Goal: Information Seeking & Learning: Learn about a topic

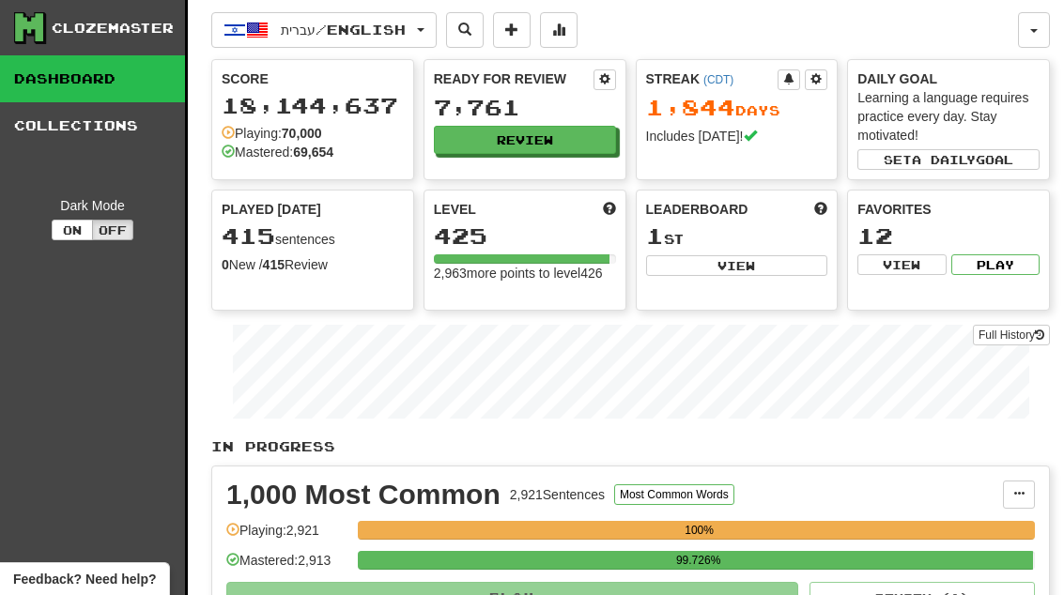
click at [544, 145] on button "Review" at bounding box center [525, 140] width 182 height 28
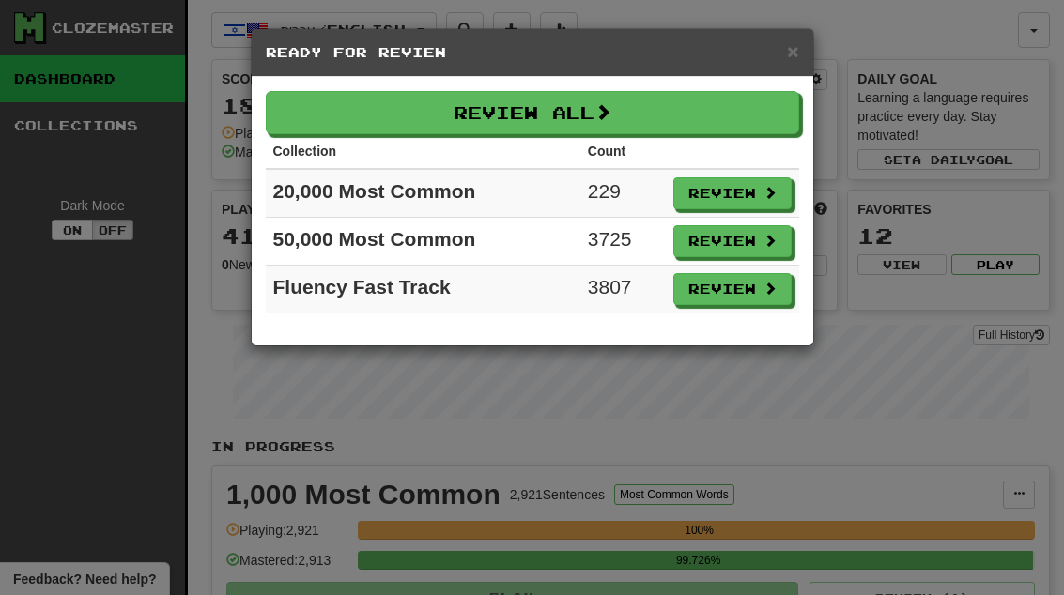
click at [744, 196] on button "Review" at bounding box center [732, 193] width 118 height 32
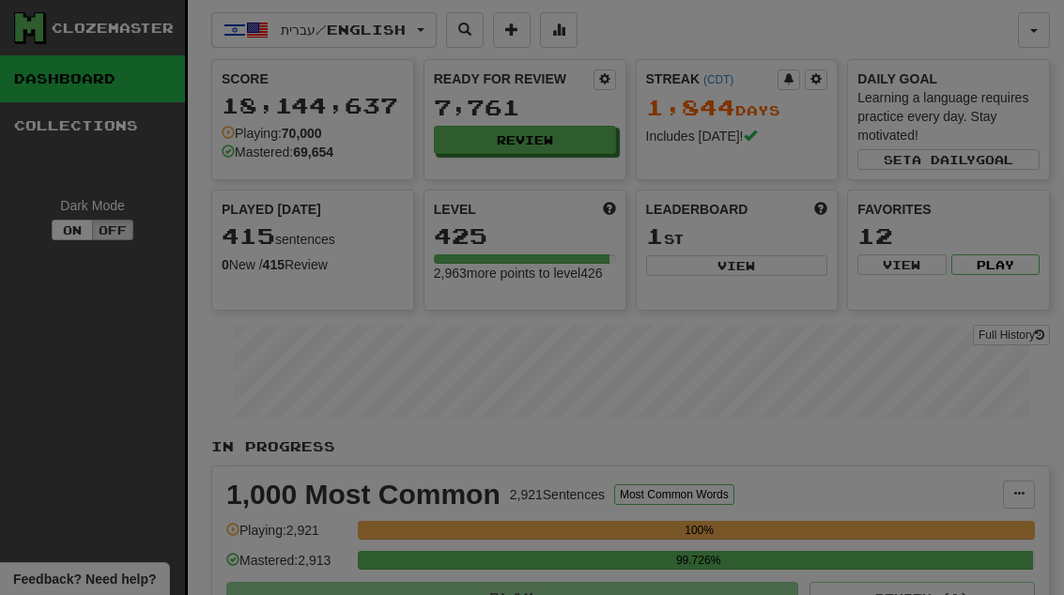
select select "**"
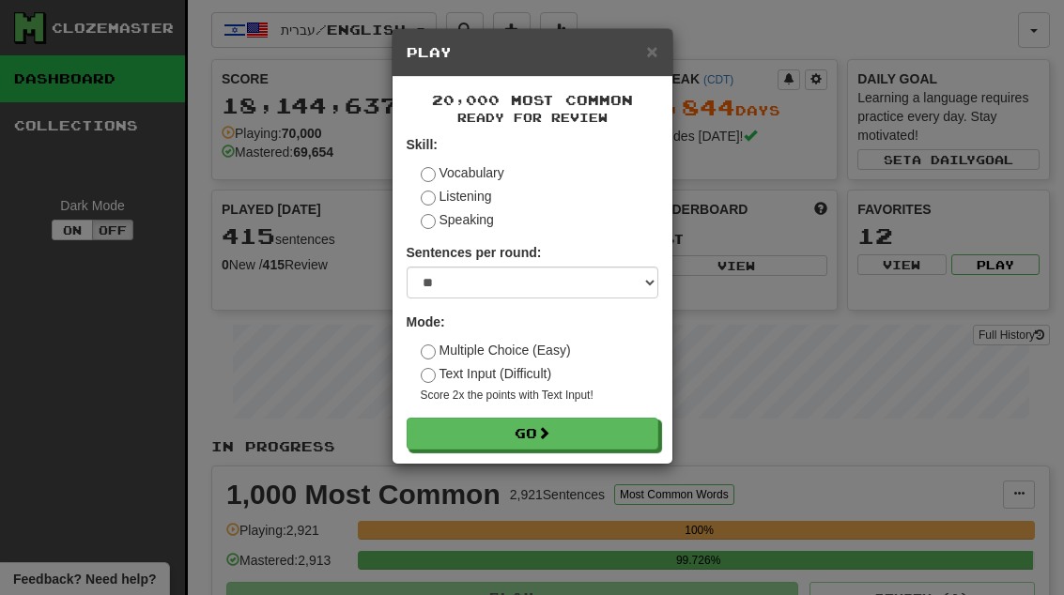
click at [637, 434] on button "Go" at bounding box center [532, 434] width 252 height 32
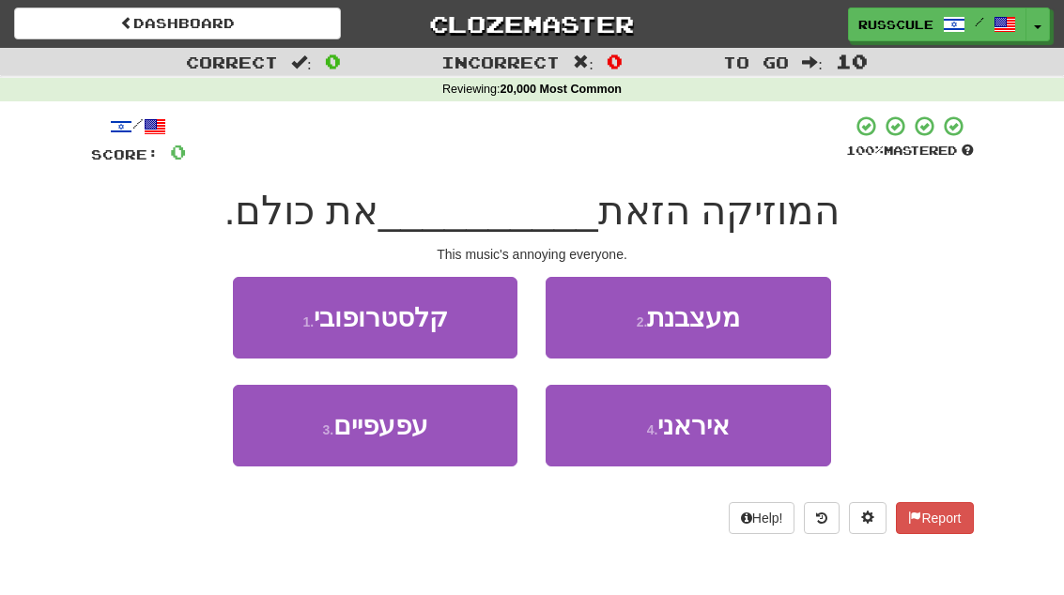
click at [777, 322] on button "2 . מעצבנת" at bounding box center [687, 318] width 284 height 82
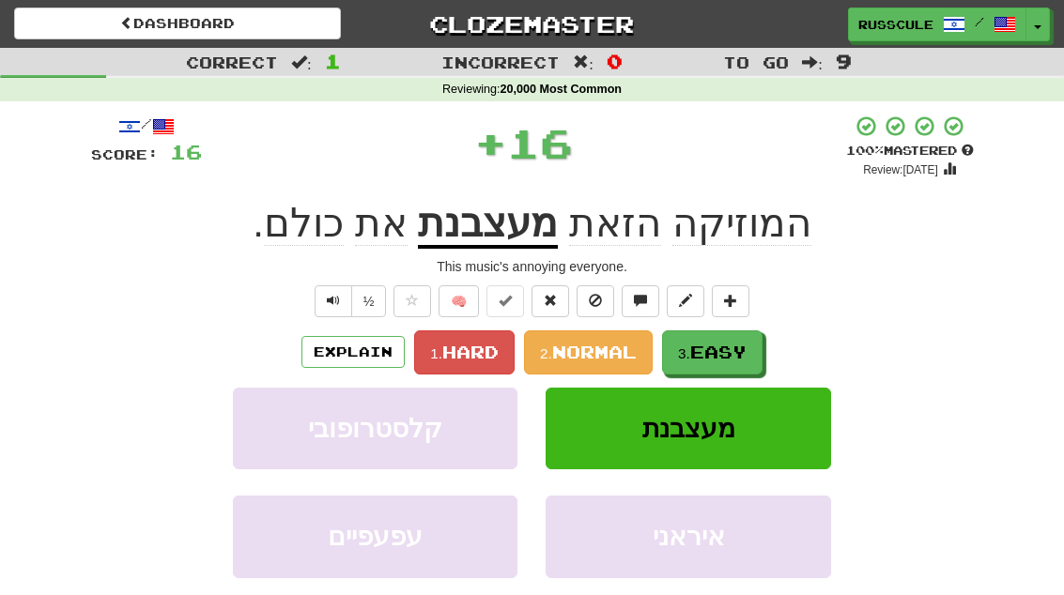
click at [739, 357] on span "Easy" at bounding box center [718, 352] width 56 height 21
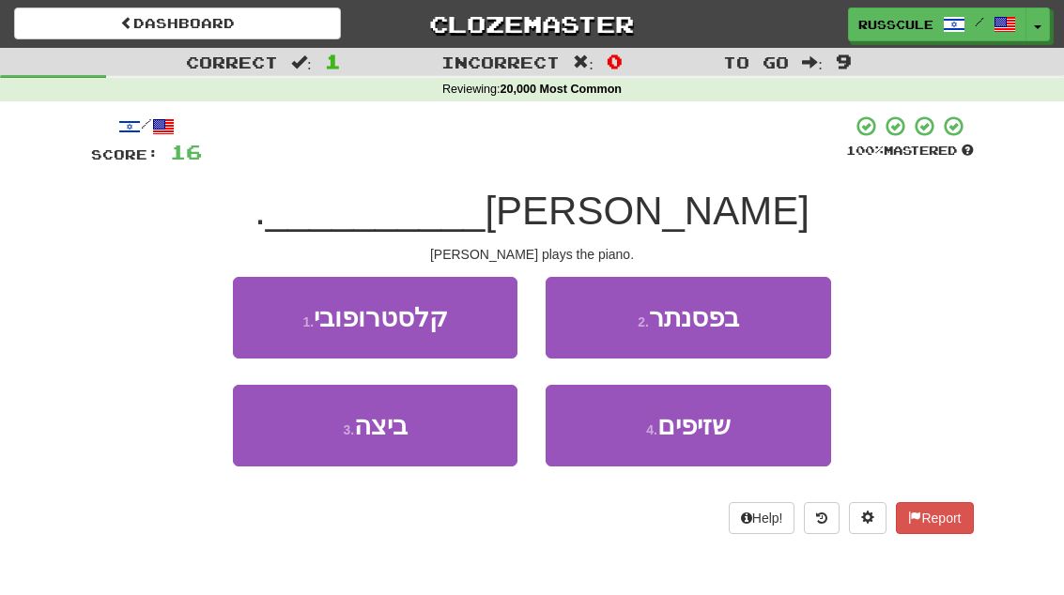
click at [774, 325] on button "2 . בפסנתר" at bounding box center [687, 318] width 284 height 82
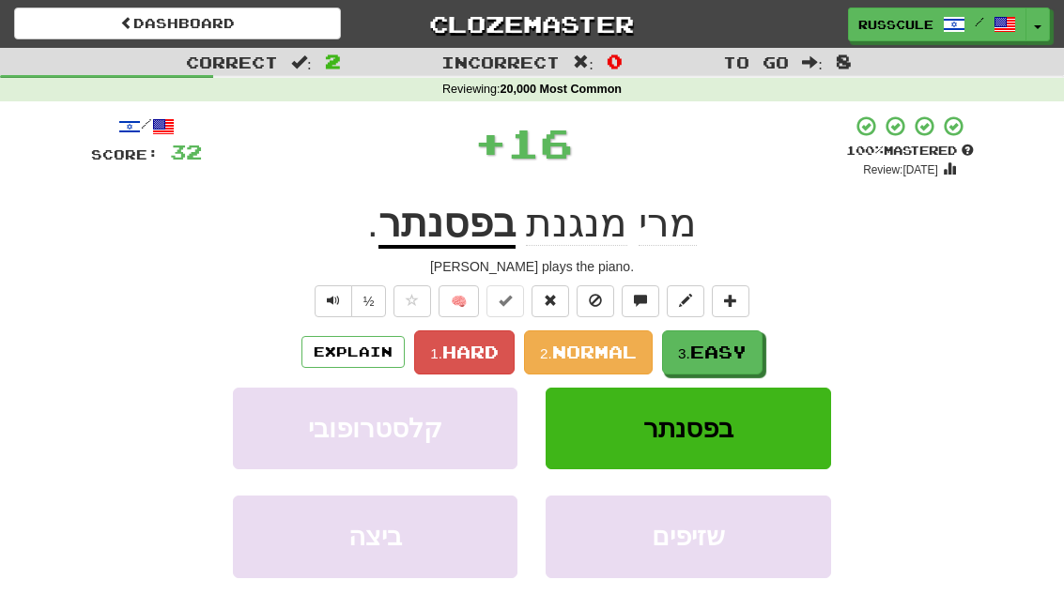
click at [740, 354] on span "Easy" at bounding box center [718, 352] width 56 height 21
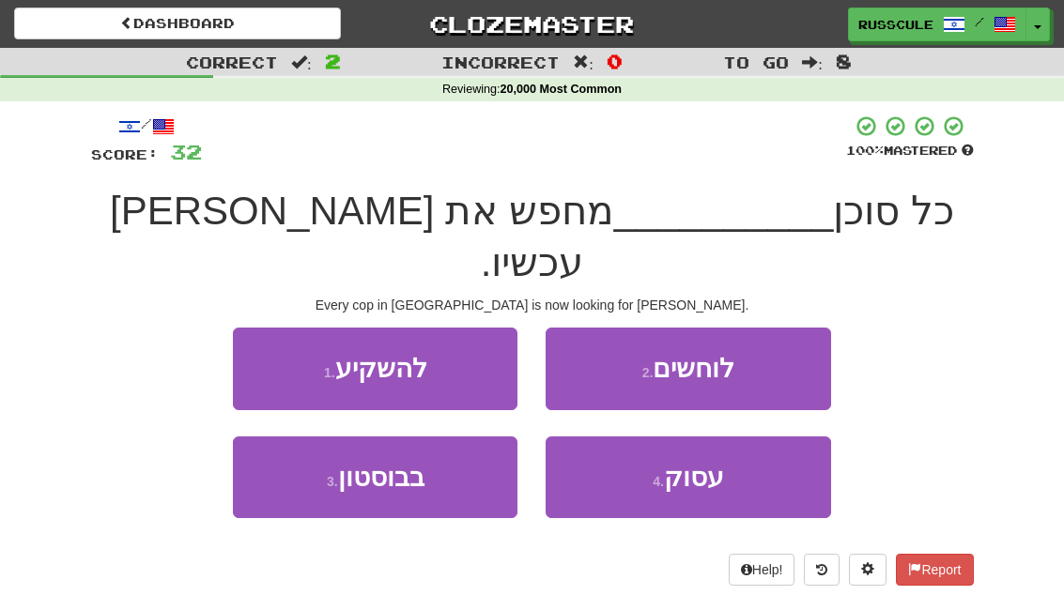
click at [289, 452] on button "3 . בבוסטון" at bounding box center [375, 478] width 284 height 82
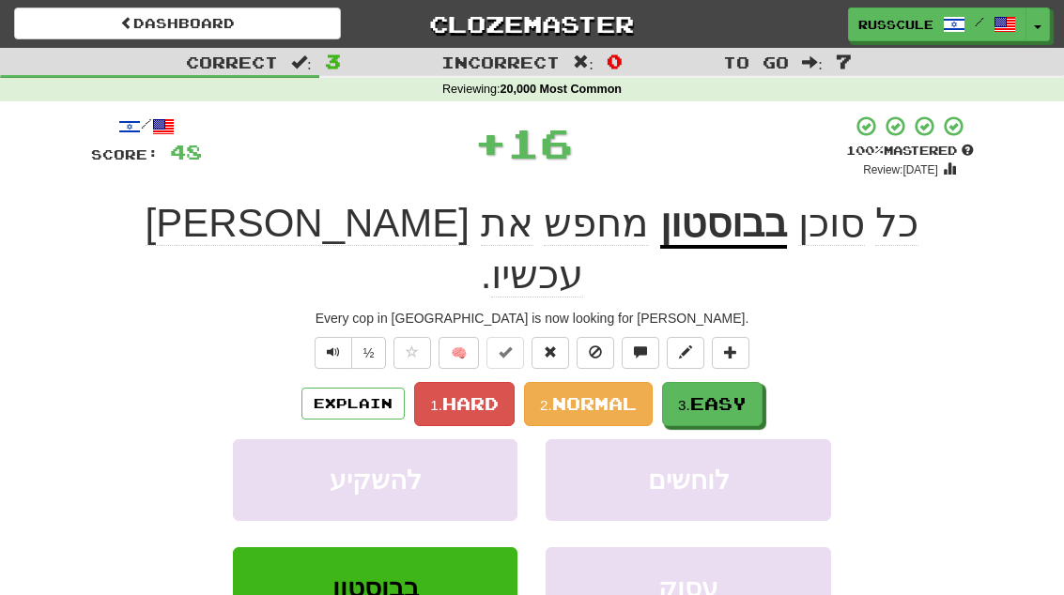
click at [741, 393] on span "Easy" at bounding box center [718, 403] width 56 height 21
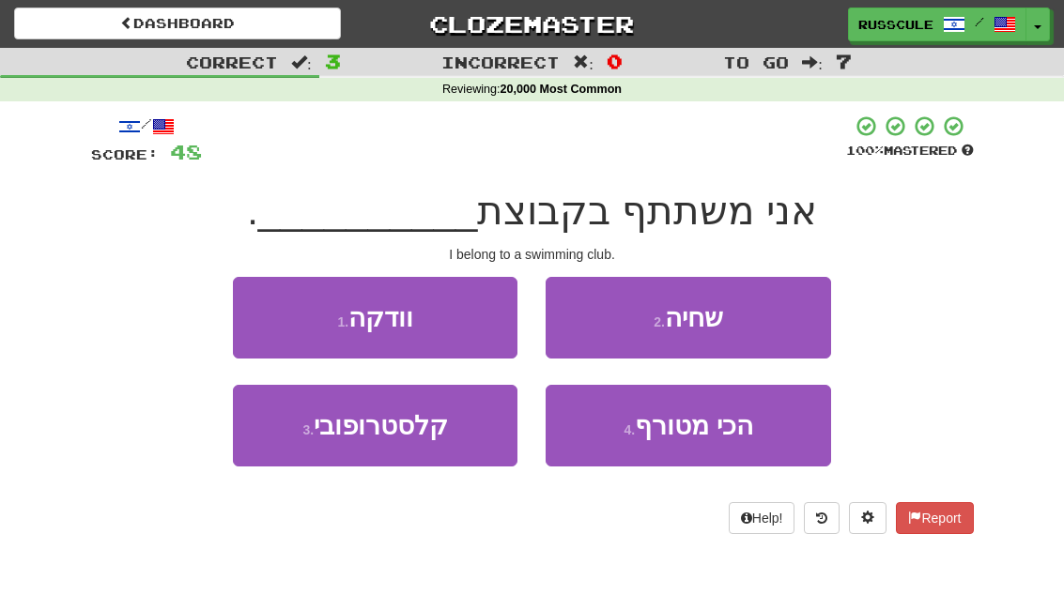
click at [749, 310] on button "2 . שחיה" at bounding box center [687, 318] width 284 height 82
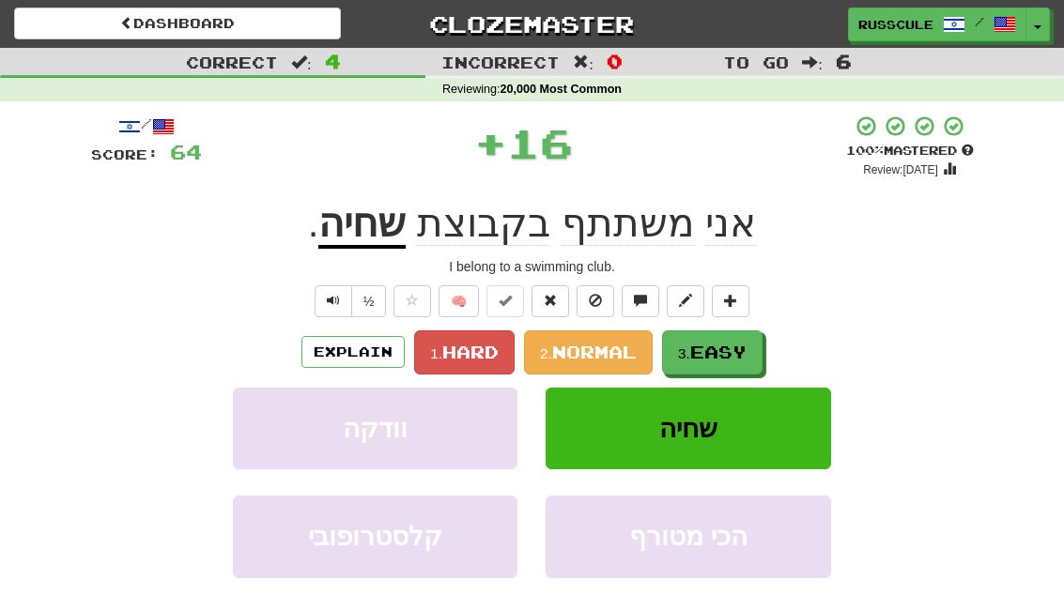
click at [741, 337] on button "3. Easy" at bounding box center [712, 352] width 100 height 44
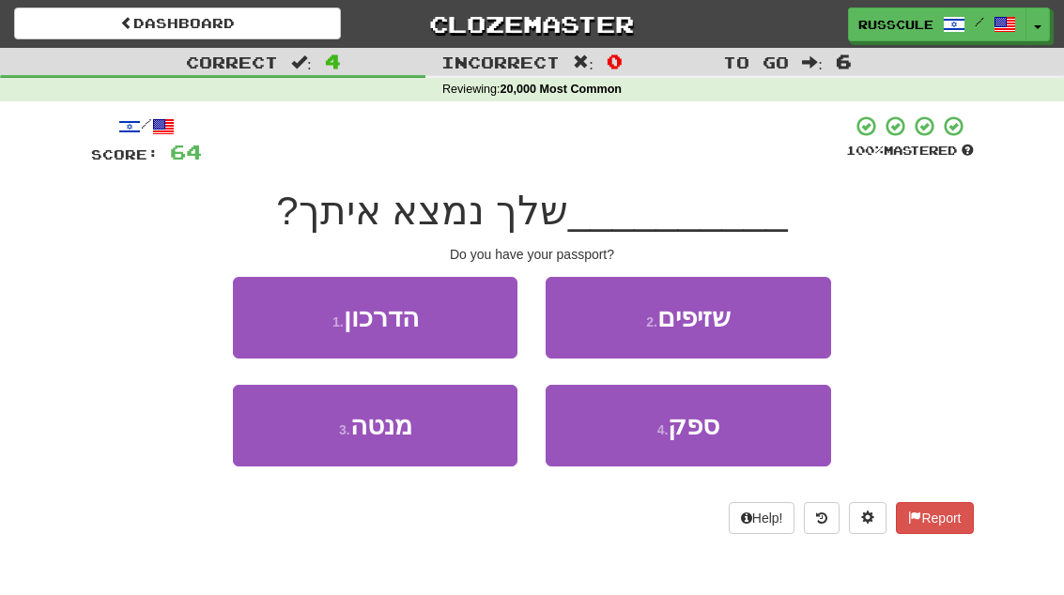
click at [254, 322] on button "1 . הדרכון" at bounding box center [375, 318] width 284 height 82
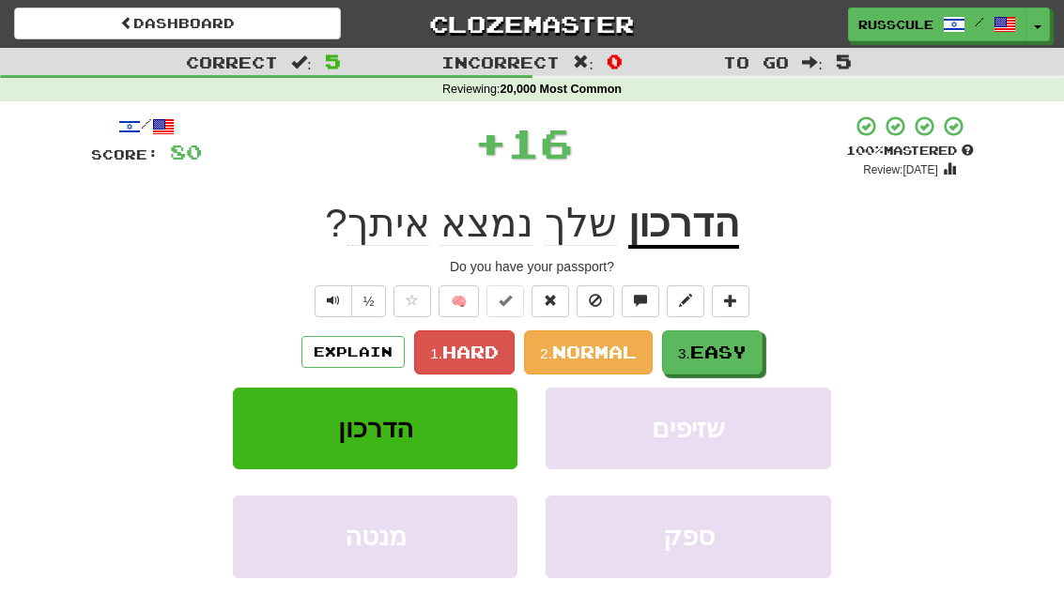
click at [742, 342] on span "Easy" at bounding box center [718, 352] width 56 height 21
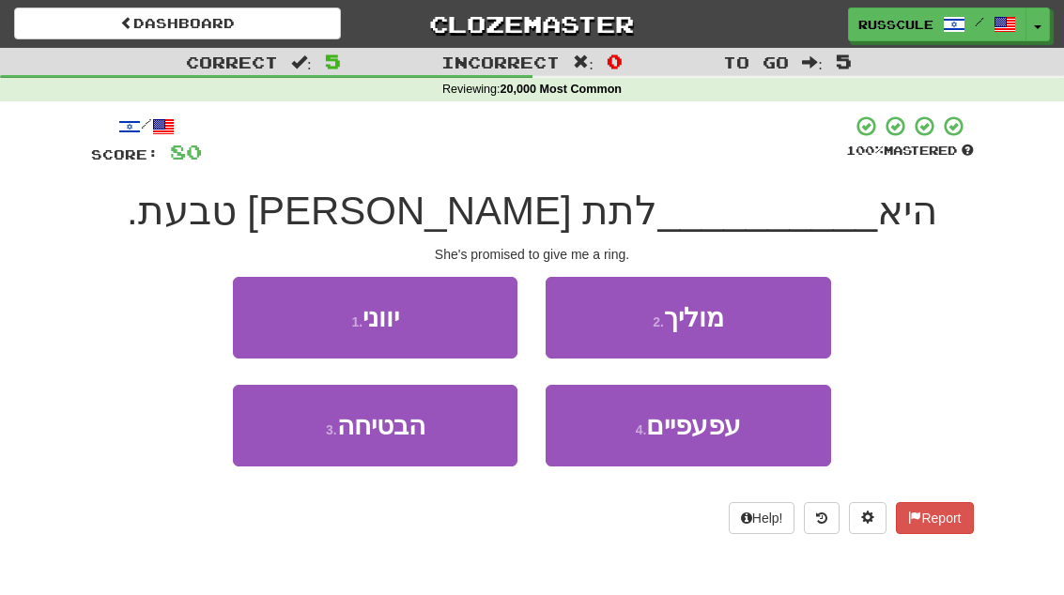
click at [289, 446] on button "3 . הבטיחה" at bounding box center [375, 426] width 284 height 82
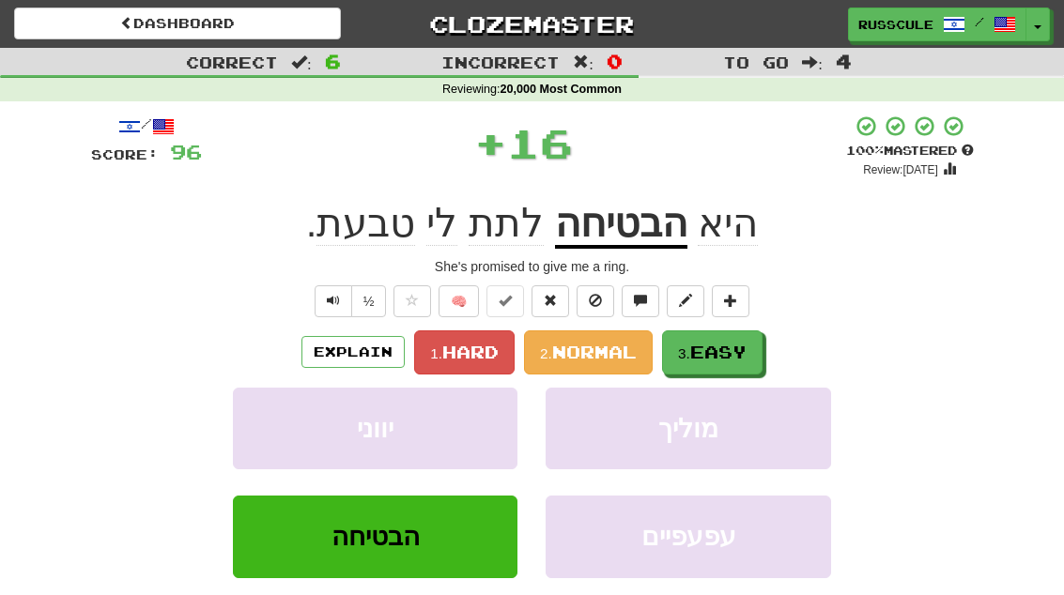
click at [753, 342] on button "3. Easy" at bounding box center [712, 352] width 100 height 44
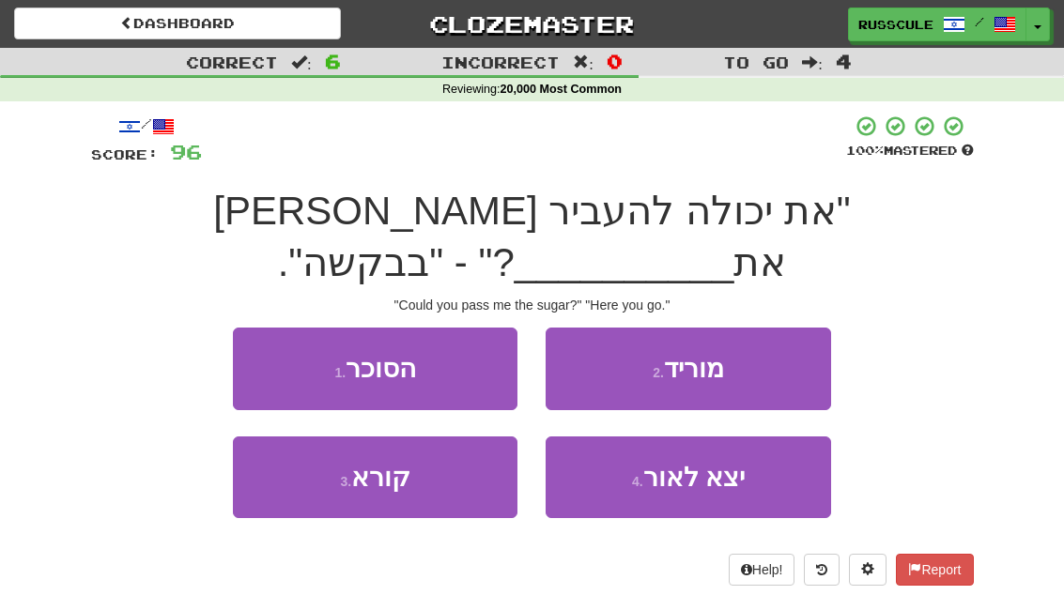
click at [251, 328] on button "1 . הסוכר" at bounding box center [375, 369] width 284 height 82
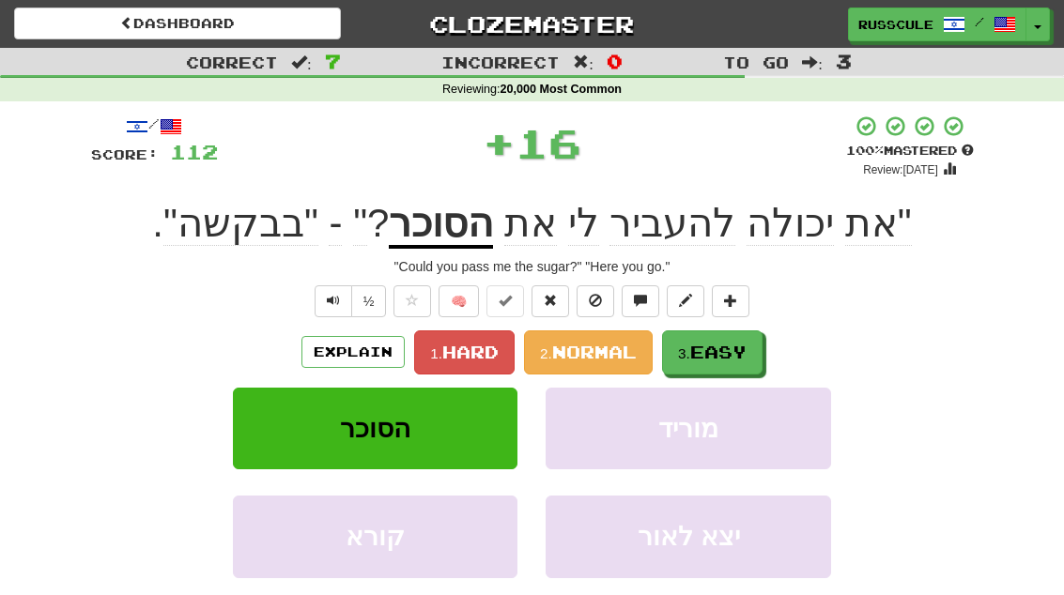
click at [746, 344] on span "Easy" at bounding box center [718, 352] width 56 height 21
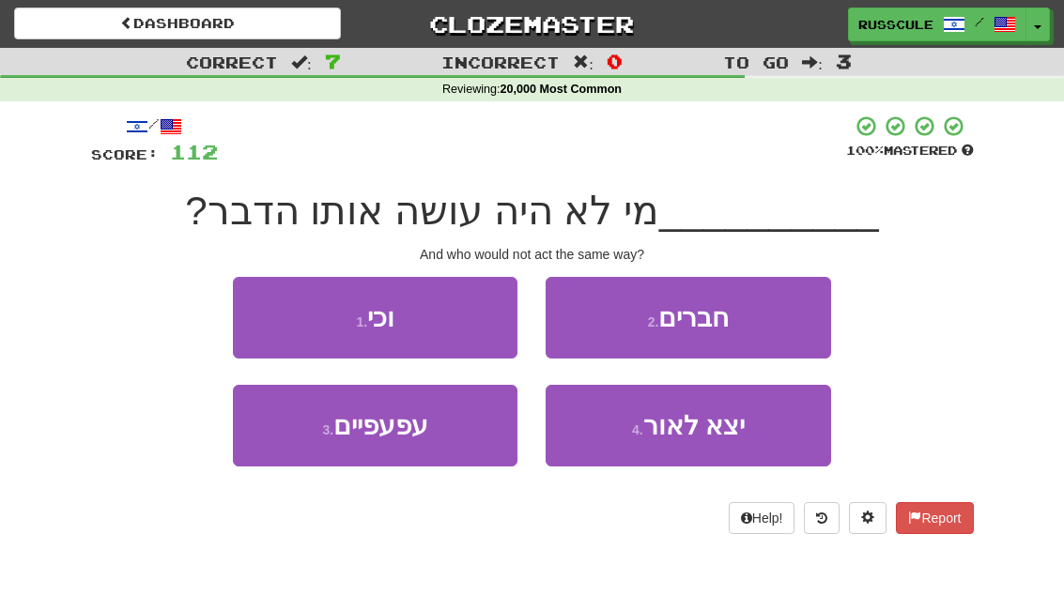
click at [253, 320] on button "1 . וכי" at bounding box center [375, 318] width 284 height 82
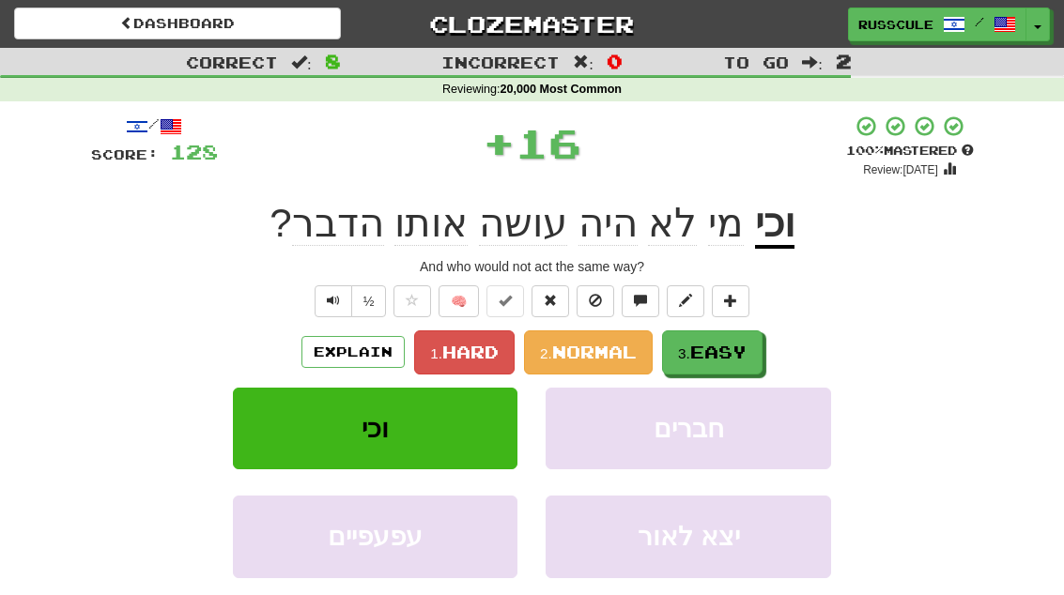
click at [746, 352] on span "Easy" at bounding box center [718, 352] width 56 height 21
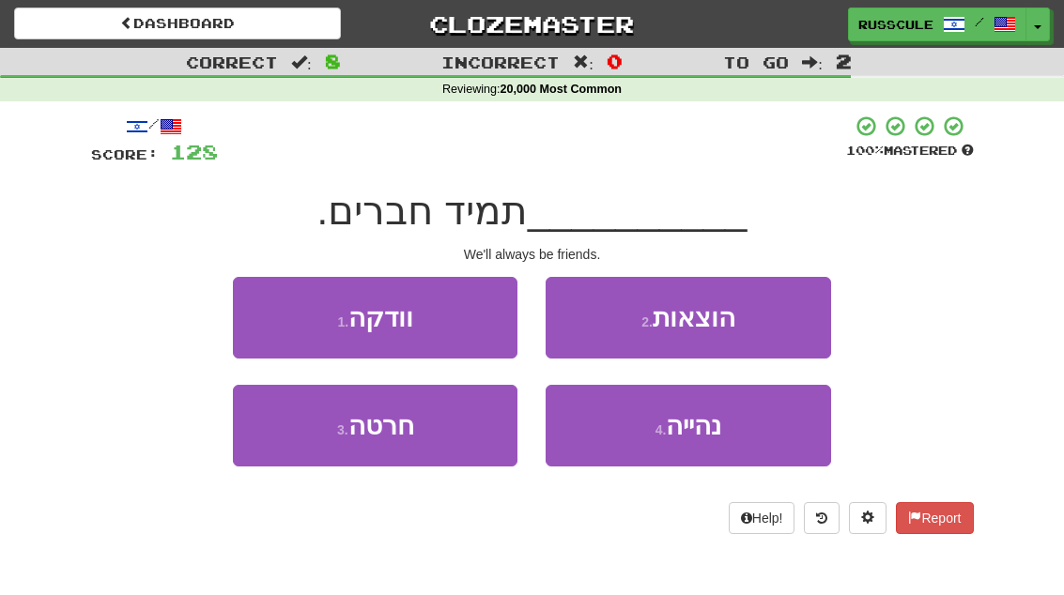
click at [730, 435] on button "4 . נהייה" at bounding box center [687, 426] width 284 height 82
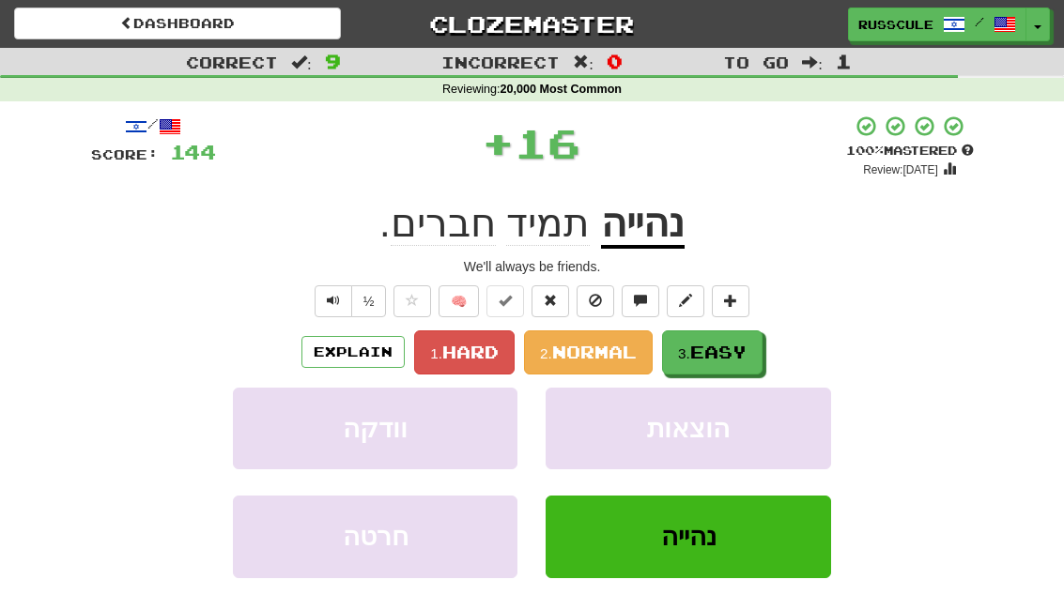
click at [752, 347] on button "3. Easy" at bounding box center [712, 352] width 100 height 44
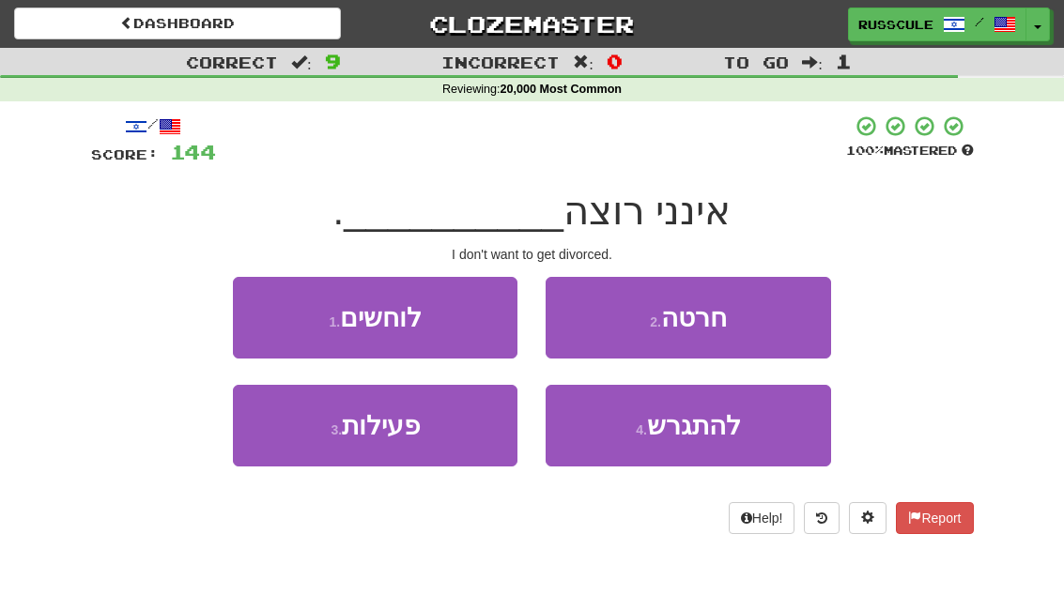
click at [728, 440] on button "4 . להתגרש" at bounding box center [687, 426] width 284 height 82
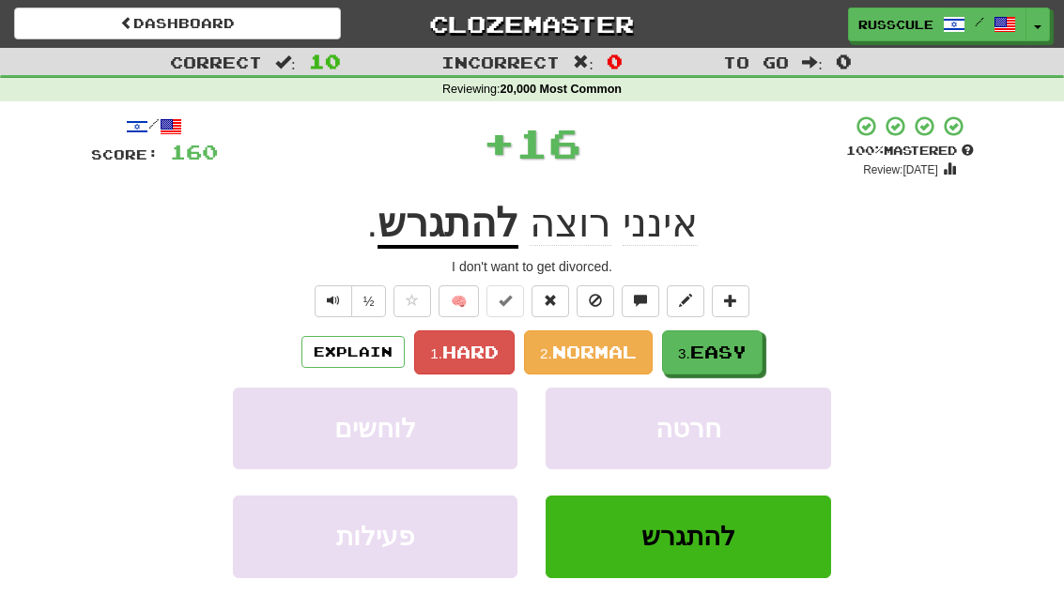
click at [744, 357] on span "Easy" at bounding box center [718, 352] width 56 height 21
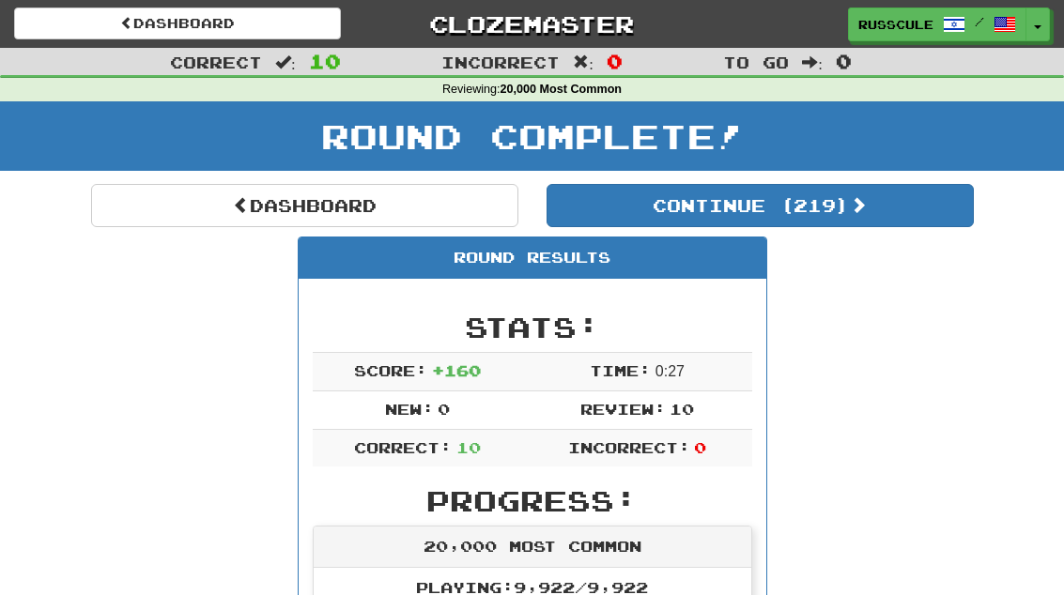
click at [908, 198] on button "Continue ( 219 )" at bounding box center [759, 205] width 427 height 43
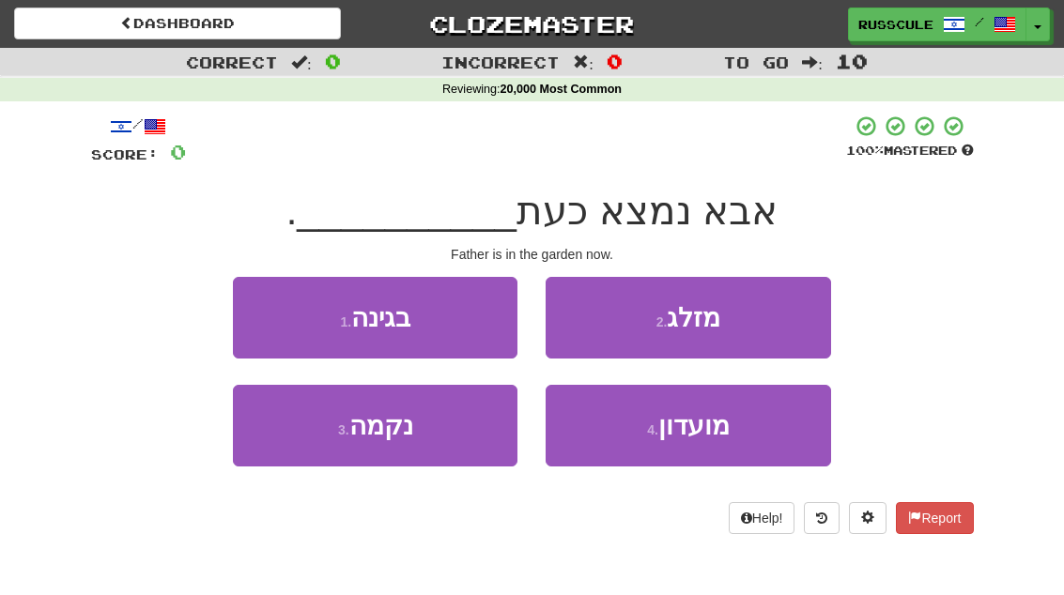
click at [254, 318] on button "1 . בגינה" at bounding box center [375, 318] width 284 height 82
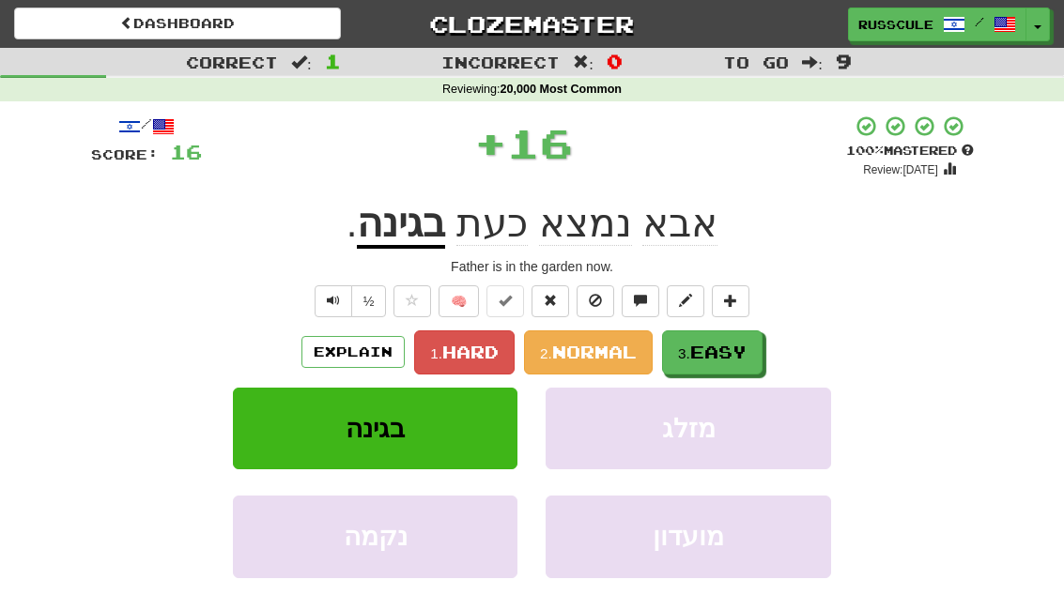
click at [746, 352] on span "Easy" at bounding box center [718, 352] width 56 height 21
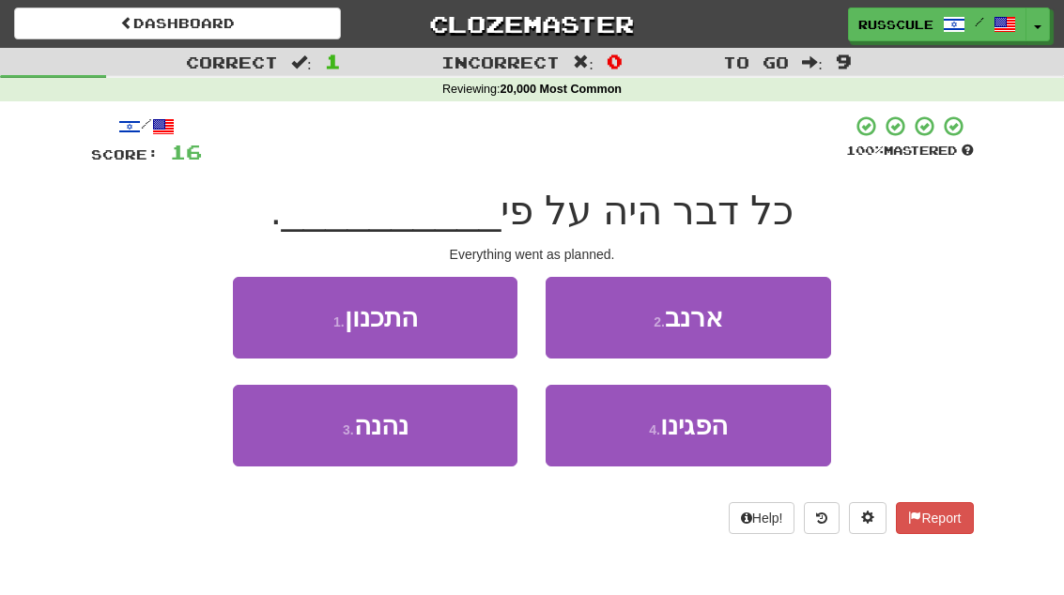
click at [255, 314] on button "1 . התכנון" at bounding box center [375, 318] width 284 height 82
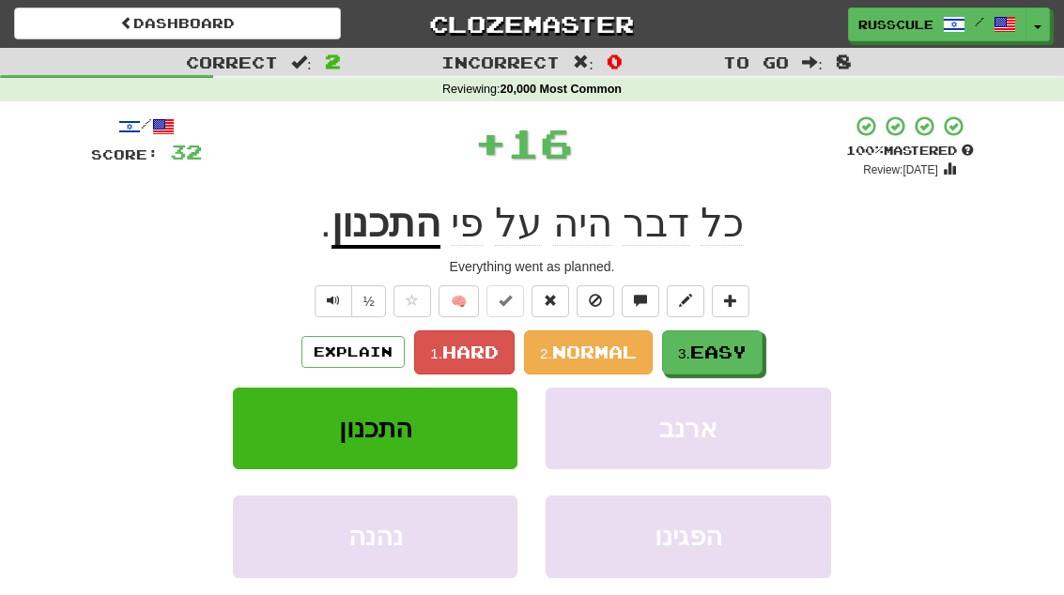
click at [744, 346] on span "Easy" at bounding box center [718, 352] width 56 height 21
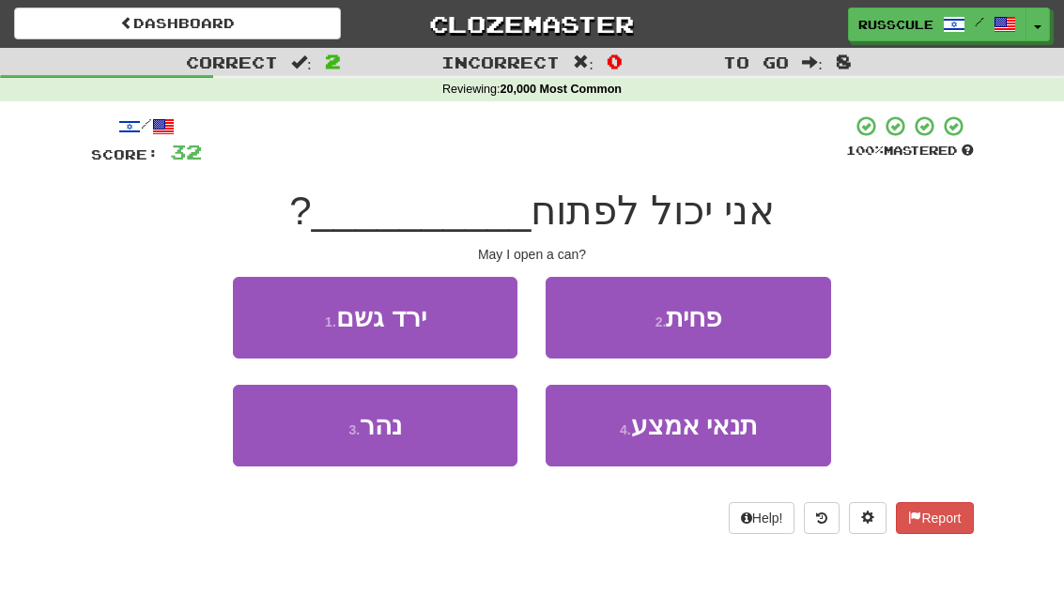
click at [773, 317] on button "2 . פחית" at bounding box center [687, 318] width 284 height 82
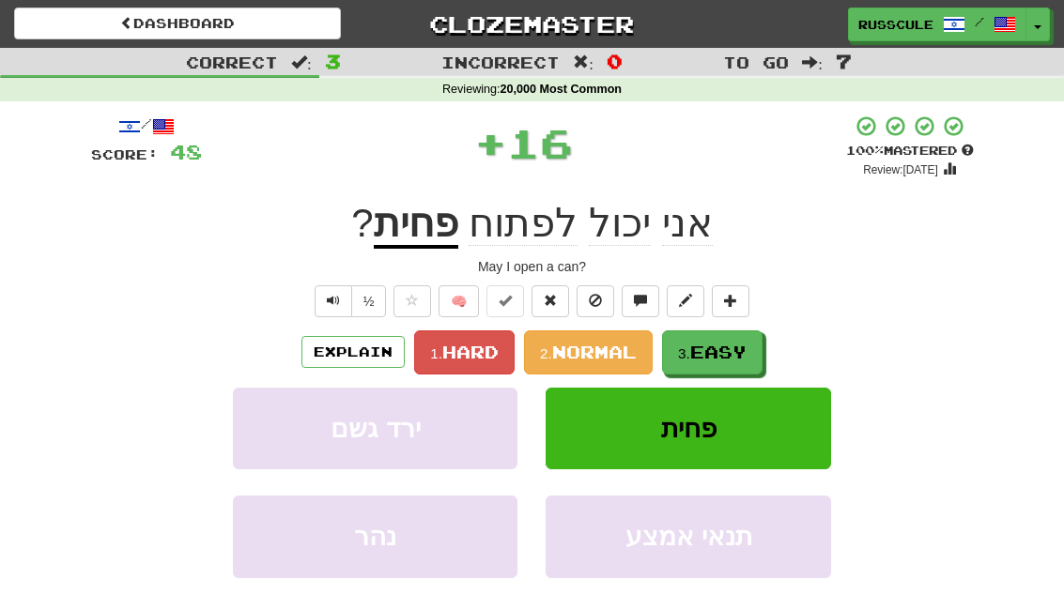
click at [730, 354] on span "Easy" at bounding box center [718, 352] width 56 height 21
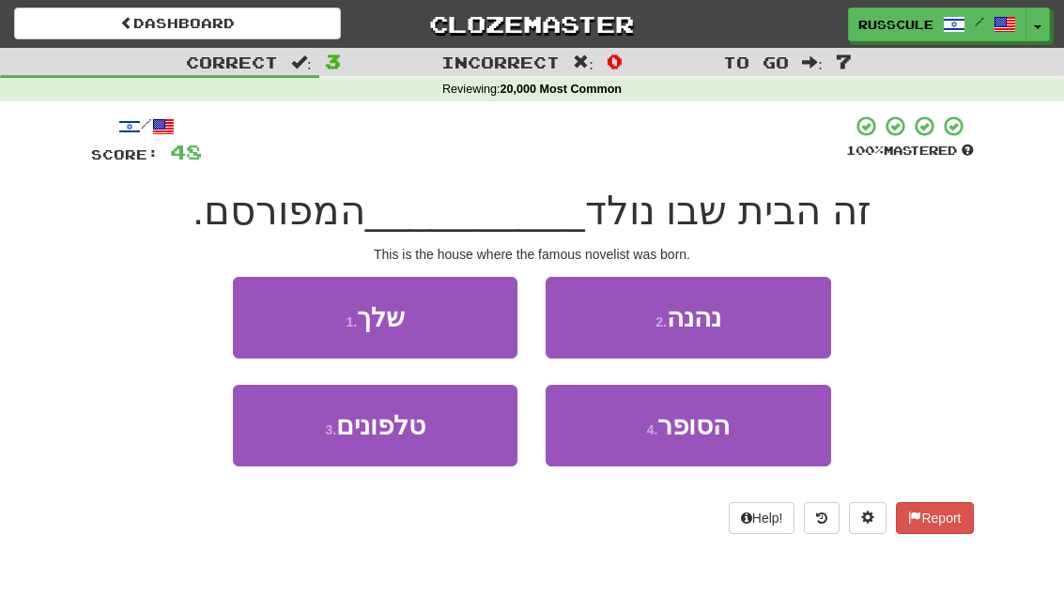
click at [732, 429] on button "4 . הסופר" at bounding box center [687, 426] width 284 height 82
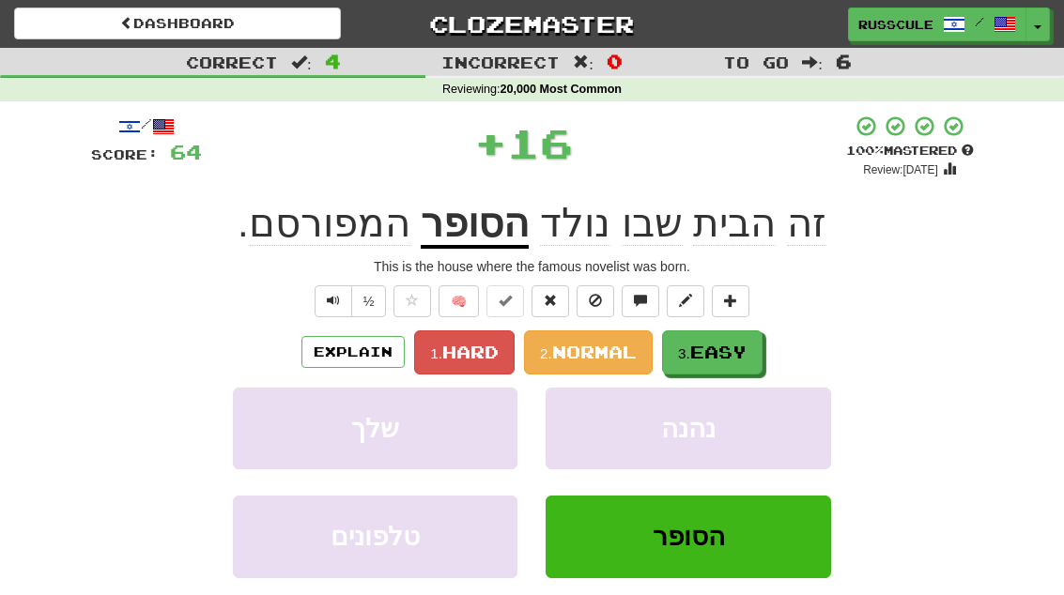
click at [756, 340] on button "3. Easy" at bounding box center [712, 352] width 100 height 44
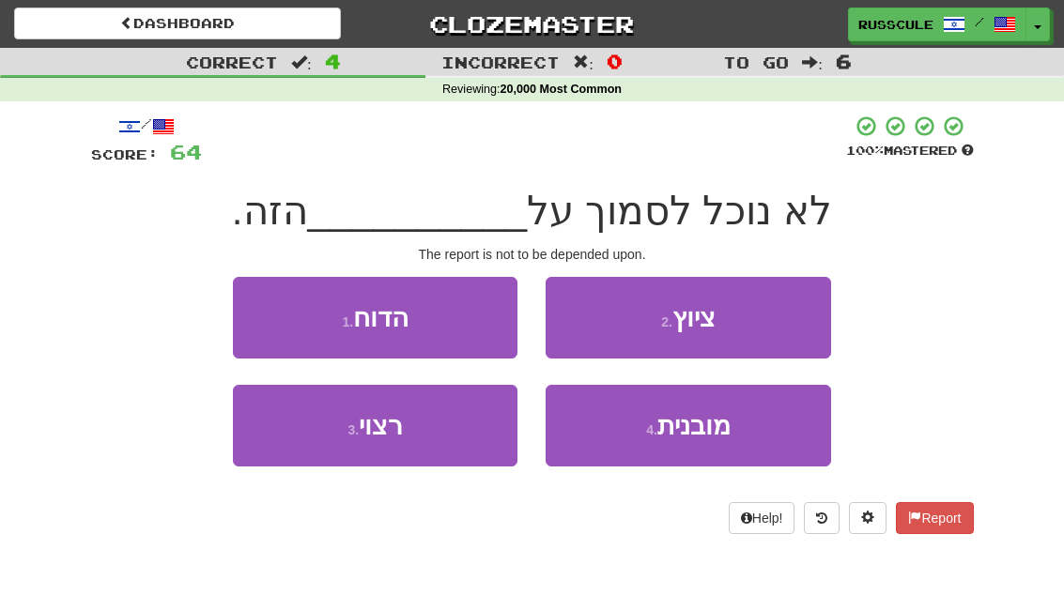
click at [253, 313] on button "1 . הדוח" at bounding box center [375, 318] width 284 height 82
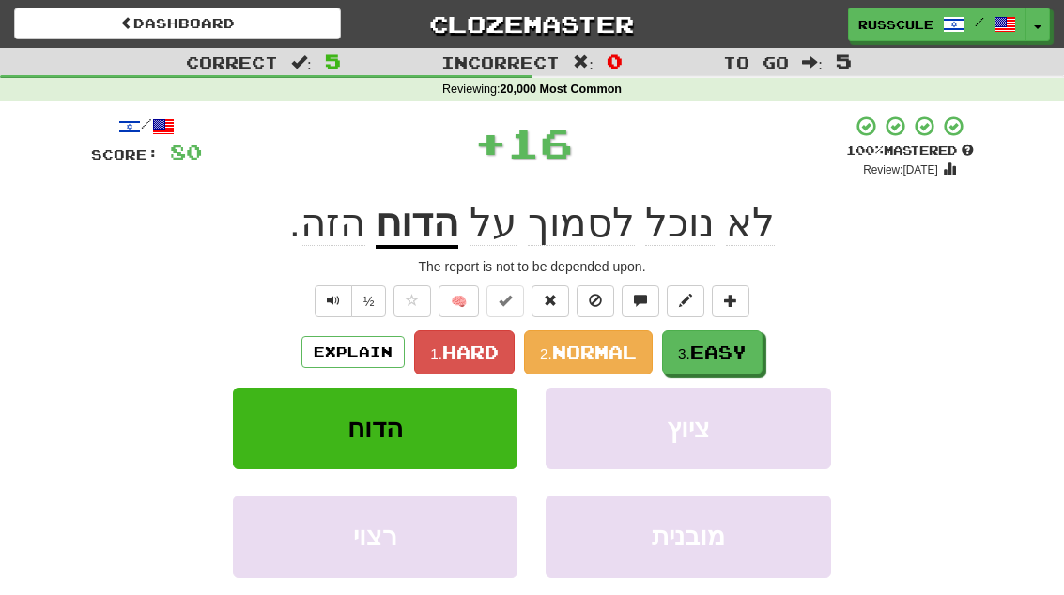
click at [731, 350] on span "Easy" at bounding box center [718, 352] width 56 height 21
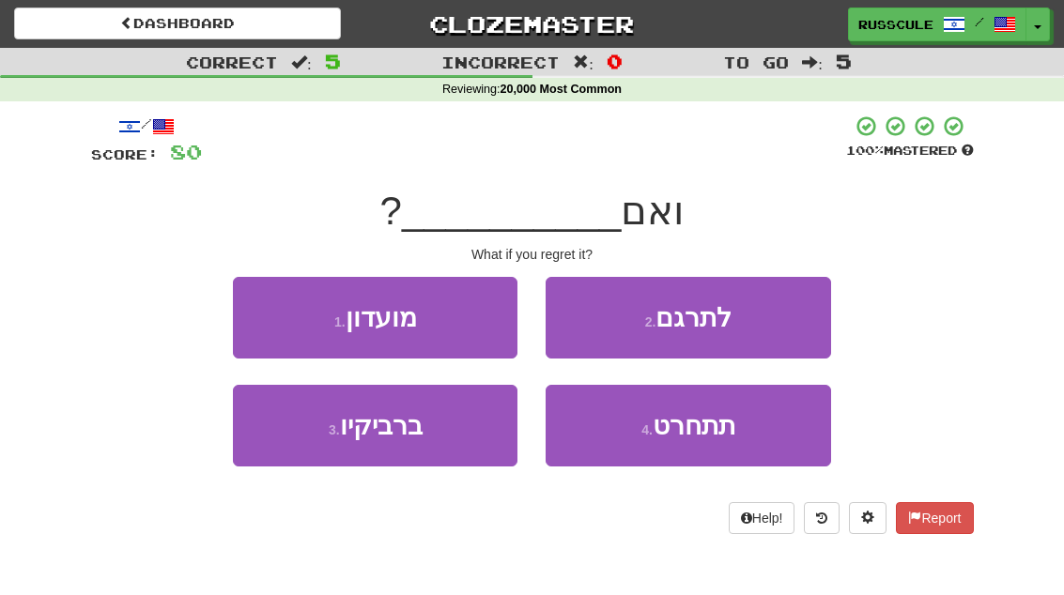
click at [740, 432] on button "4 . תתחרט" at bounding box center [687, 426] width 284 height 82
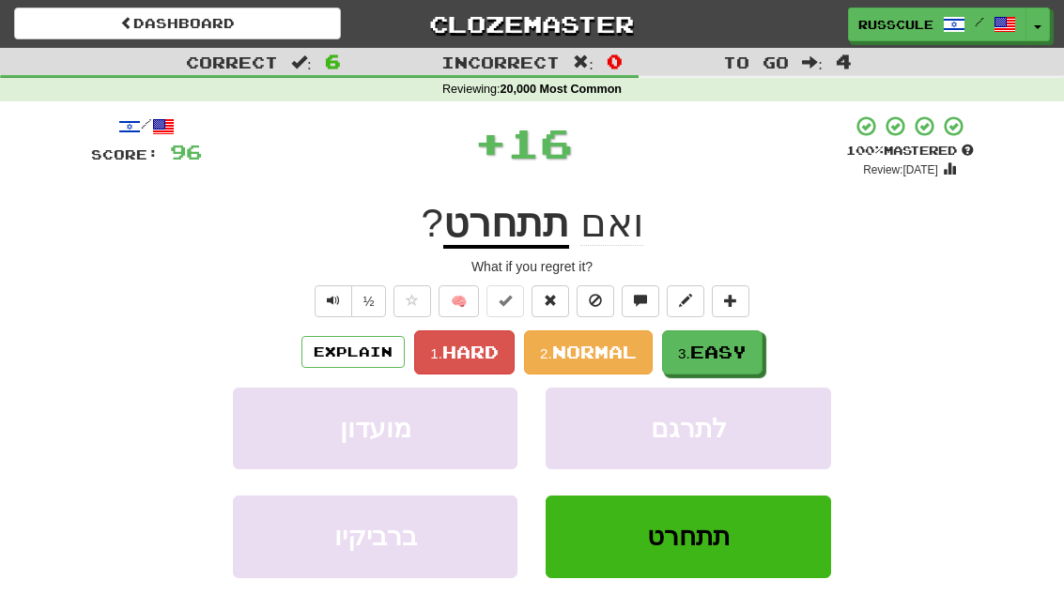
click at [746, 347] on span "Easy" at bounding box center [718, 352] width 56 height 21
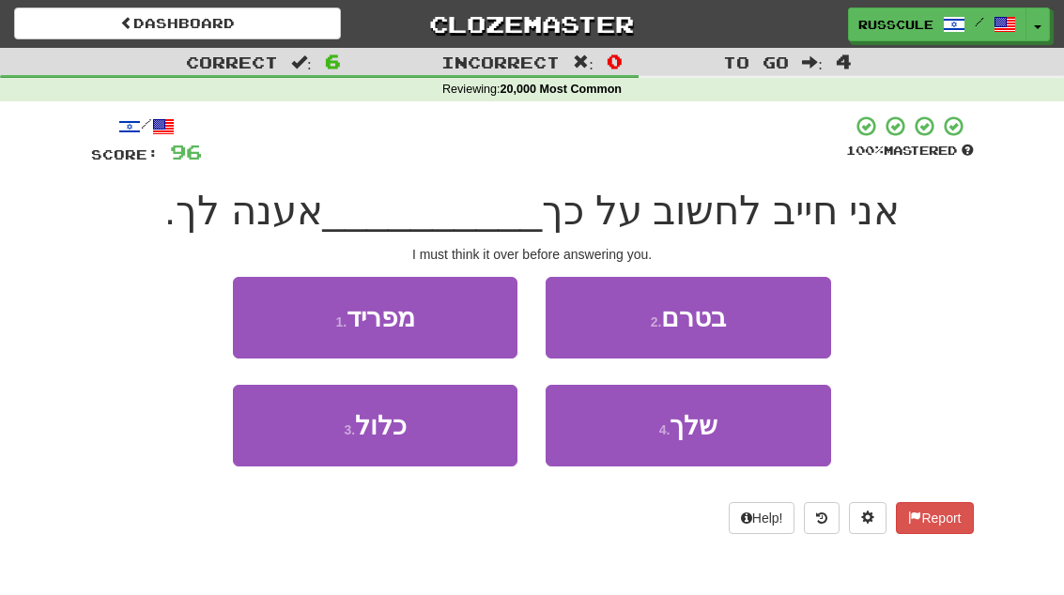
click at [761, 328] on button "2 . בטרם" at bounding box center [687, 318] width 284 height 82
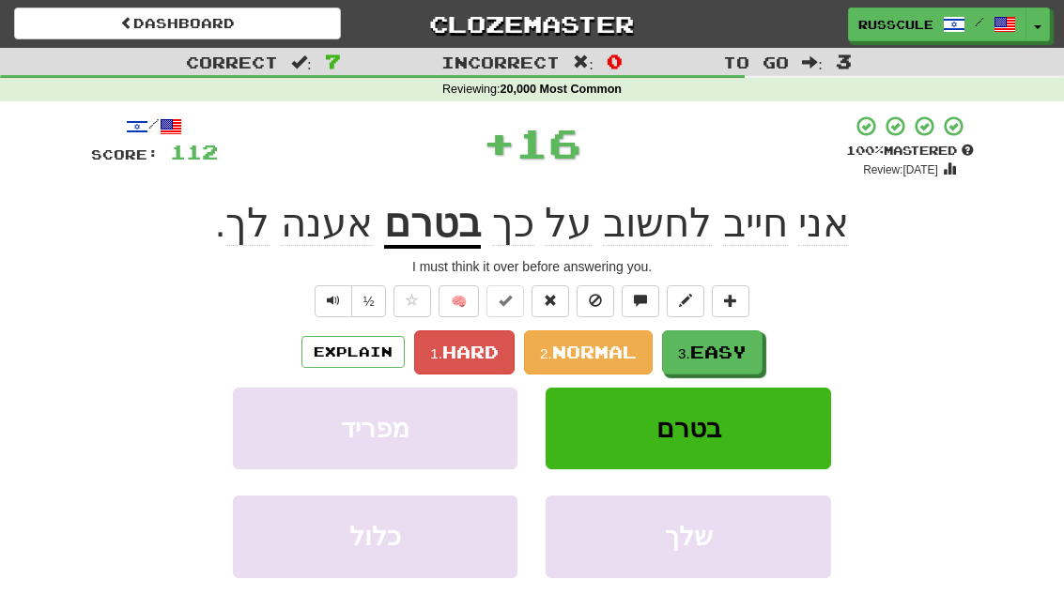
click at [732, 355] on span "Easy" at bounding box center [718, 352] width 56 height 21
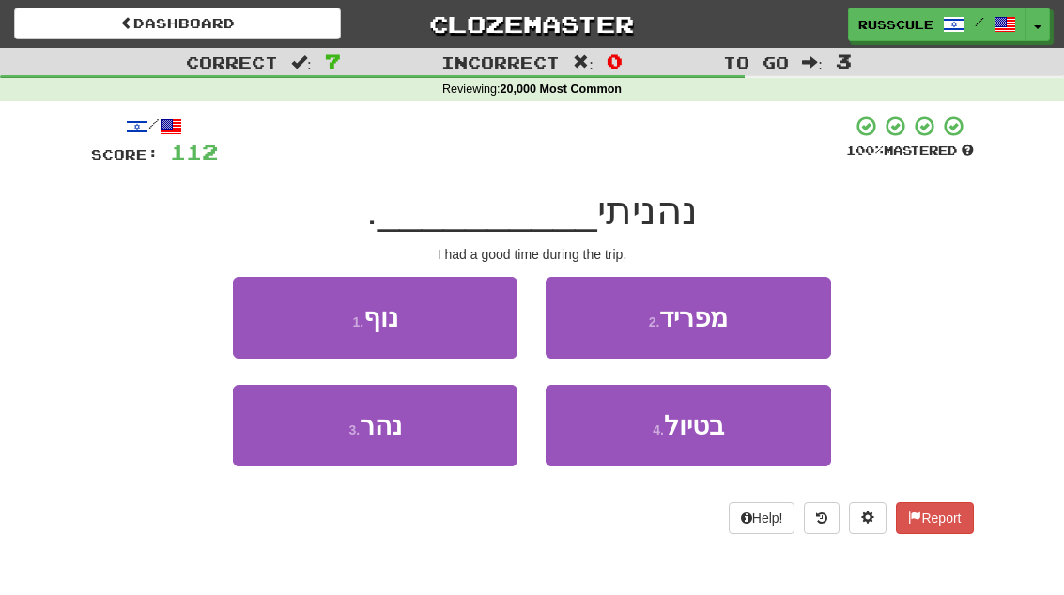
click at [735, 439] on button "4 . בטיול" at bounding box center [687, 426] width 284 height 82
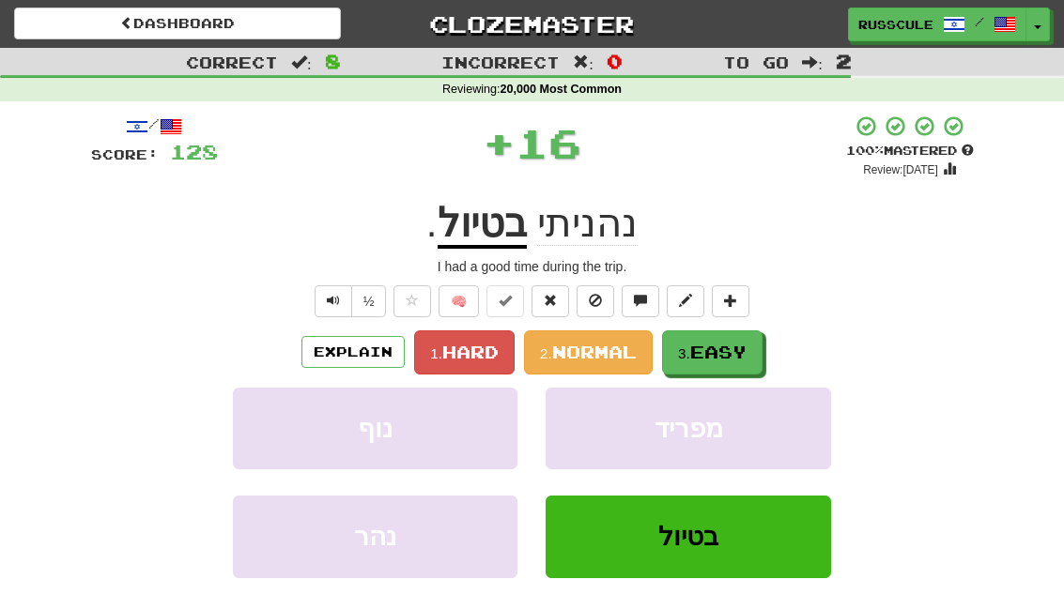
click at [745, 349] on span "Easy" at bounding box center [718, 352] width 56 height 21
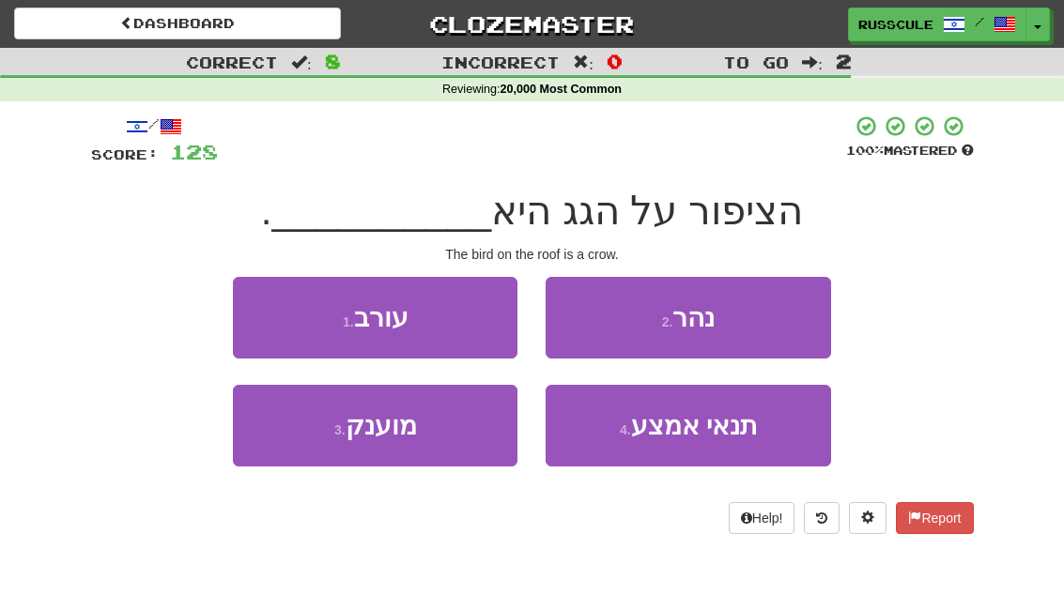
click at [249, 309] on button "1 . עורב" at bounding box center [375, 318] width 284 height 82
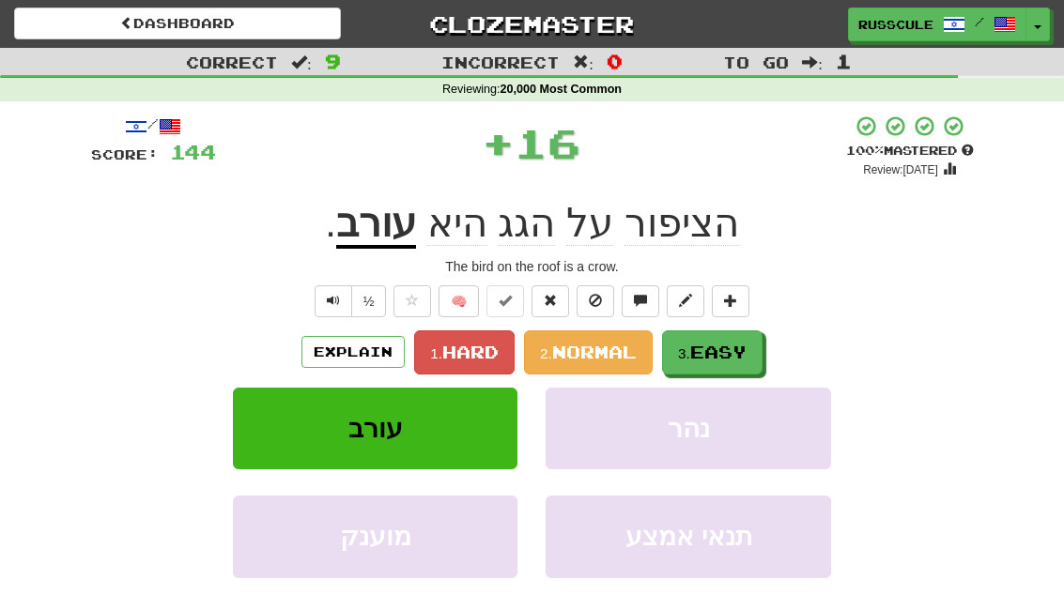
click at [744, 345] on span "Easy" at bounding box center [718, 352] width 56 height 21
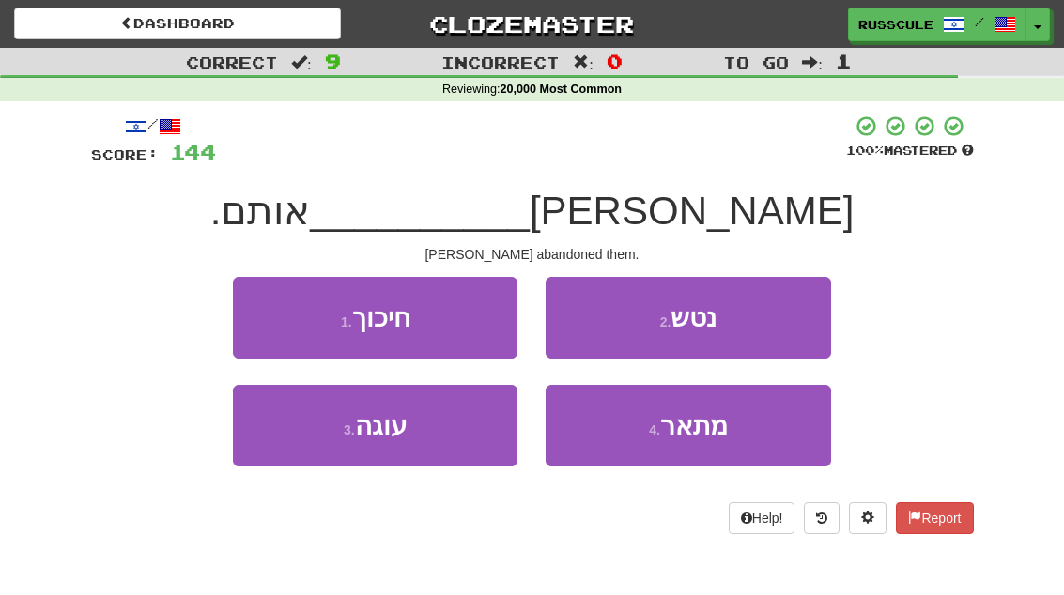
click at [757, 319] on button "2 . נטש" at bounding box center [687, 318] width 284 height 82
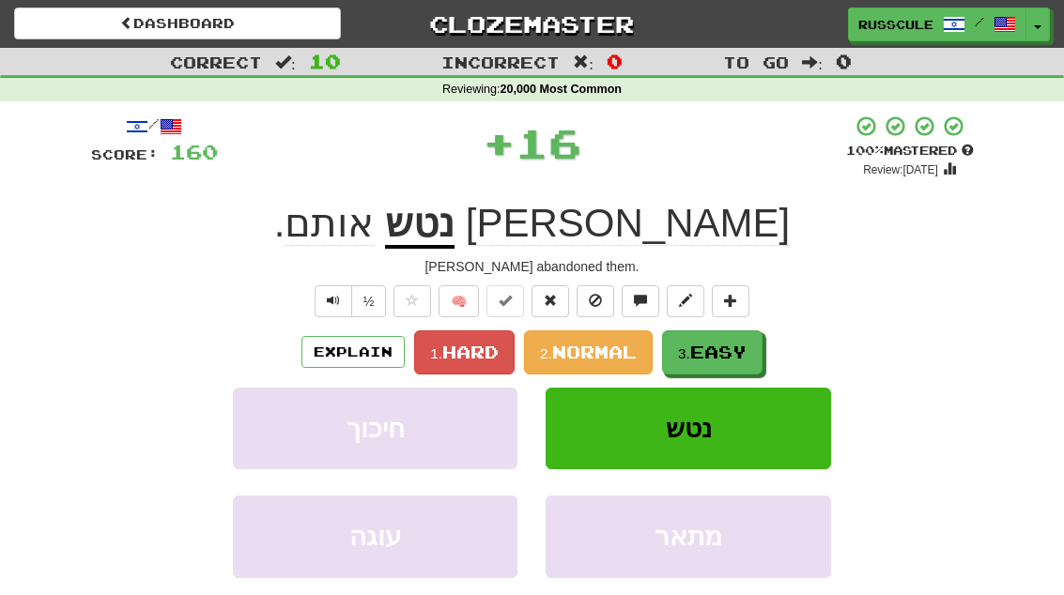
click at [729, 360] on span "Easy" at bounding box center [718, 352] width 56 height 21
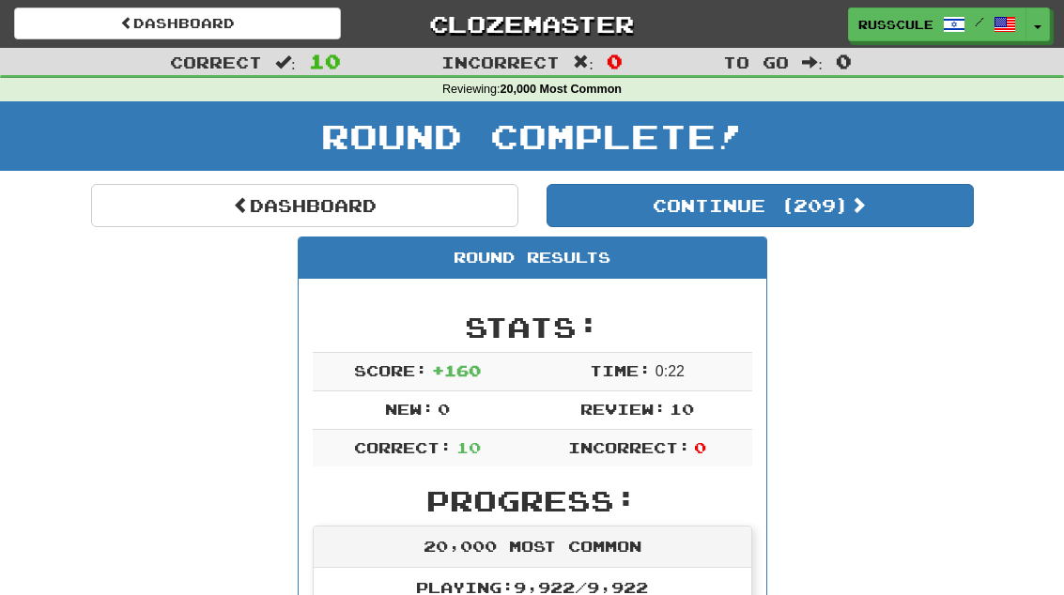
click at [917, 195] on button "Continue ( 209 )" at bounding box center [759, 205] width 427 height 43
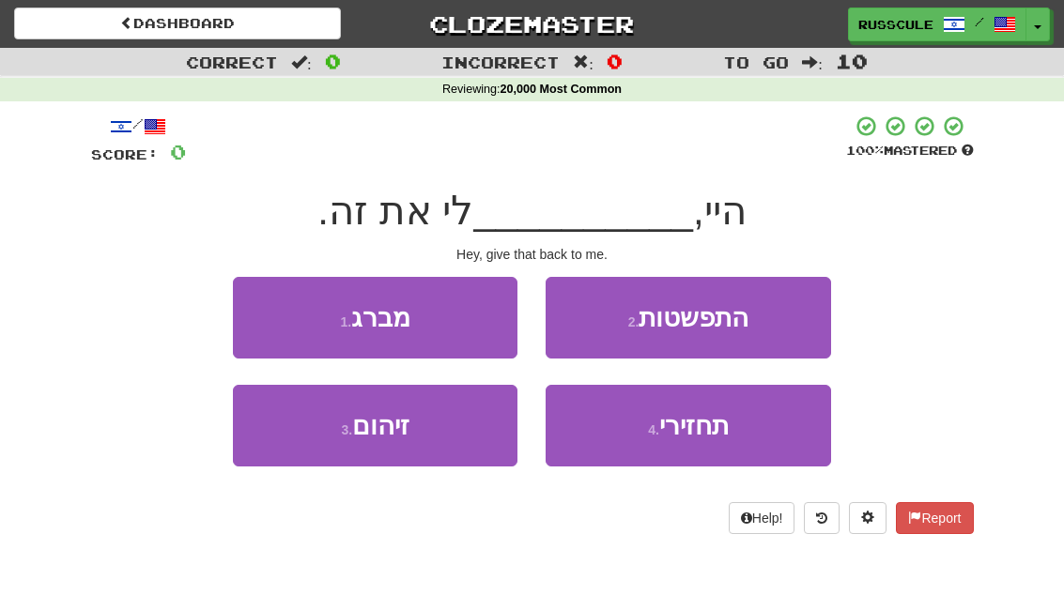
click at [741, 428] on button "4 . תחזירי" at bounding box center [687, 426] width 284 height 82
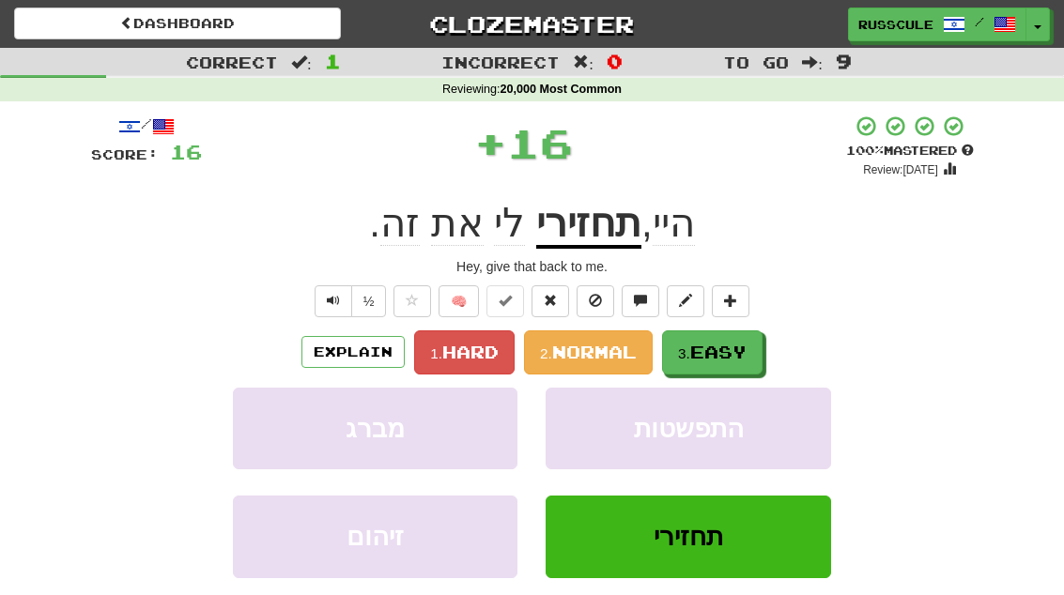
click at [759, 346] on button "3. Easy" at bounding box center [712, 352] width 100 height 44
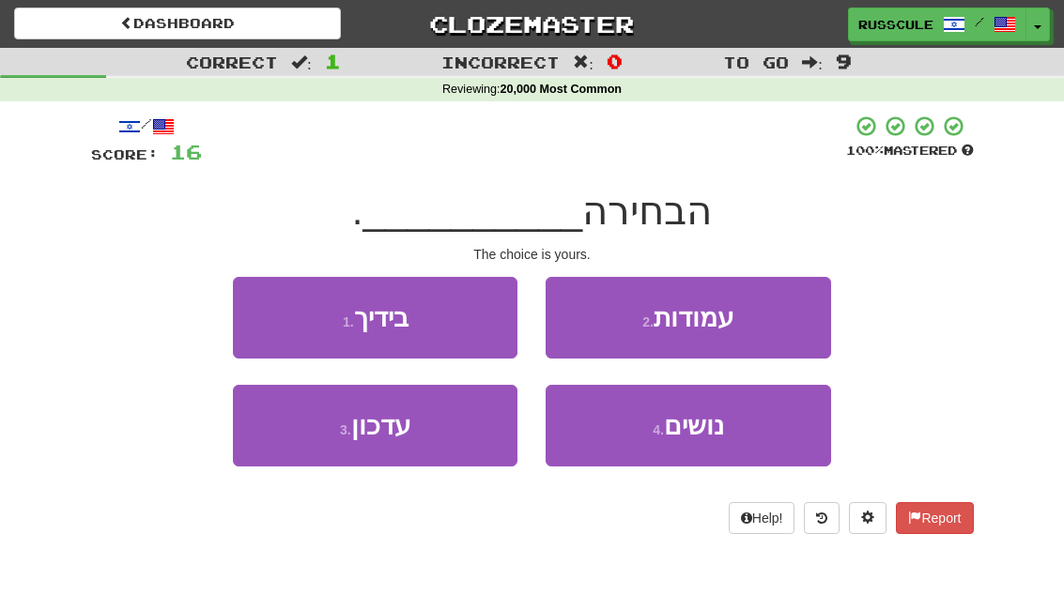
click at [246, 312] on button "1 . בידיך" at bounding box center [375, 318] width 284 height 82
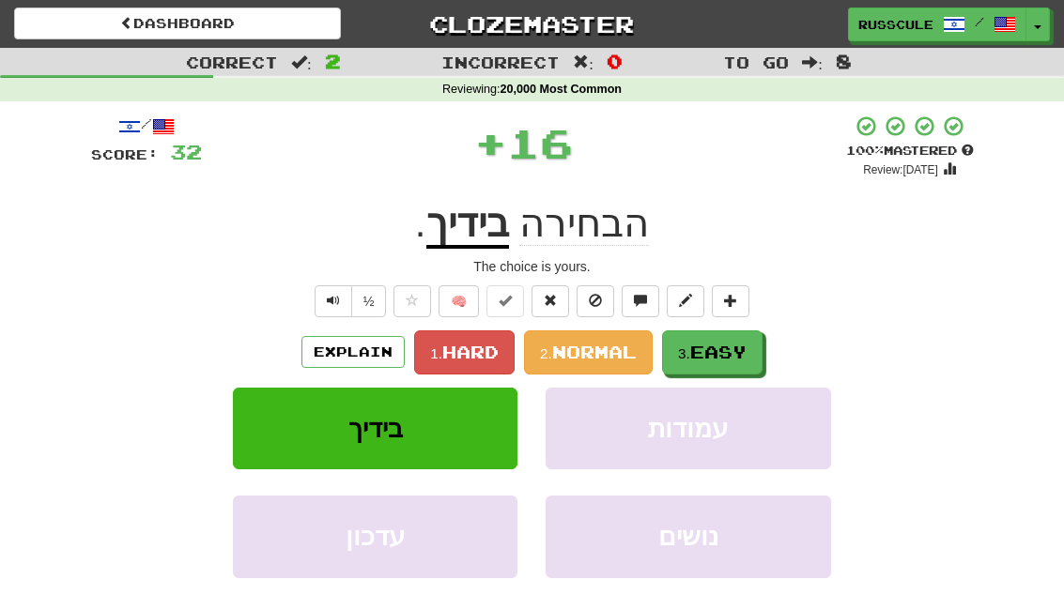
click at [746, 346] on span "Easy" at bounding box center [718, 352] width 56 height 21
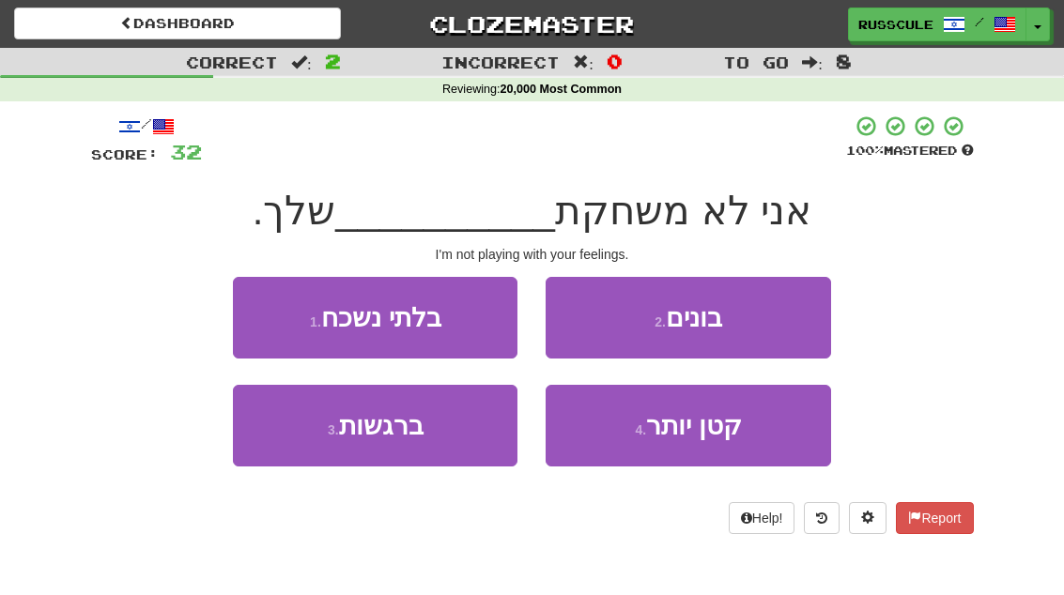
click at [284, 456] on button "3 . ברגשות" at bounding box center [375, 426] width 284 height 82
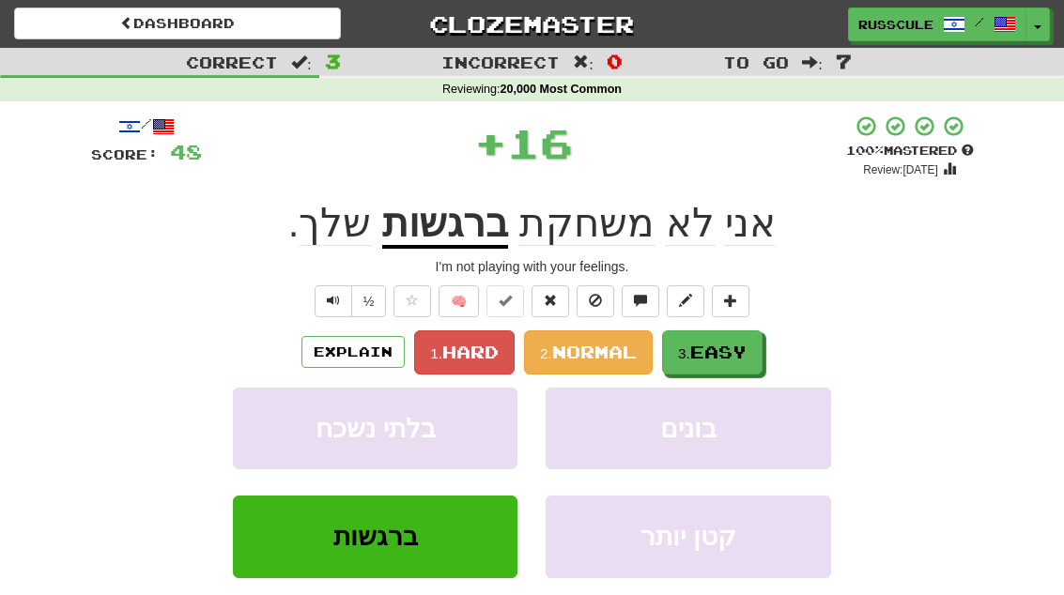
click at [738, 344] on span "Easy" at bounding box center [718, 352] width 56 height 21
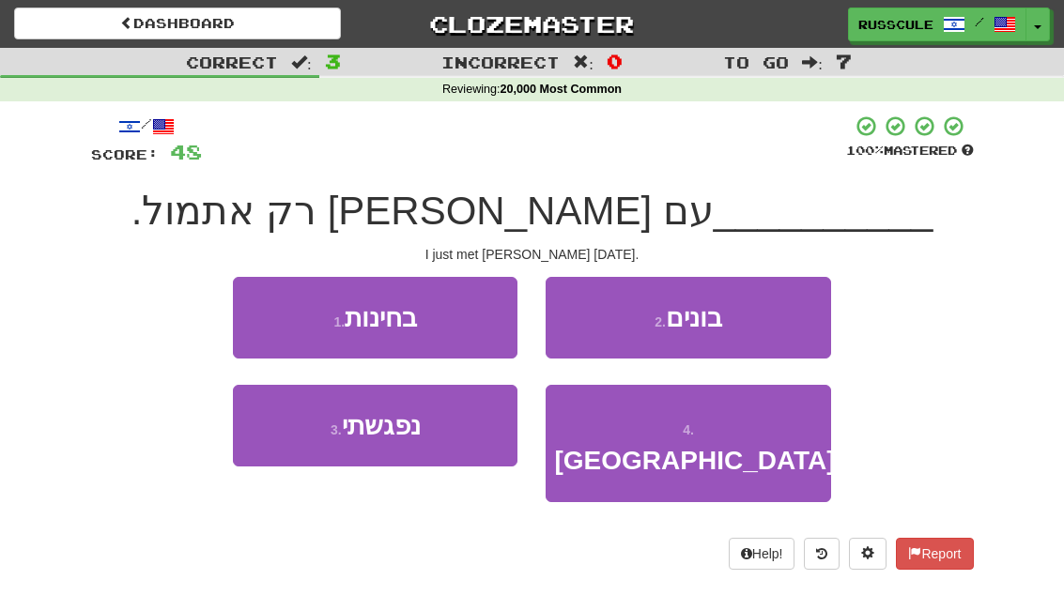
click at [301, 446] on button "3 . נפגשתי" at bounding box center [375, 426] width 284 height 82
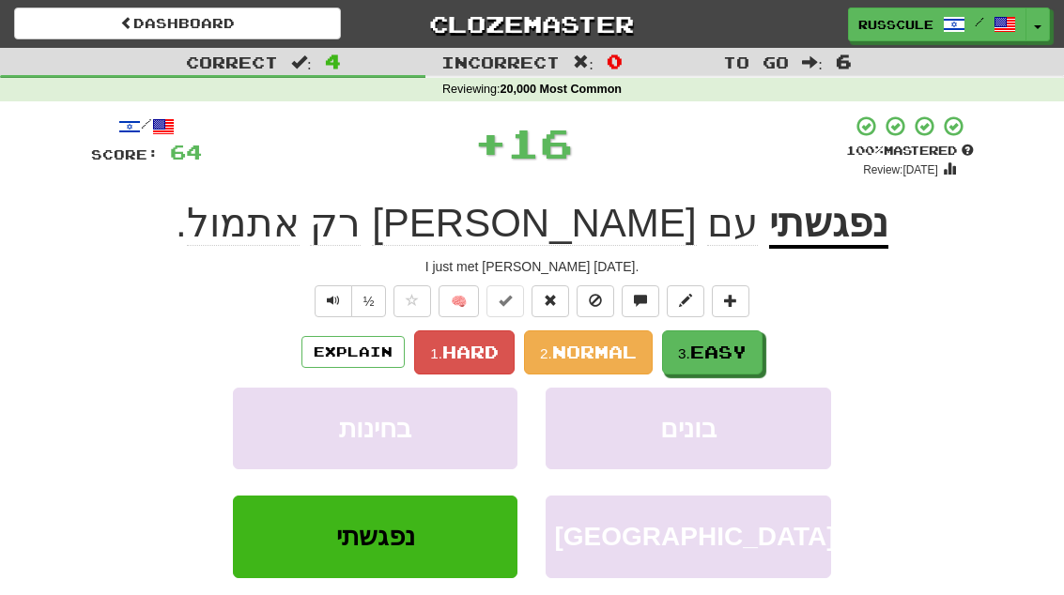
click at [744, 342] on span "Easy" at bounding box center [718, 352] width 56 height 21
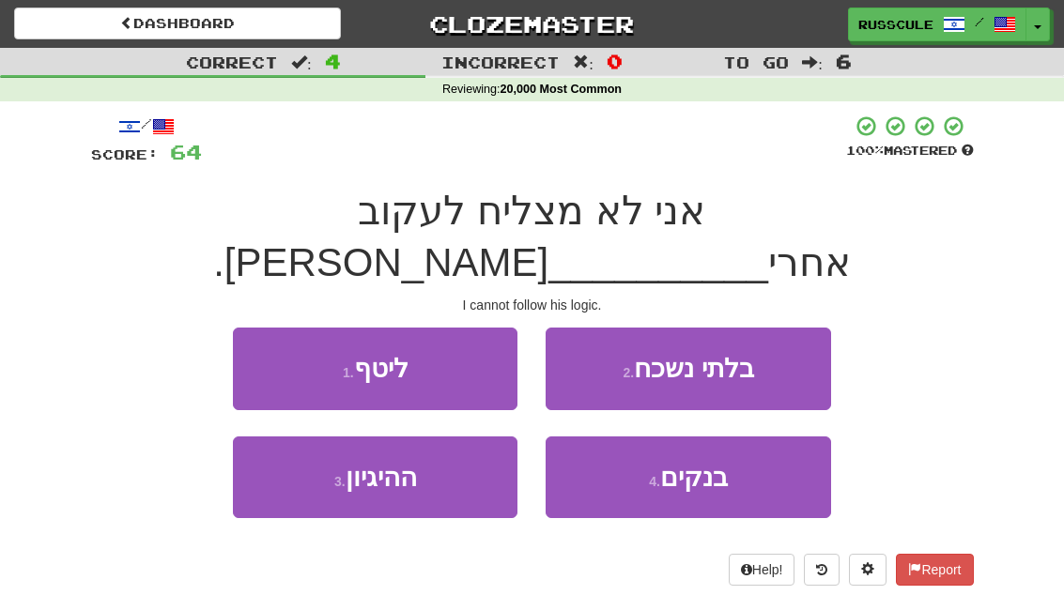
click at [306, 457] on button "3 . ההיגיון" at bounding box center [375, 478] width 284 height 82
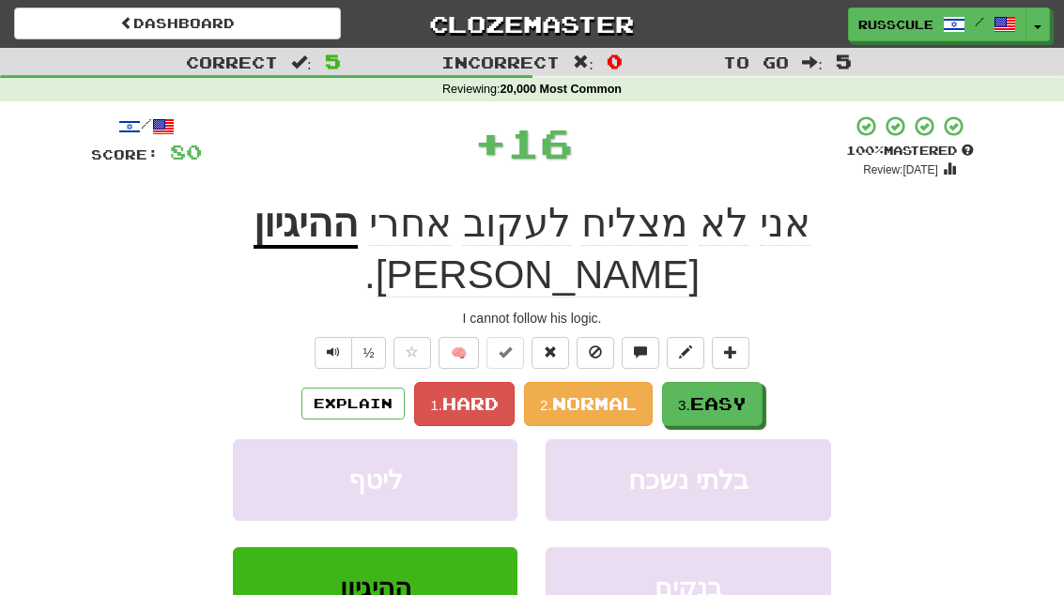
click at [744, 393] on span "Easy" at bounding box center [718, 403] width 56 height 21
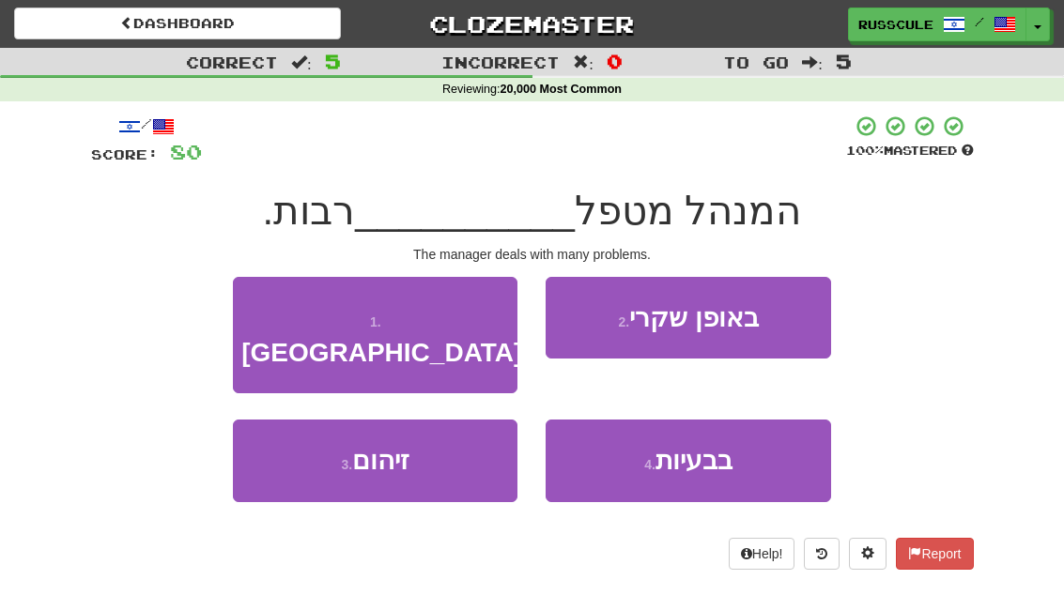
click at [724, 446] on span "בבעיות" at bounding box center [693, 460] width 77 height 29
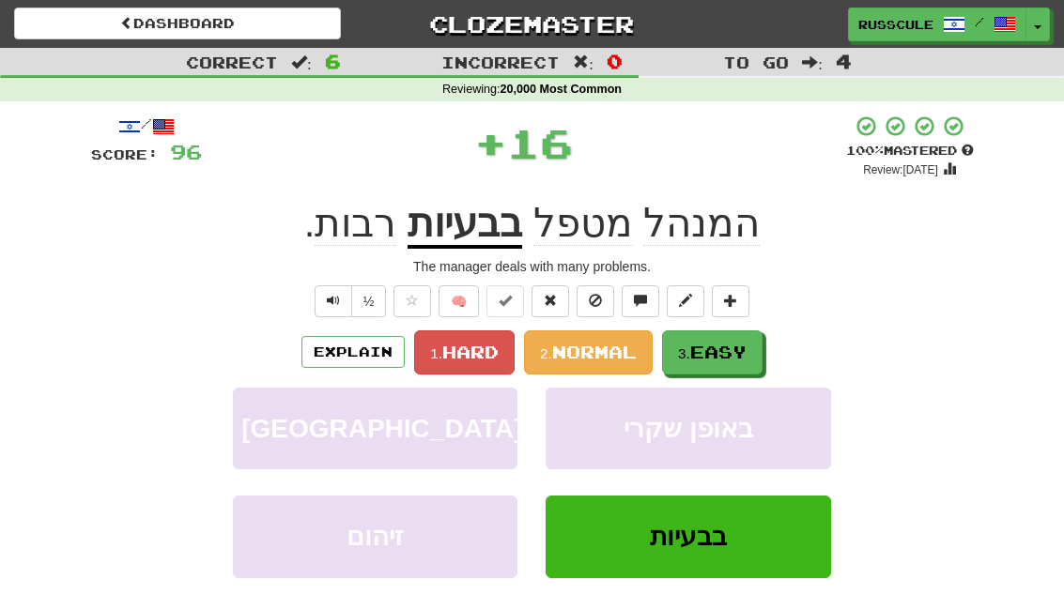
click at [745, 348] on span "Easy" at bounding box center [718, 352] width 56 height 21
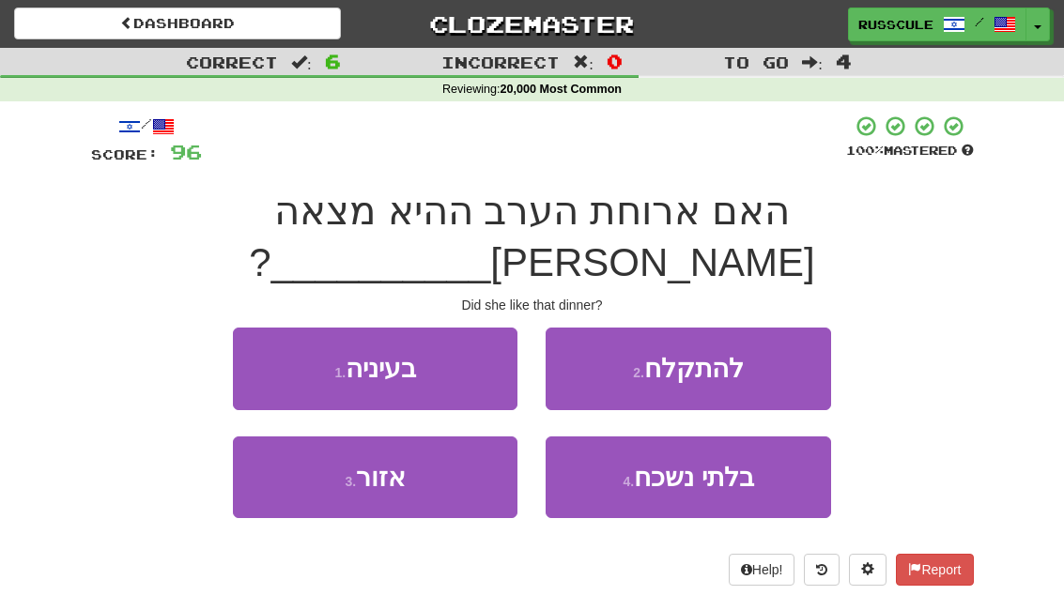
click at [239, 328] on button "1 . בעיניה" at bounding box center [375, 369] width 284 height 82
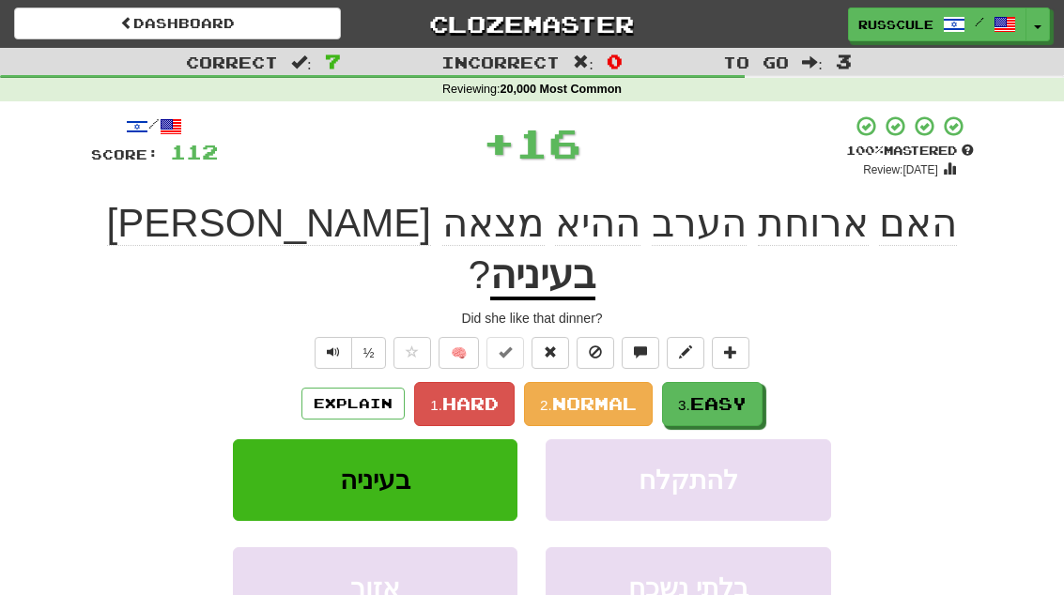
click at [755, 382] on button "3. Easy" at bounding box center [712, 404] width 100 height 44
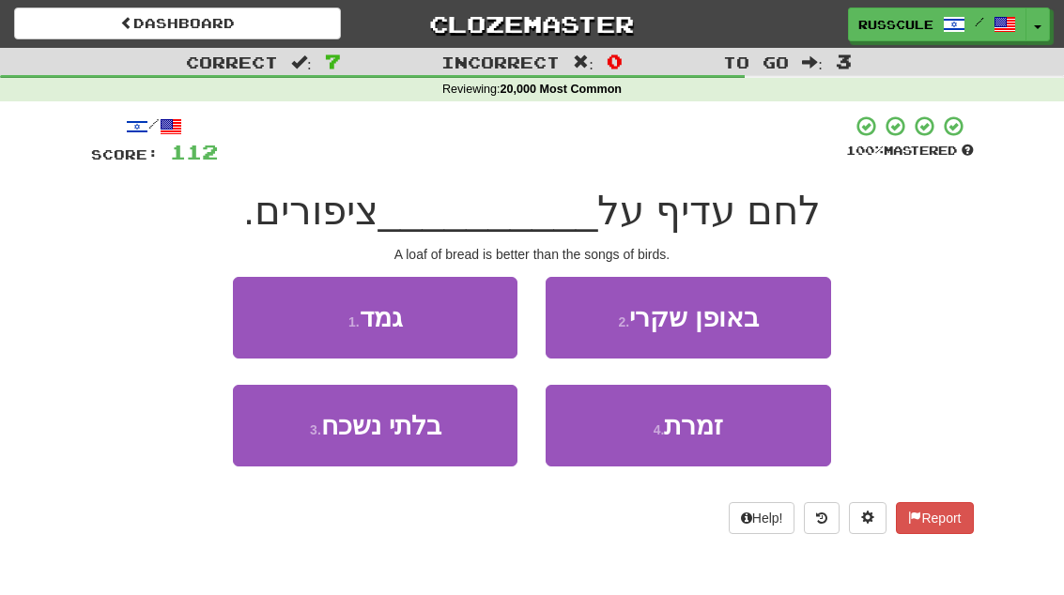
click at [728, 442] on button "4 . זמרת" at bounding box center [687, 426] width 284 height 82
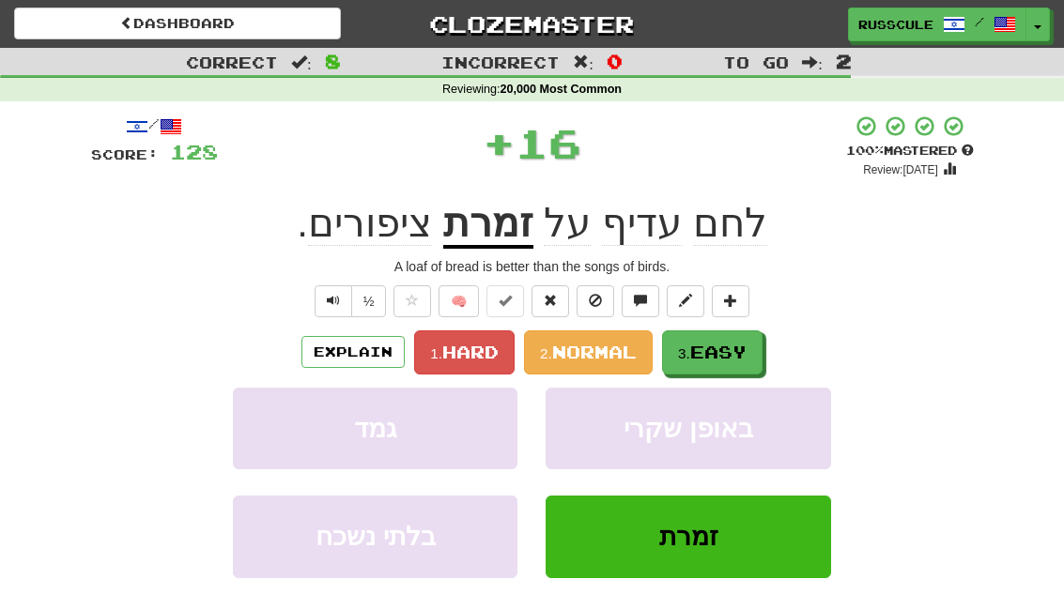
click at [755, 336] on button "3. Easy" at bounding box center [712, 352] width 100 height 44
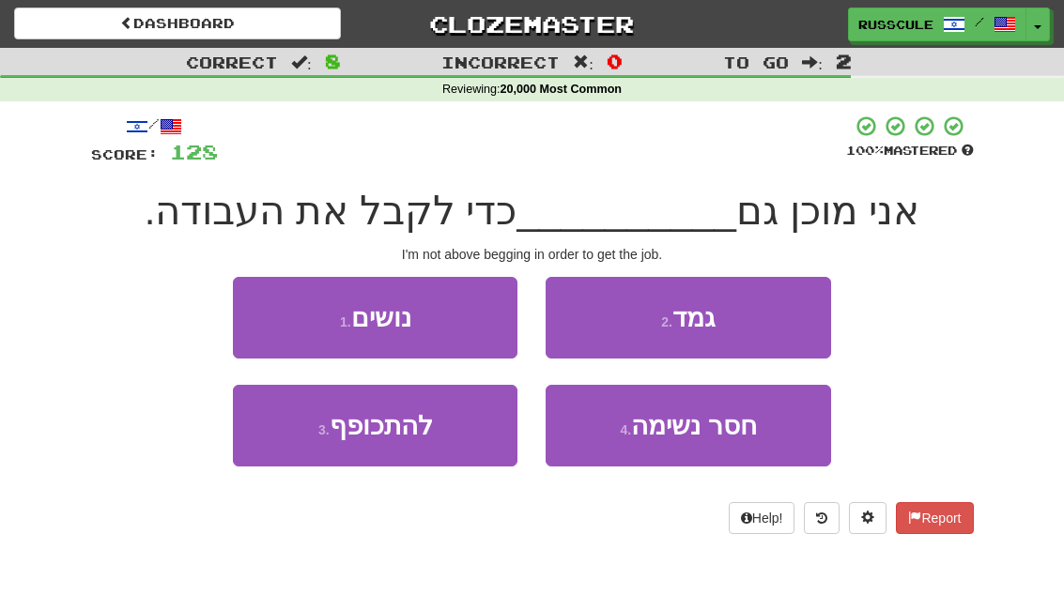
click at [302, 447] on button "3 . להתכופף" at bounding box center [375, 426] width 284 height 82
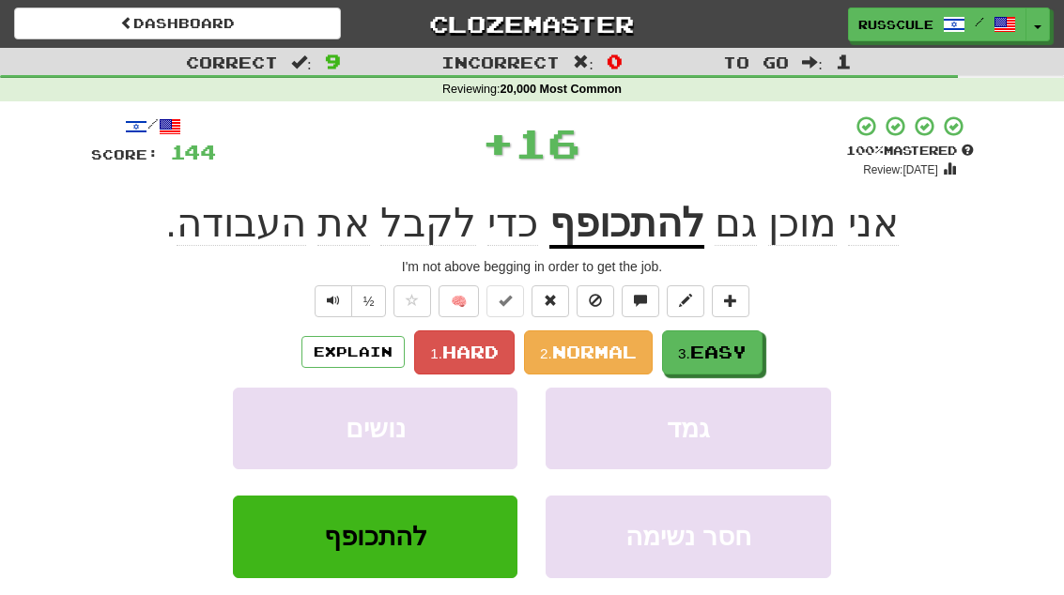
click at [738, 343] on span "Easy" at bounding box center [718, 352] width 56 height 21
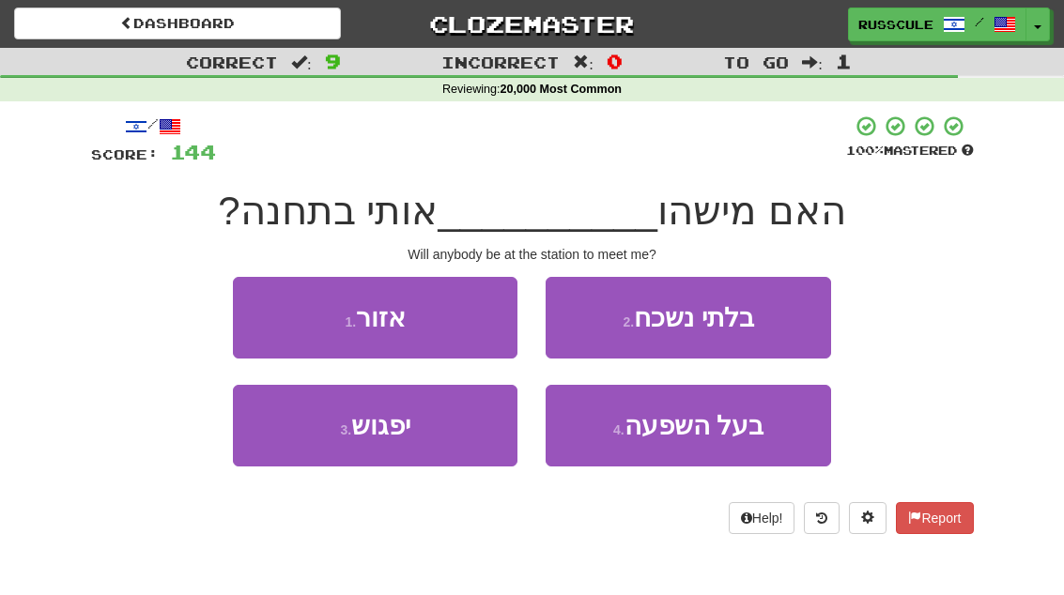
click at [305, 455] on button "3 . יפגוש" at bounding box center [375, 426] width 284 height 82
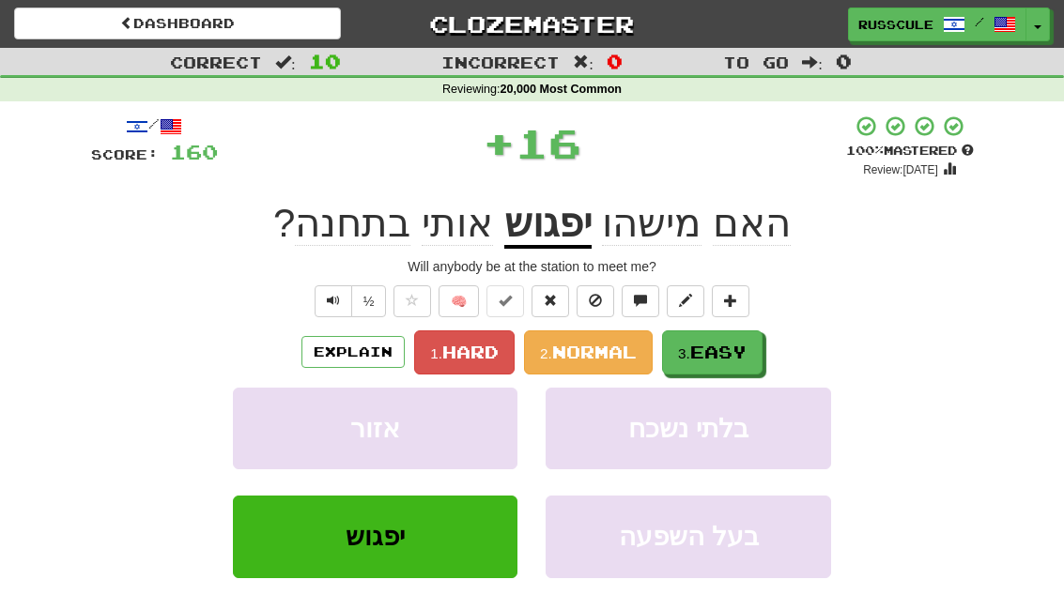
click at [740, 346] on span "Easy" at bounding box center [718, 352] width 56 height 21
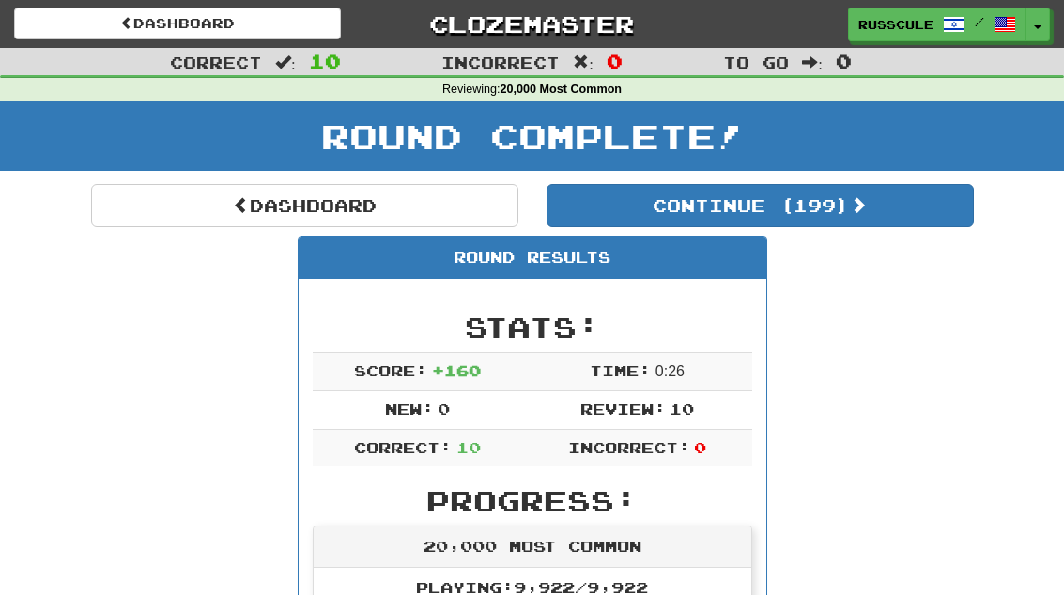
click at [902, 206] on button "Continue ( 199 )" at bounding box center [759, 205] width 427 height 43
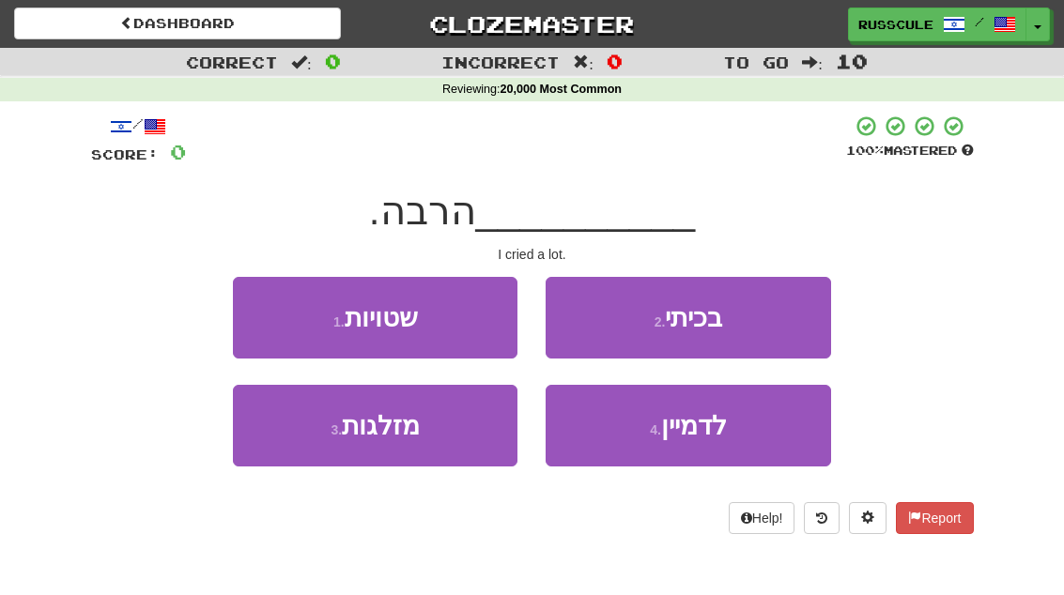
click at [772, 324] on button "2 . בכיתי" at bounding box center [687, 318] width 284 height 82
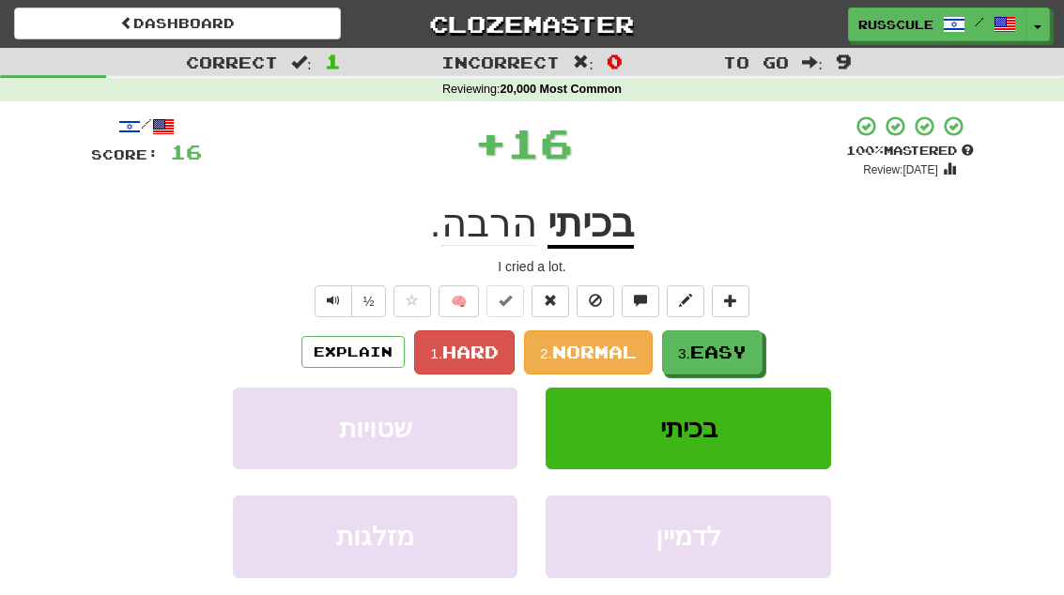
click at [744, 347] on span "Easy" at bounding box center [718, 352] width 56 height 21
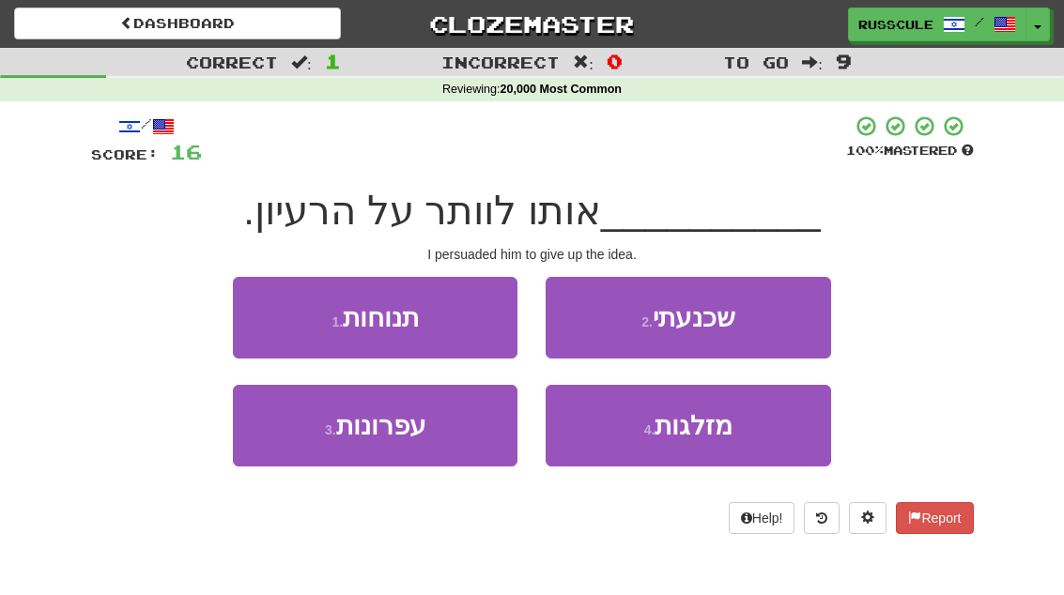
click at [759, 318] on button "2 . שכנעתי" at bounding box center [687, 318] width 284 height 82
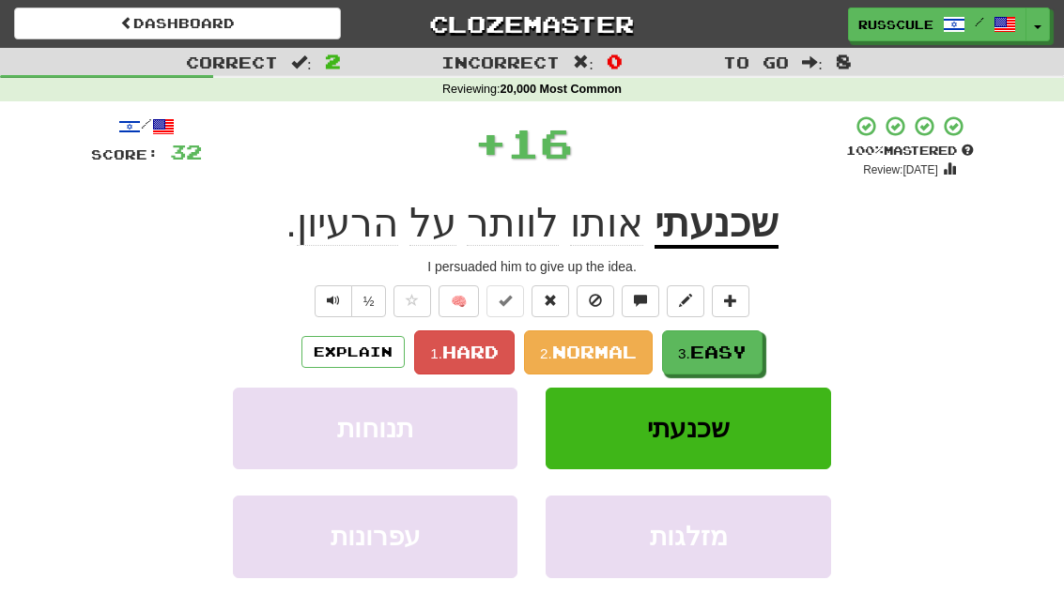
click at [741, 342] on span "Easy" at bounding box center [718, 352] width 56 height 21
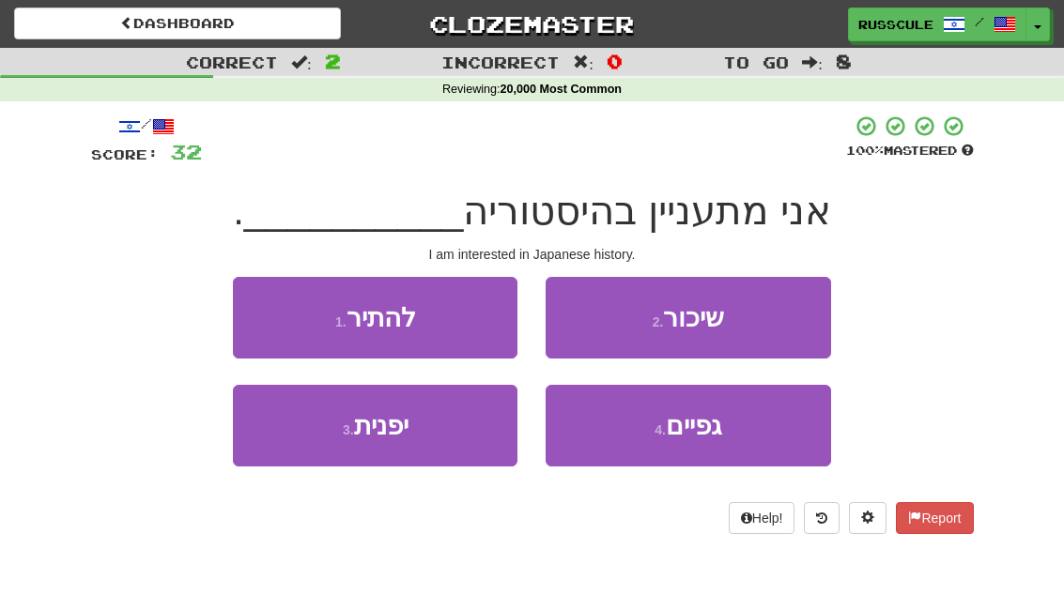
click at [299, 446] on button "3 . יפנית" at bounding box center [375, 426] width 284 height 82
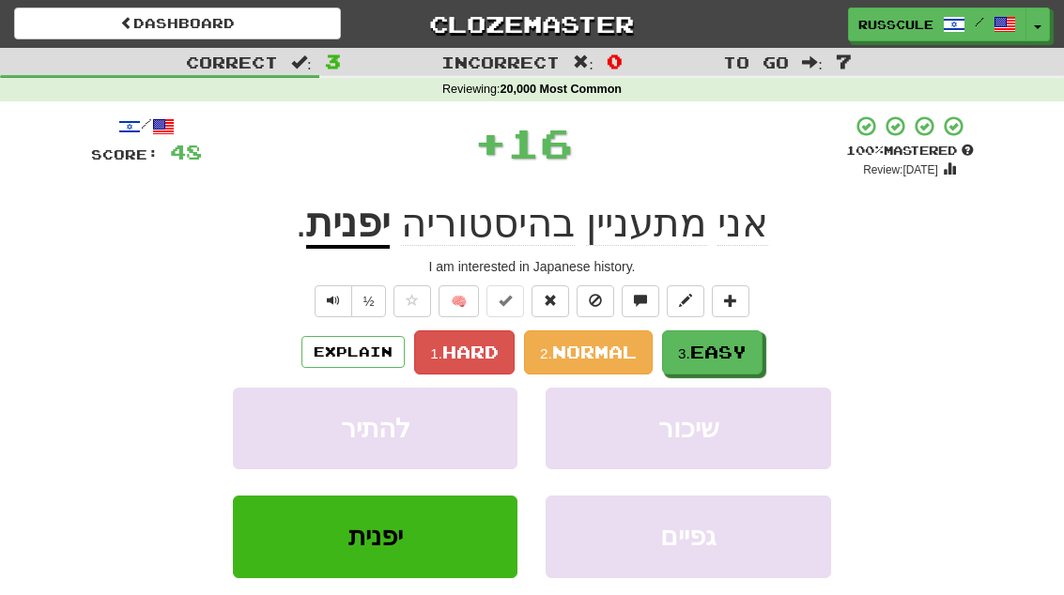
click at [732, 342] on span "Easy" at bounding box center [718, 352] width 56 height 21
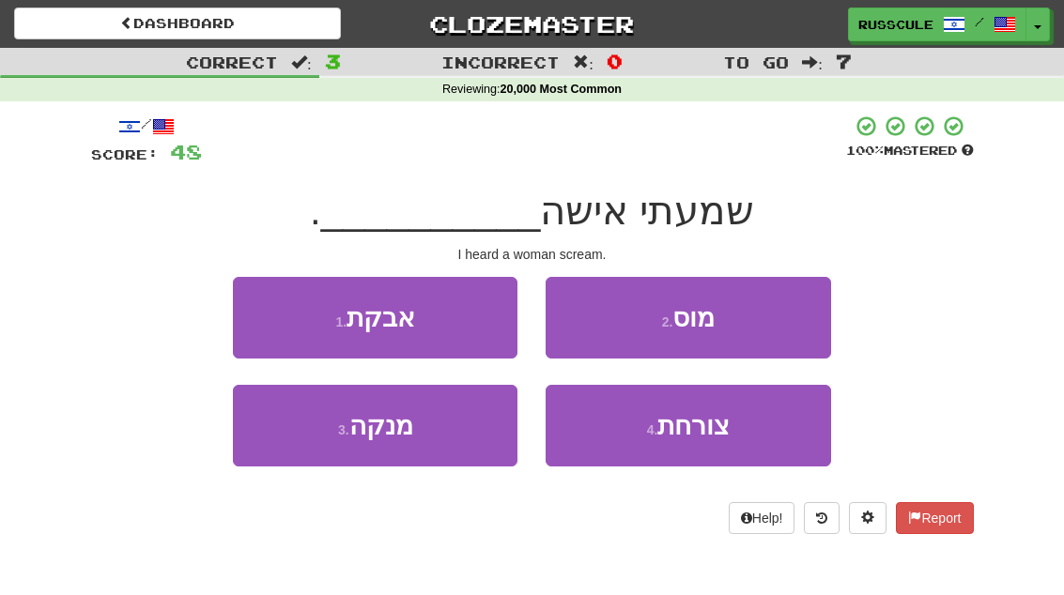
click at [717, 432] on span "צורחת" at bounding box center [693, 425] width 72 height 29
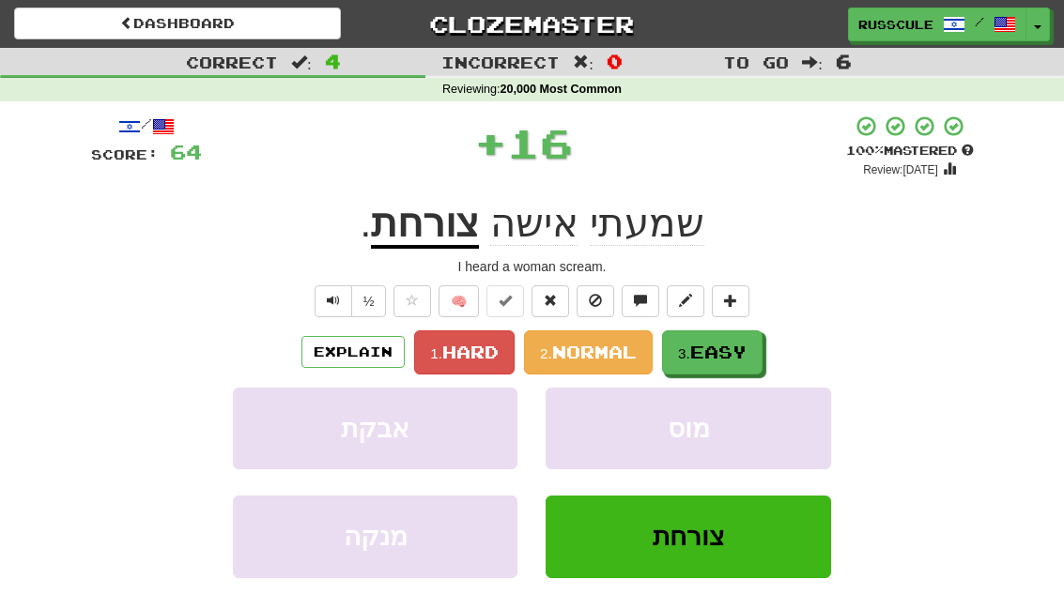
click at [740, 353] on span "Easy" at bounding box center [718, 352] width 56 height 21
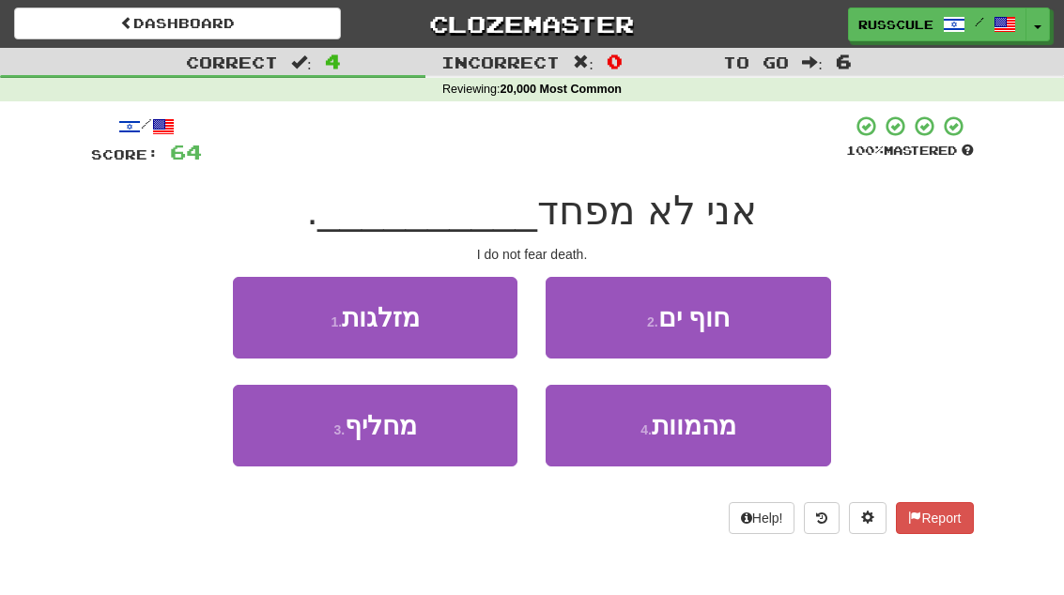
click at [723, 433] on span "מהמוות" at bounding box center [694, 425] width 84 height 29
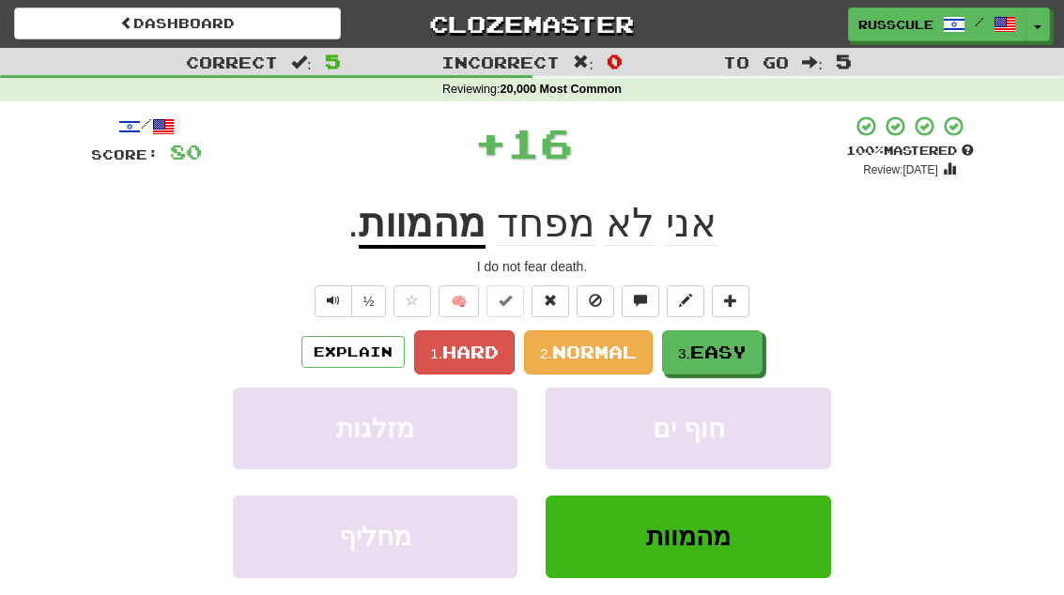
click at [742, 345] on span "Easy" at bounding box center [718, 352] width 56 height 21
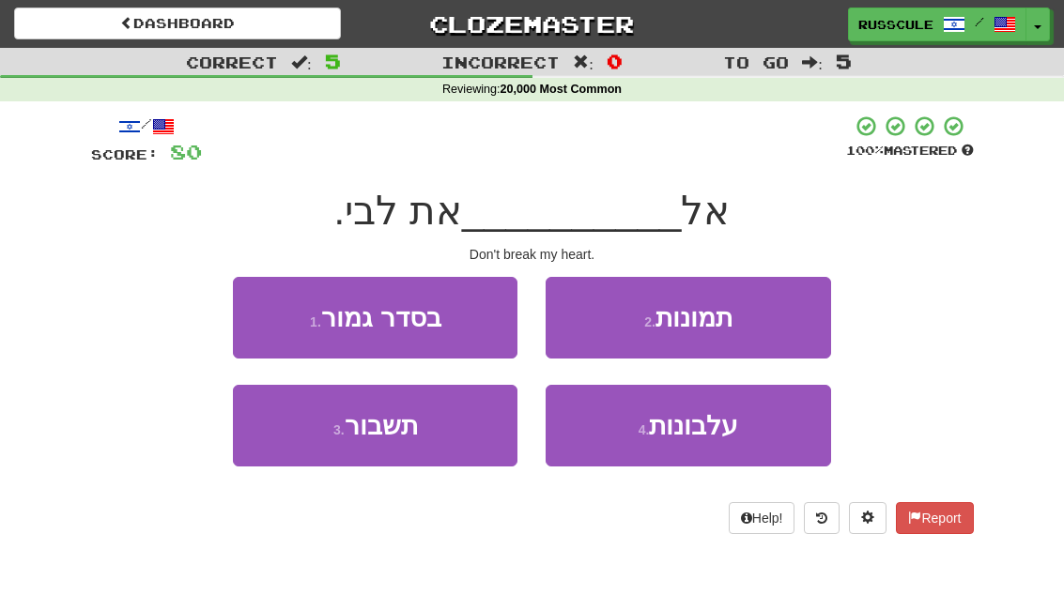
click at [301, 441] on button "3 . תשבור" at bounding box center [375, 426] width 284 height 82
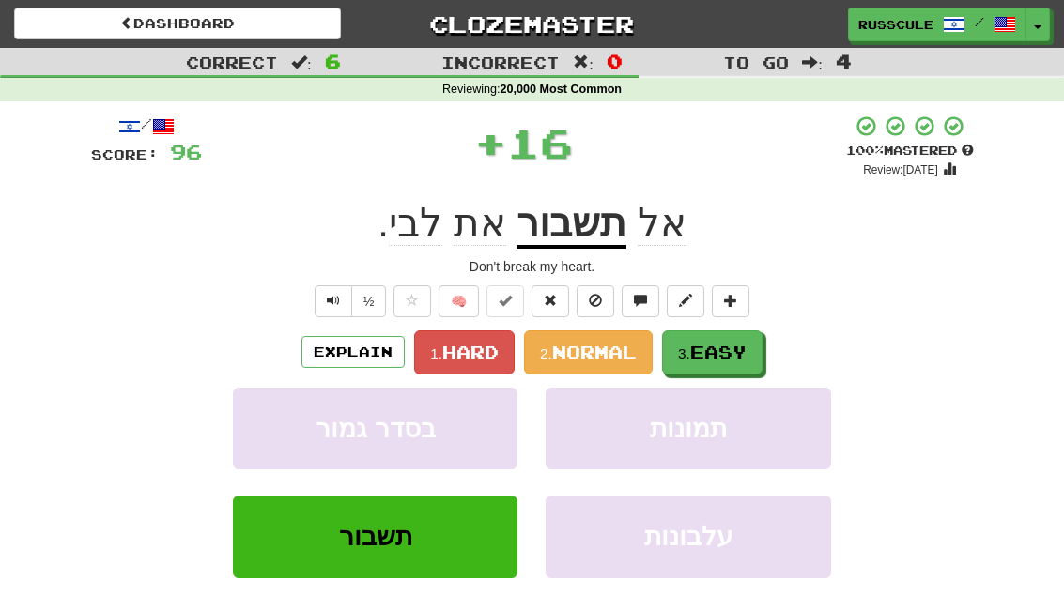
click at [742, 339] on button "3. Easy" at bounding box center [712, 352] width 100 height 44
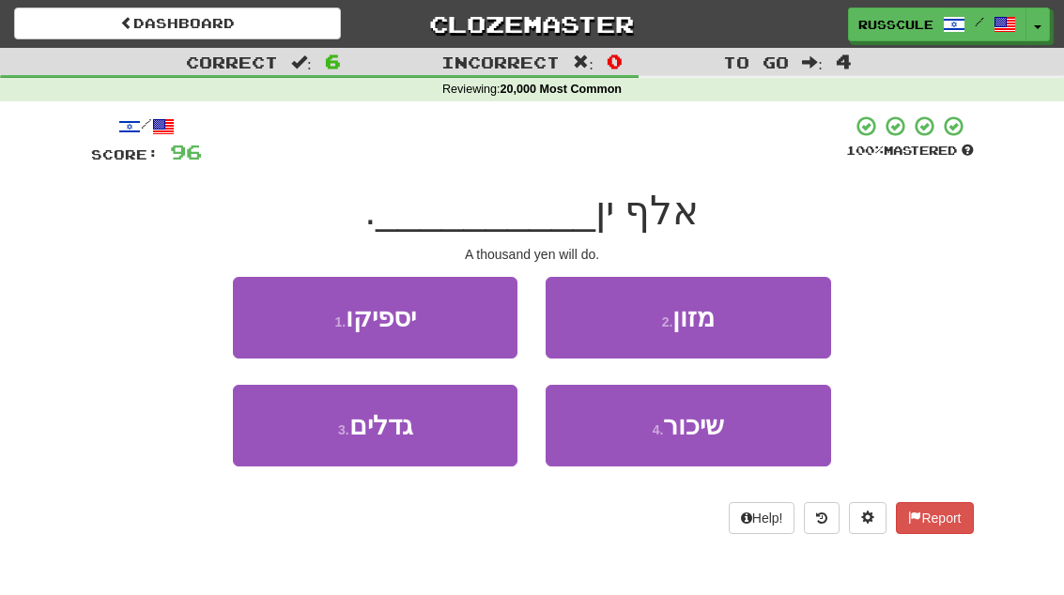
click at [261, 309] on button "1 . יספיקו" at bounding box center [375, 318] width 284 height 82
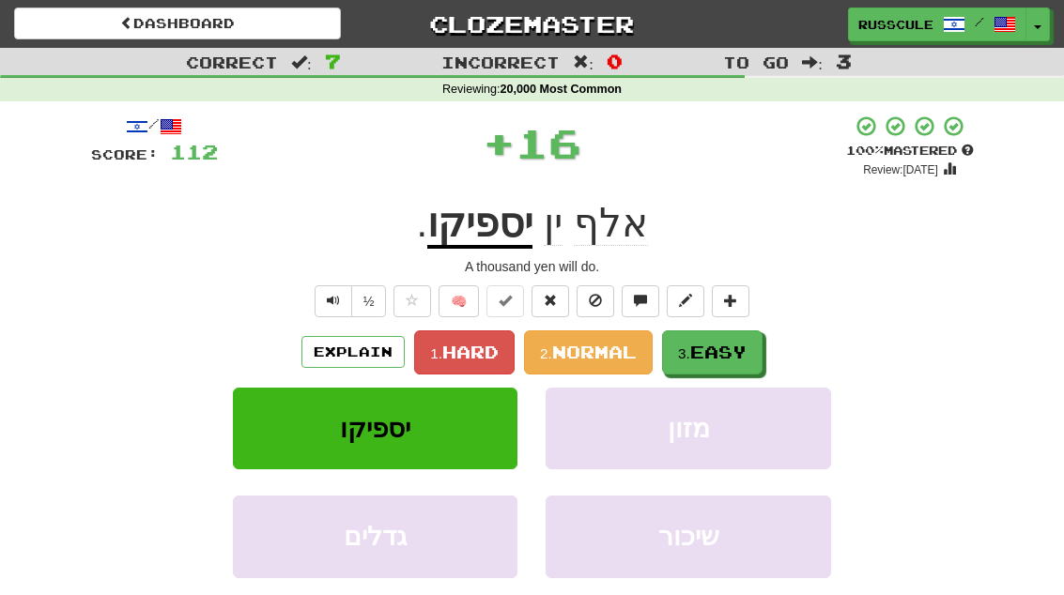
click at [740, 355] on span "Easy" at bounding box center [718, 352] width 56 height 21
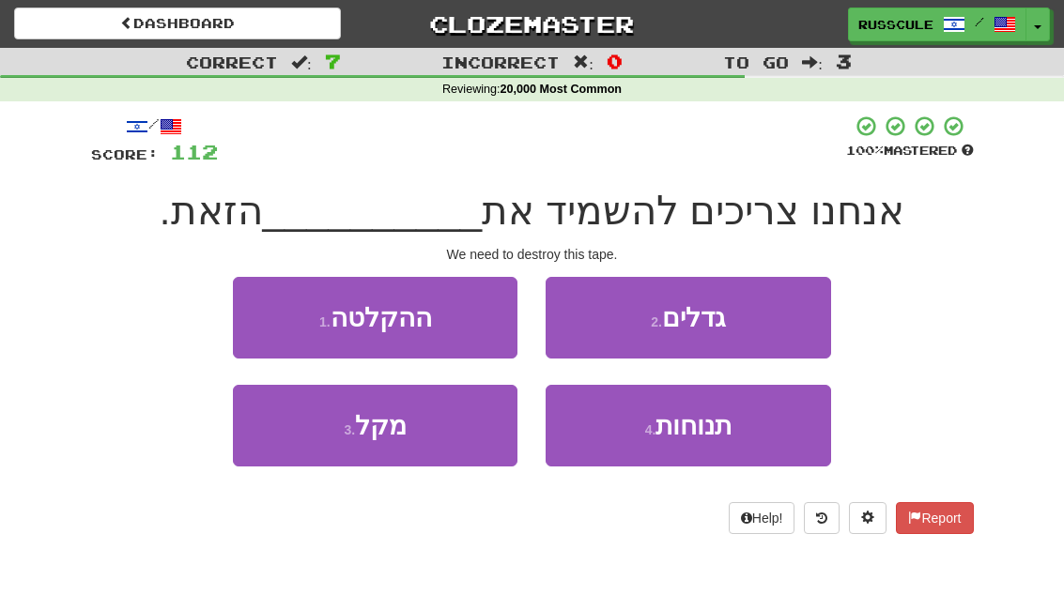
click at [268, 314] on button "1 . ההקלטה" at bounding box center [375, 318] width 284 height 82
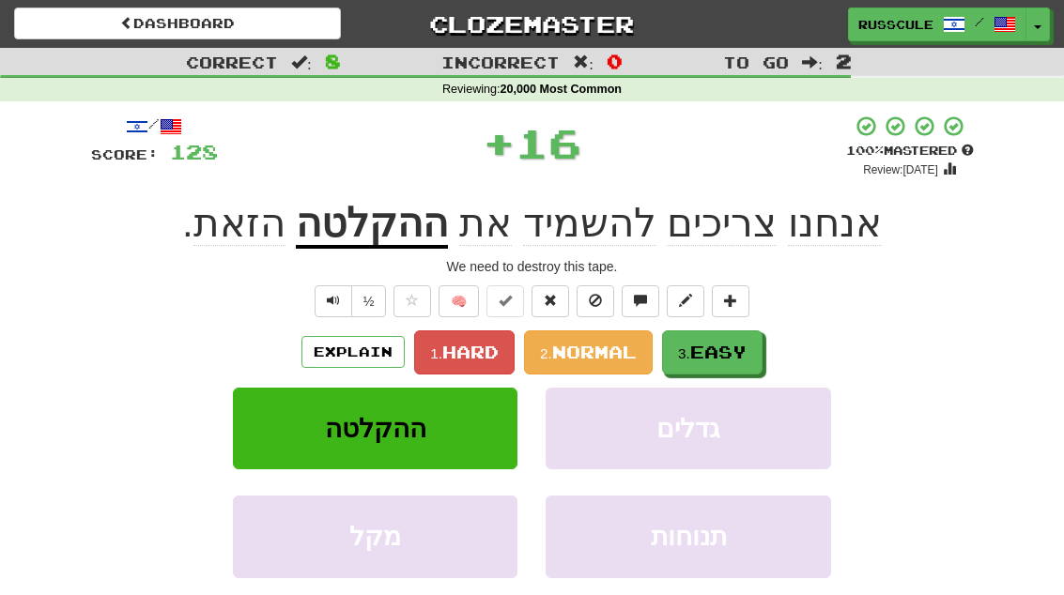
click at [743, 349] on span "Easy" at bounding box center [718, 352] width 56 height 21
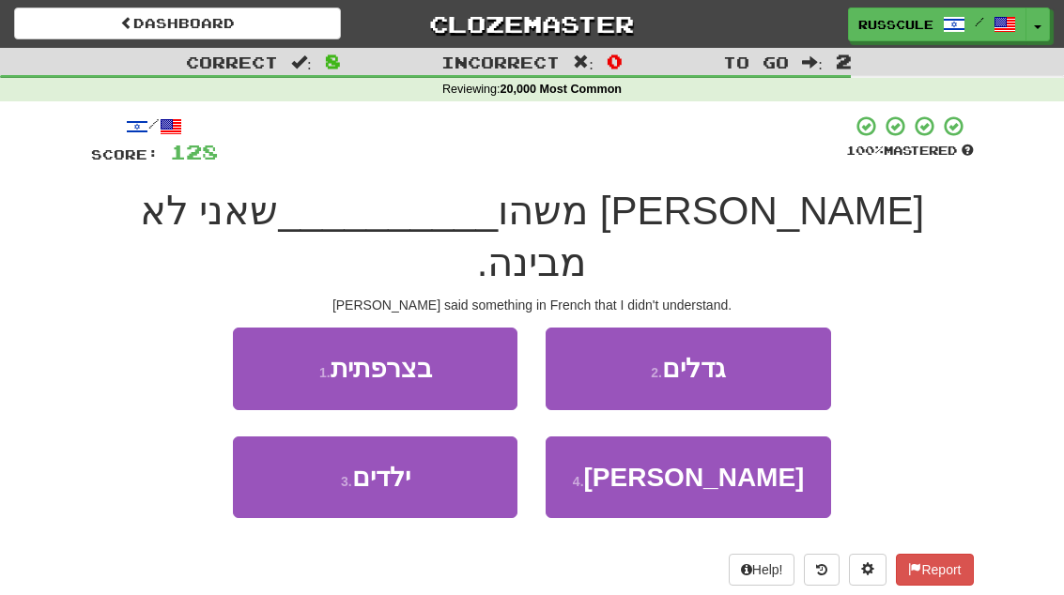
click at [264, 328] on button "1 . בצרפתית" at bounding box center [375, 369] width 284 height 82
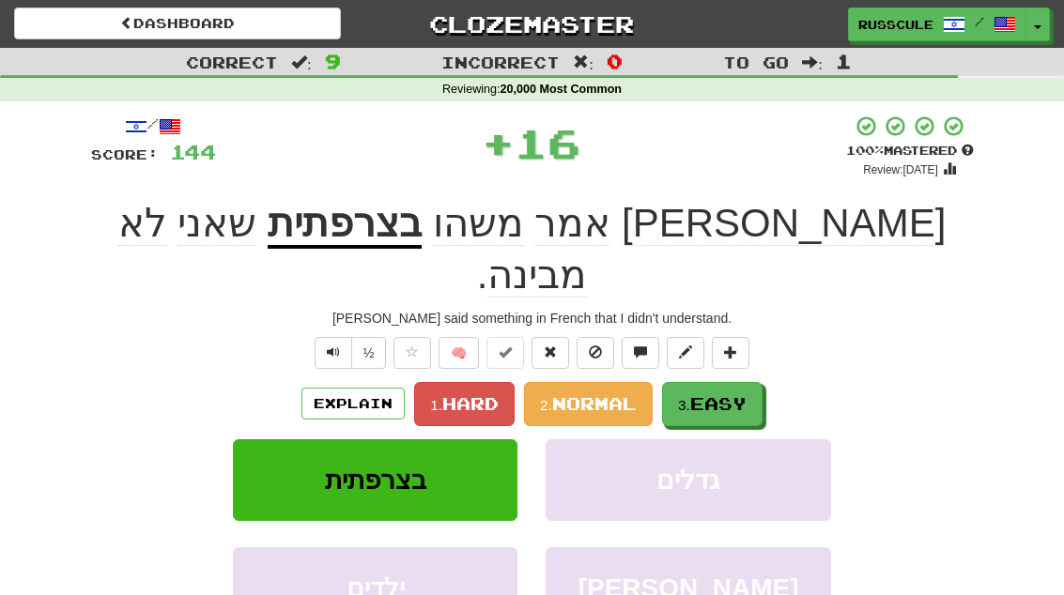
click at [742, 393] on span "Easy" at bounding box center [718, 403] width 56 height 21
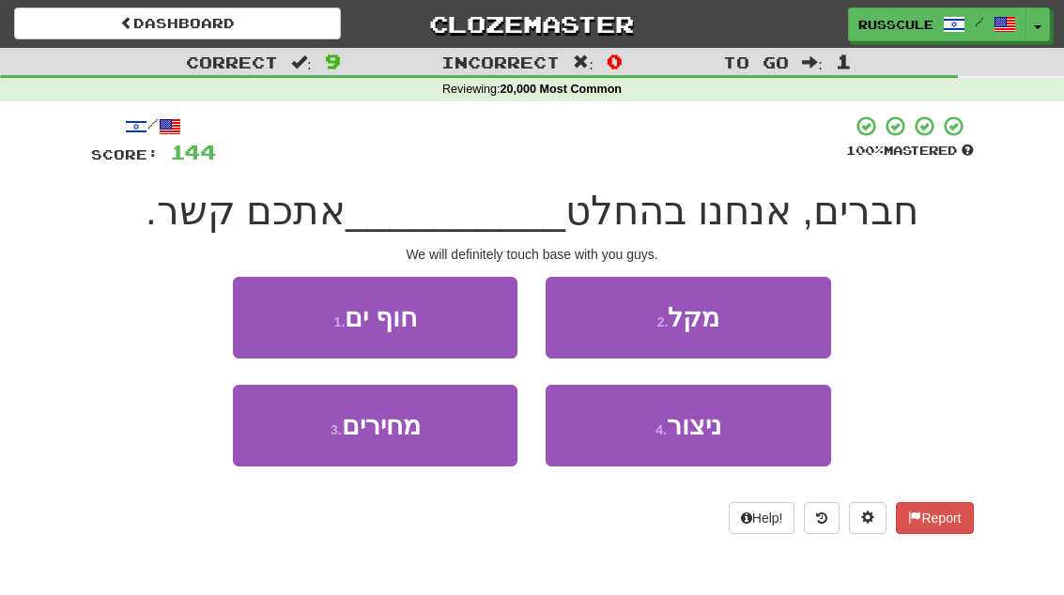
click at [698, 435] on span "ניצור" at bounding box center [694, 425] width 54 height 29
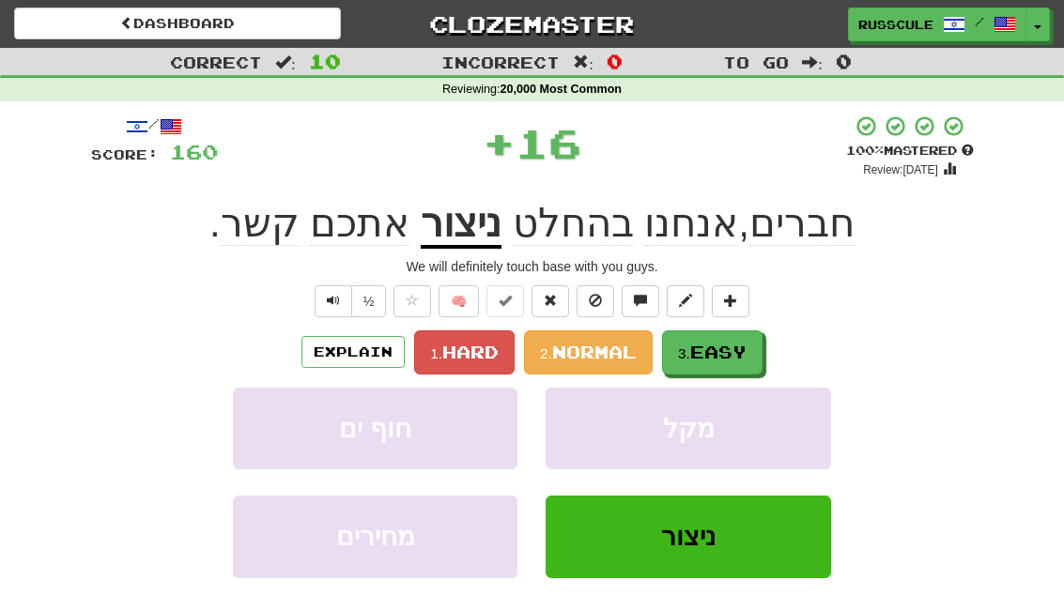
click at [722, 343] on span "Easy" at bounding box center [718, 352] width 56 height 21
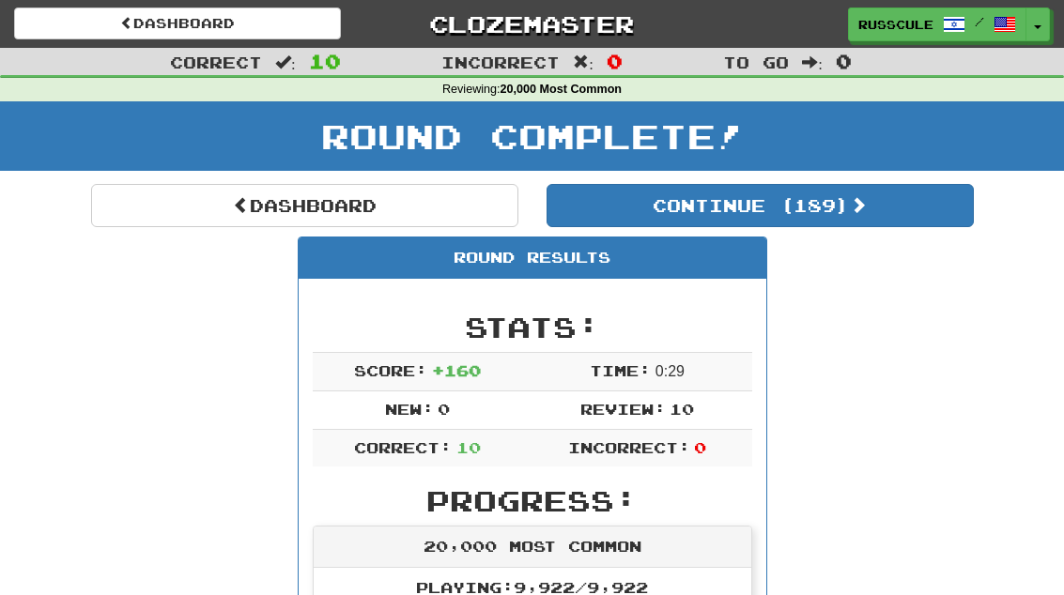
click at [899, 206] on button "Continue ( 189 )" at bounding box center [759, 205] width 427 height 43
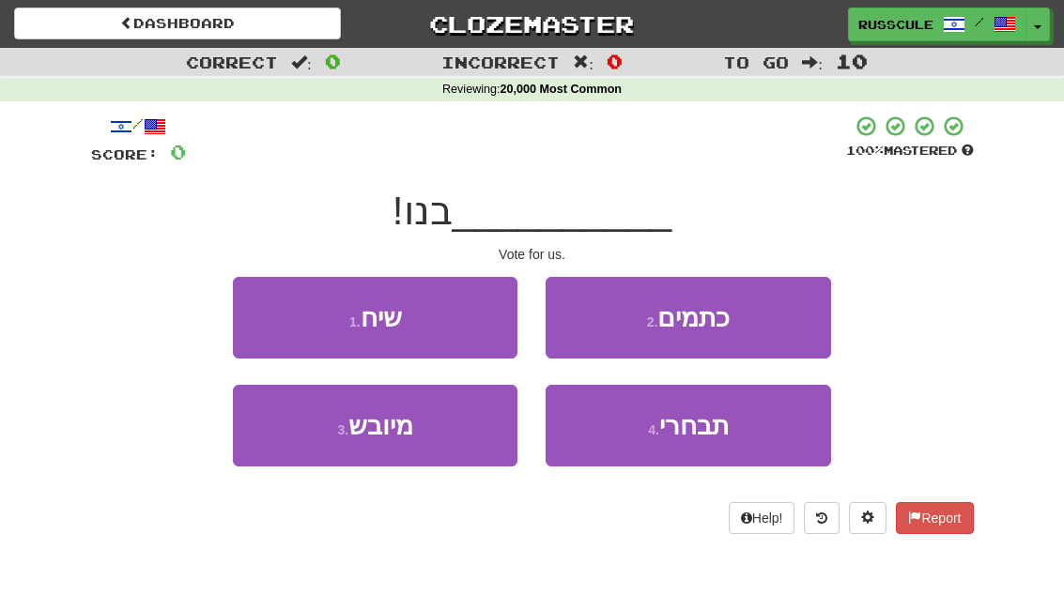
click at [737, 434] on button "4 . תבחרי" at bounding box center [687, 426] width 284 height 82
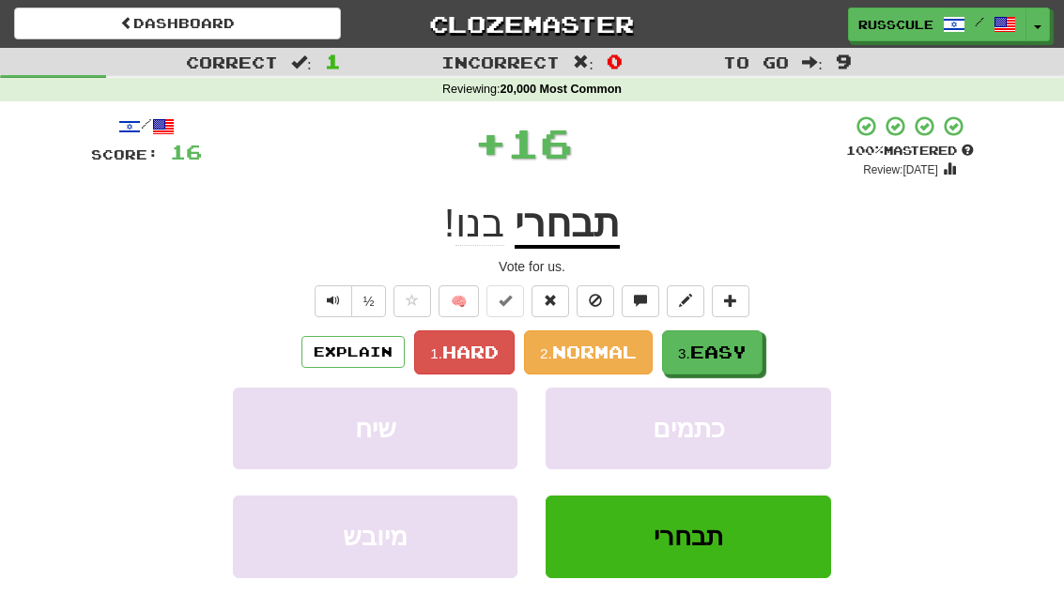
click at [746, 353] on span "Easy" at bounding box center [718, 352] width 56 height 21
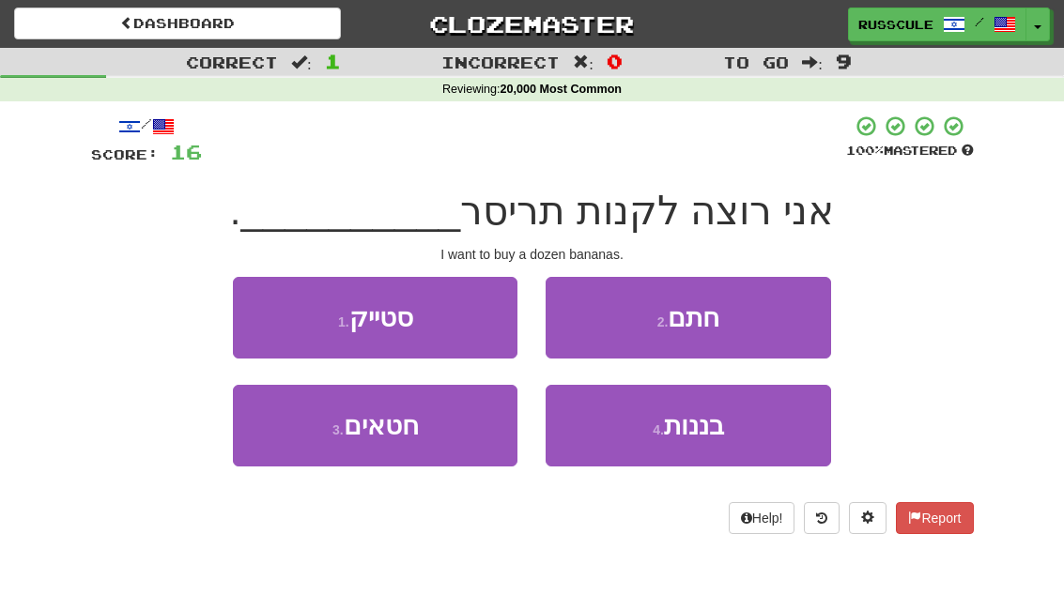
click at [731, 443] on button "4 . בננות" at bounding box center [687, 426] width 284 height 82
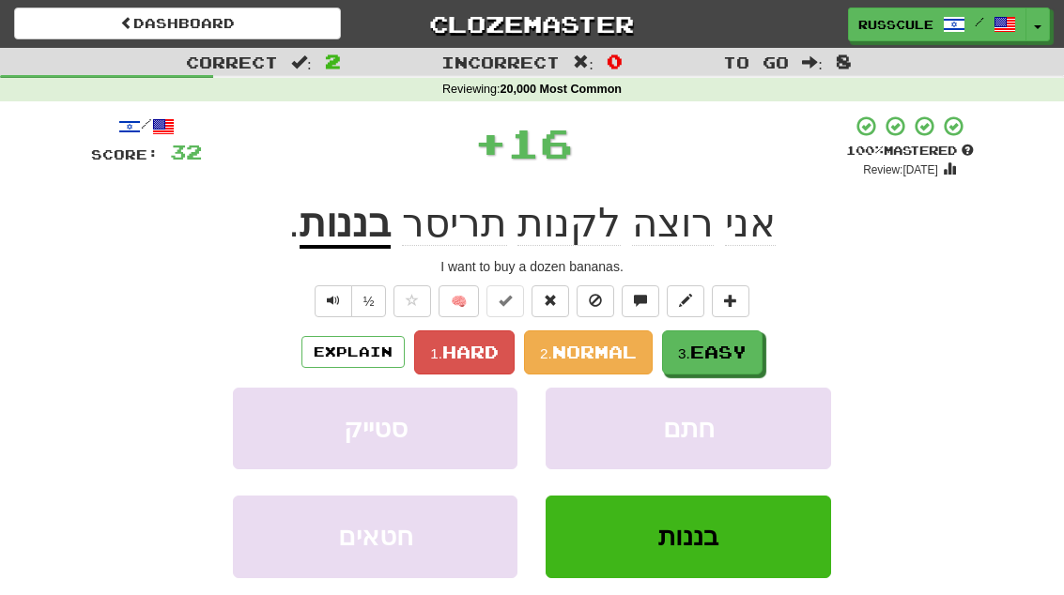
click at [753, 352] on button "3. Easy" at bounding box center [712, 352] width 100 height 44
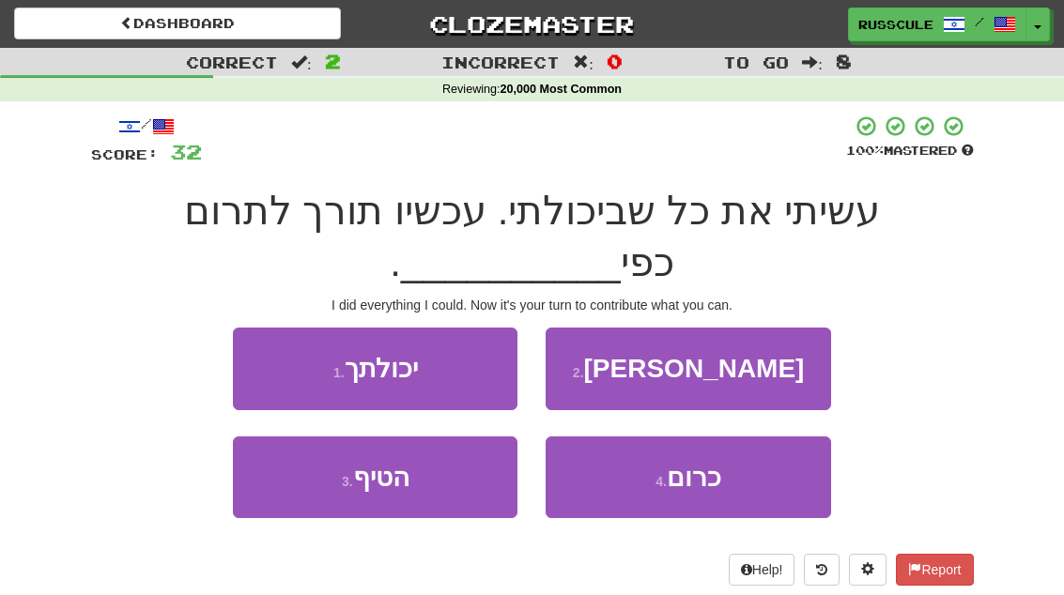
click at [281, 370] on button "1 . יכולתך" at bounding box center [375, 369] width 284 height 82
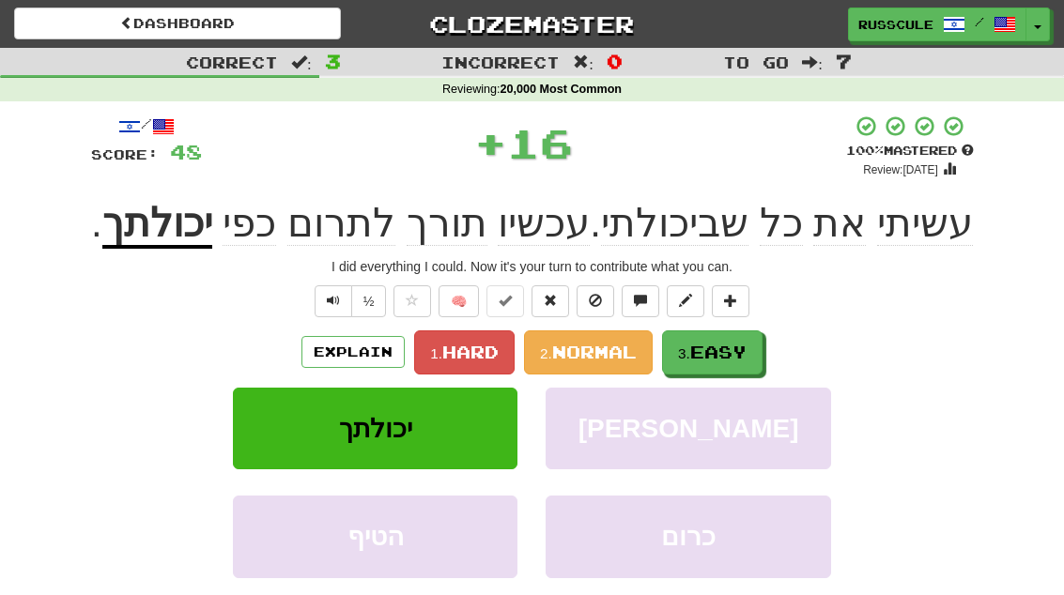
click at [744, 369] on button "3. Easy" at bounding box center [712, 352] width 100 height 44
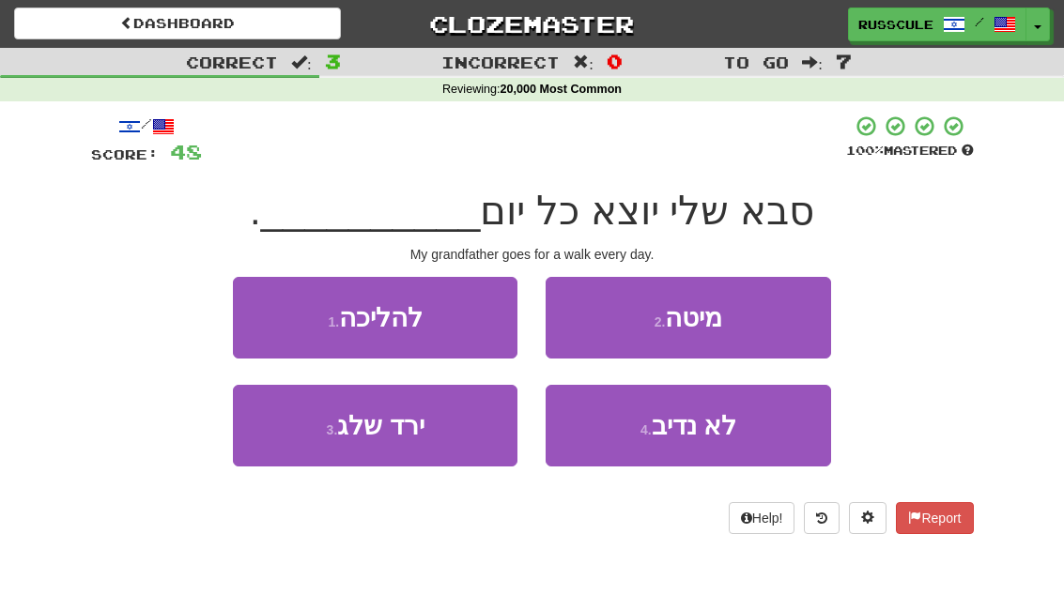
click at [256, 321] on button "1 . להליכה" at bounding box center [375, 318] width 284 height 82
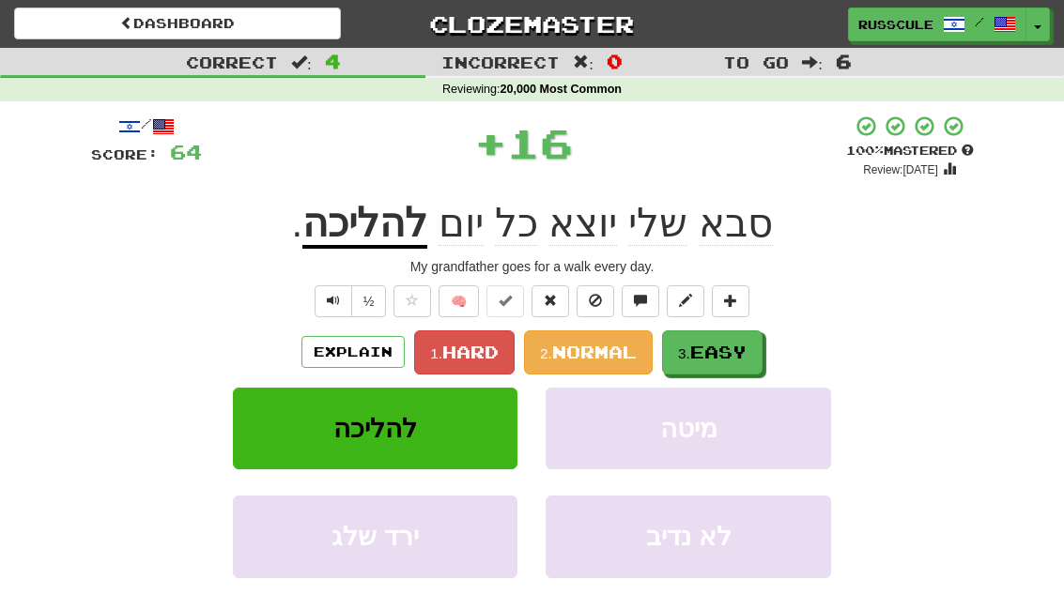
click at [746, 347] on span "Easy" at bounding box center [718, 352] width 56 height 21
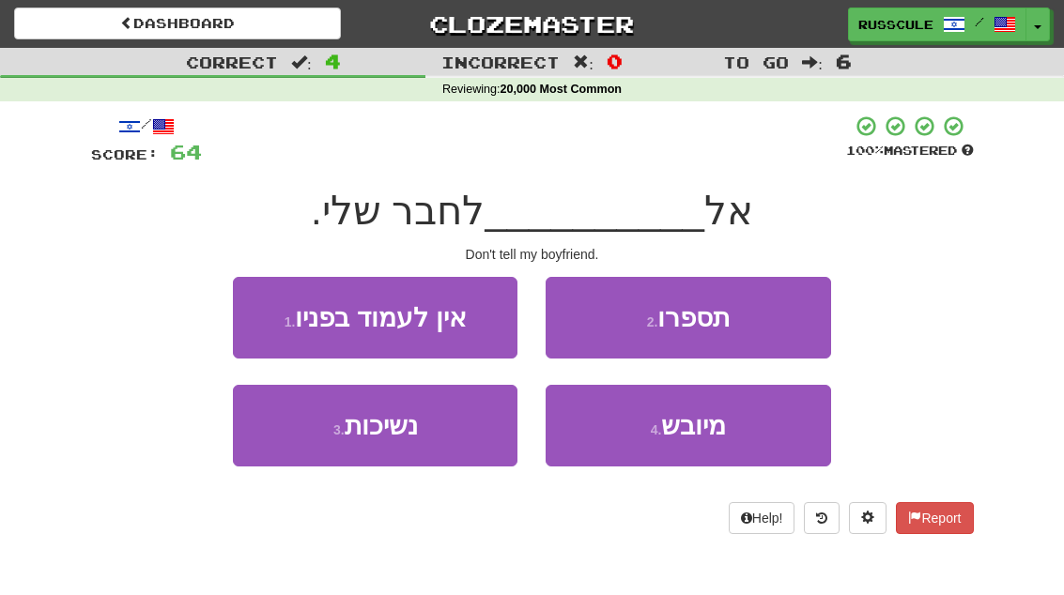
click at [755, 325] on button "2 . תספרו" at bounding box center [687, 318] width 284 height 82
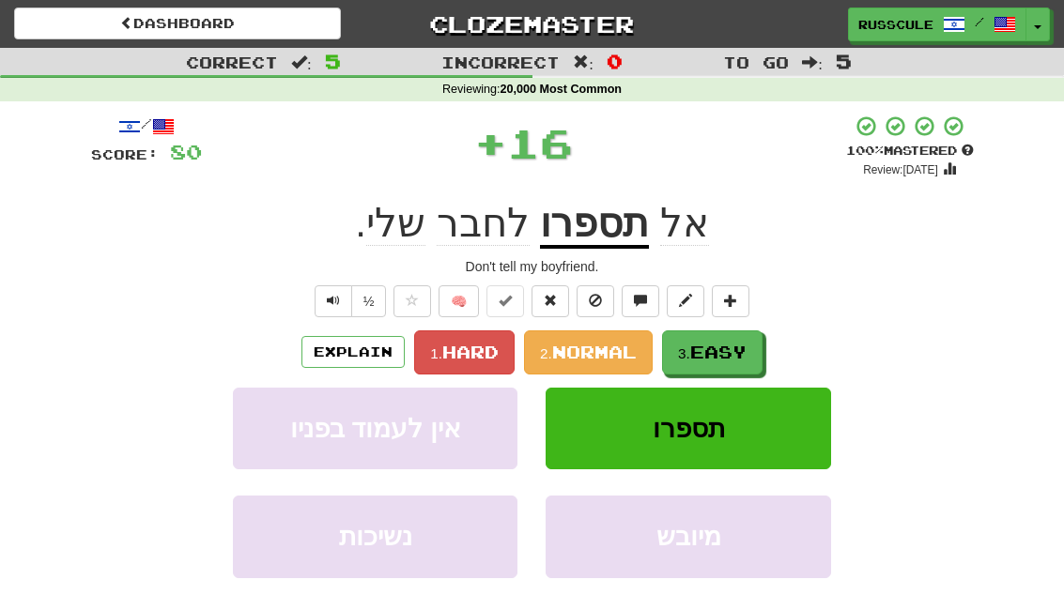
click at [727, 354] on span "Easy" at bounding box center [718, 352] width 56 height 21
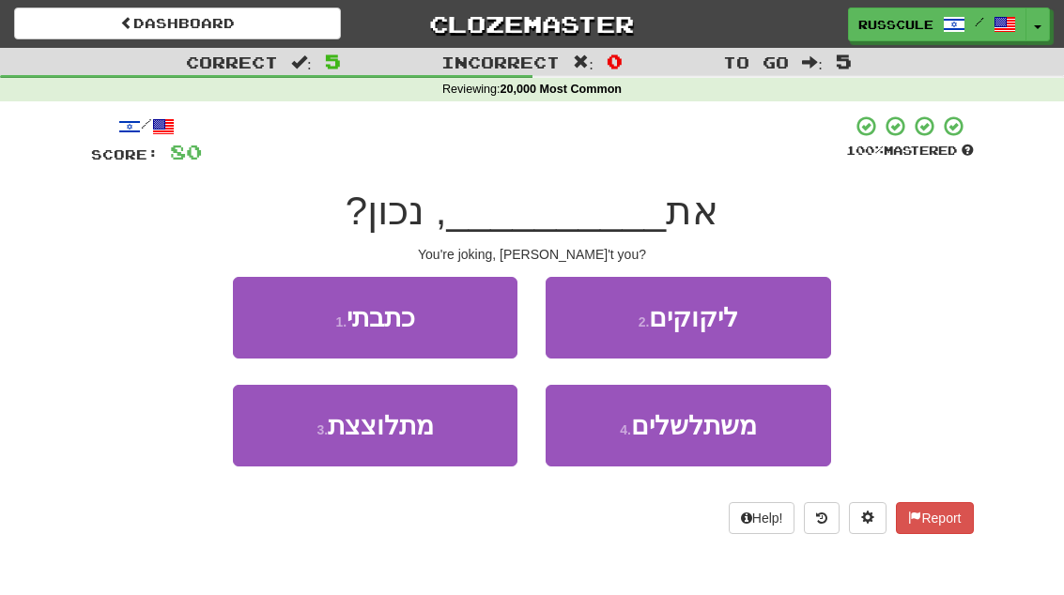
click at [297, 461] on button "3 . מתלוצצת" at bounding box center [375, 426] width 284 height 82
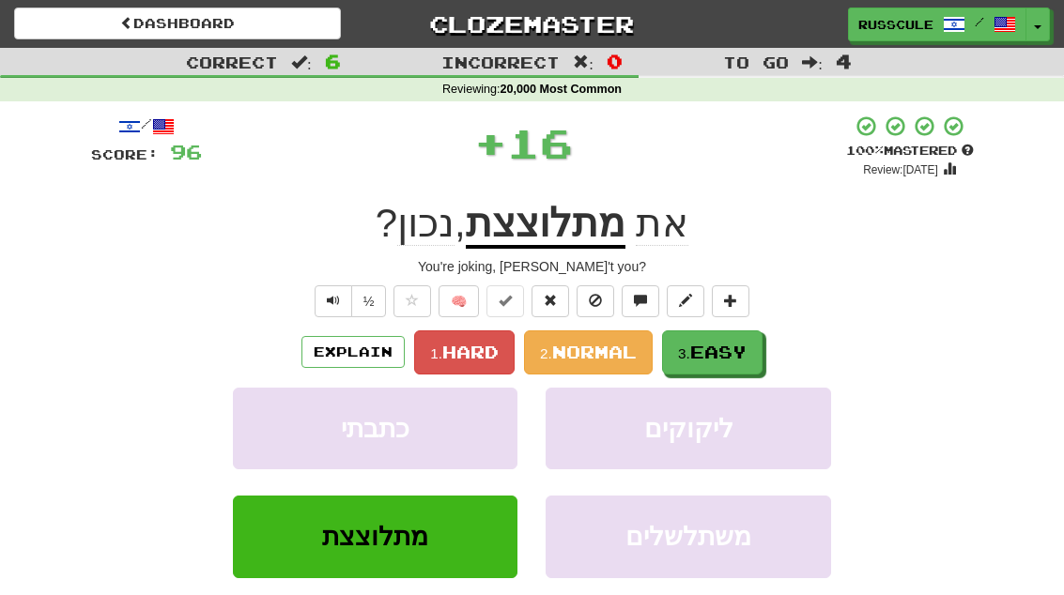
click at [730, 356] on span "Easy" at bounding box center [718, 352] width 56 height 21
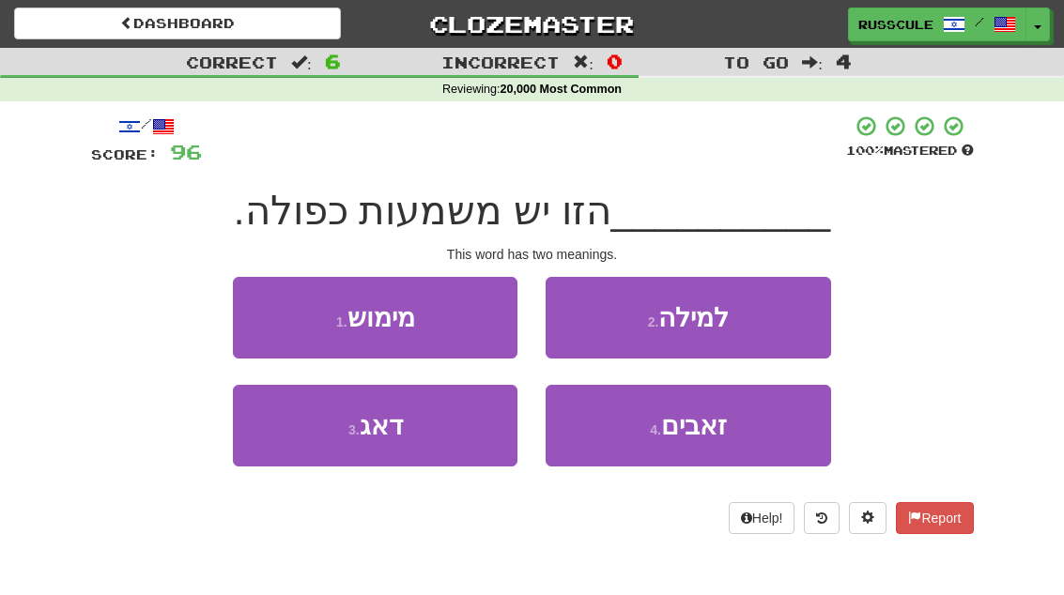
click at [765, 312] on button "2 . למילה" at bounding box center [687, 318] width 284 height 82
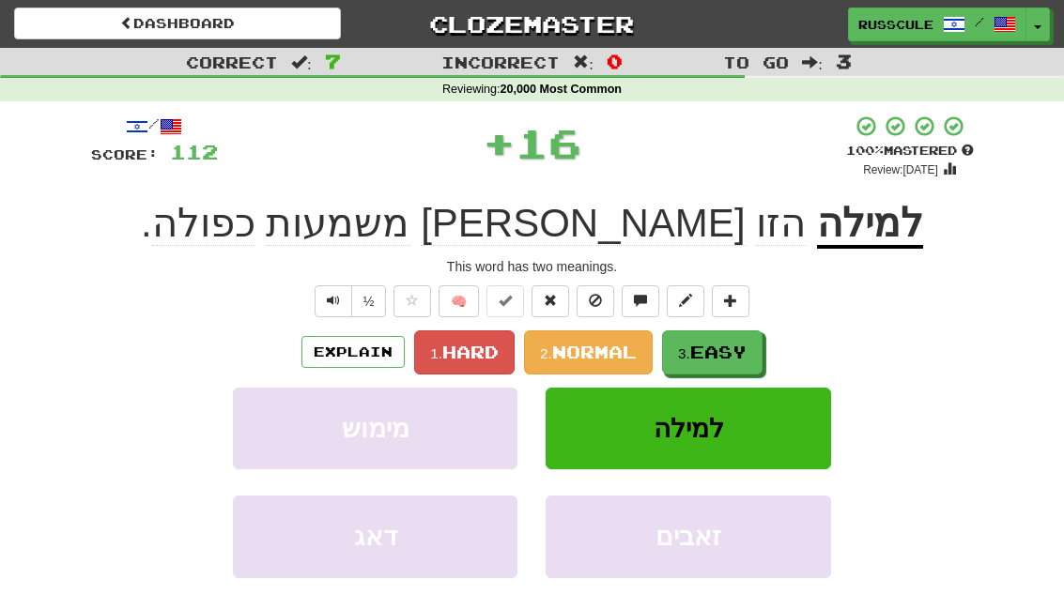
click at [740, 353] on span "Easy" at bounding box center [718, 352] width 56 height 21
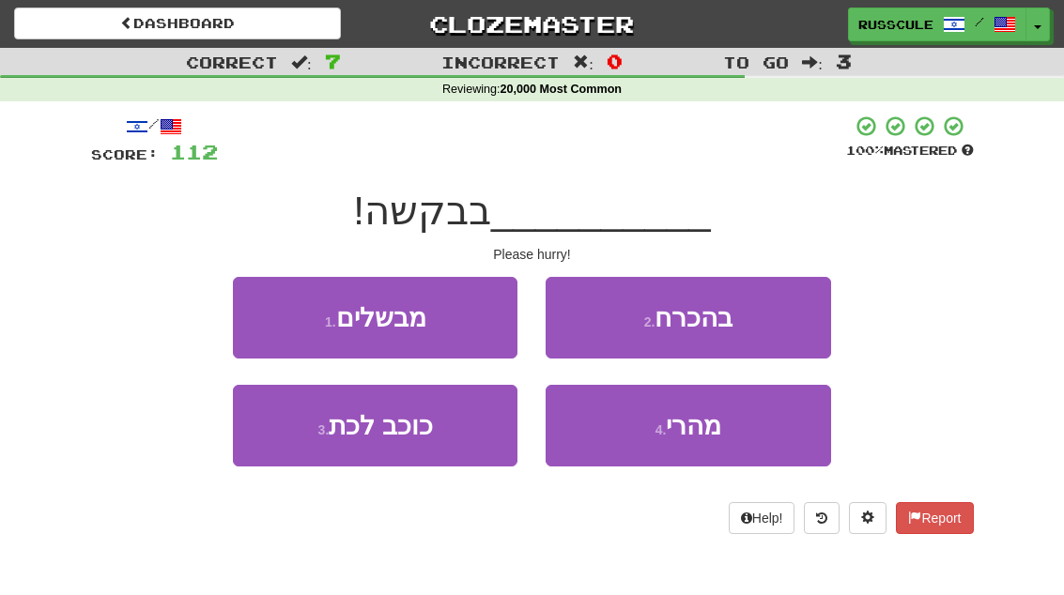
click at [721, 452] on button "4 . מהרי" at bounding box center [687, 426] width 284 height 82
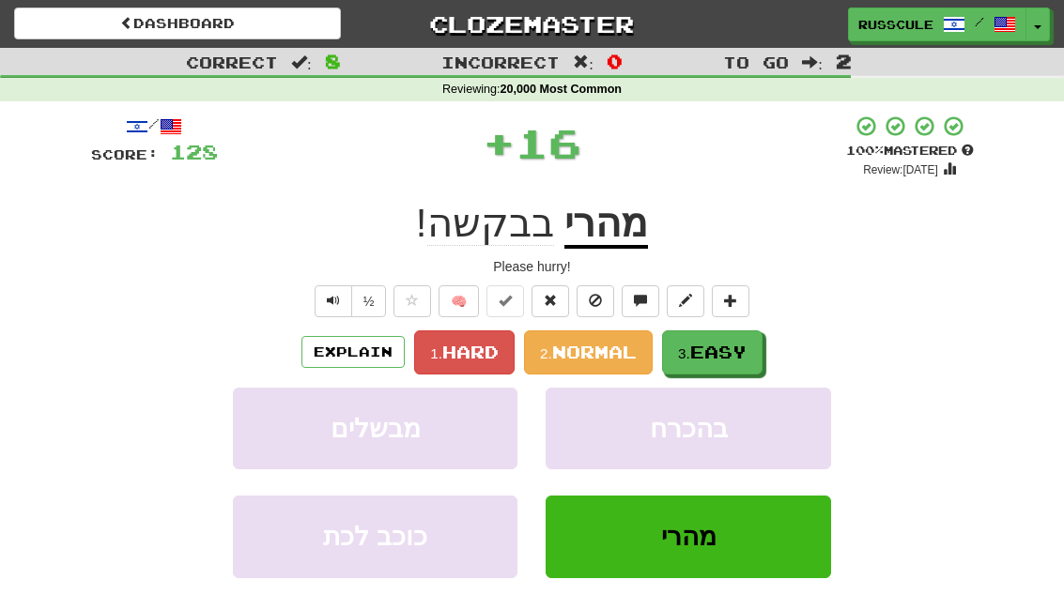
click at [746, 349] on span "Easy" at bounding box center [718, 352] width 56 height 21
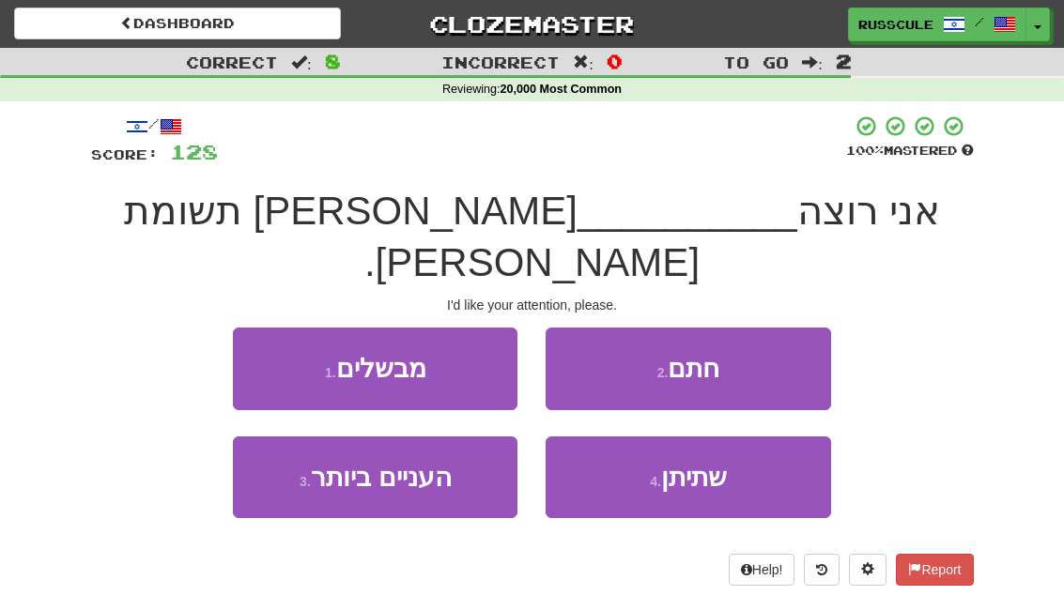
click at [718, 448] on button "4 . שתיתן" at bounding box center [687, 478] width 284 height 82
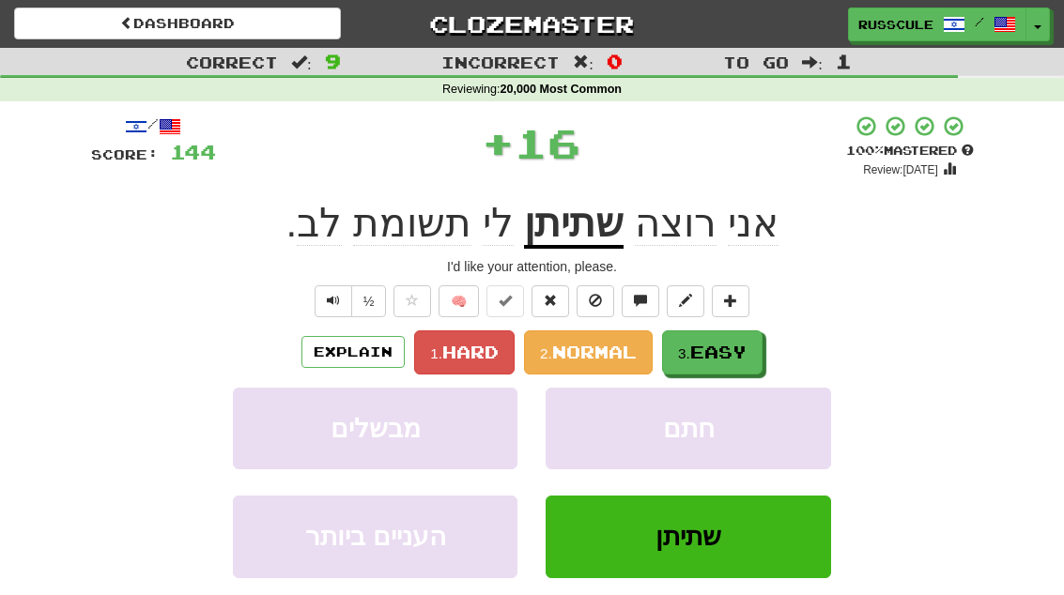
click at [742, 356] on span "Easy" at bounding box center [718, 352] width 56 height 21
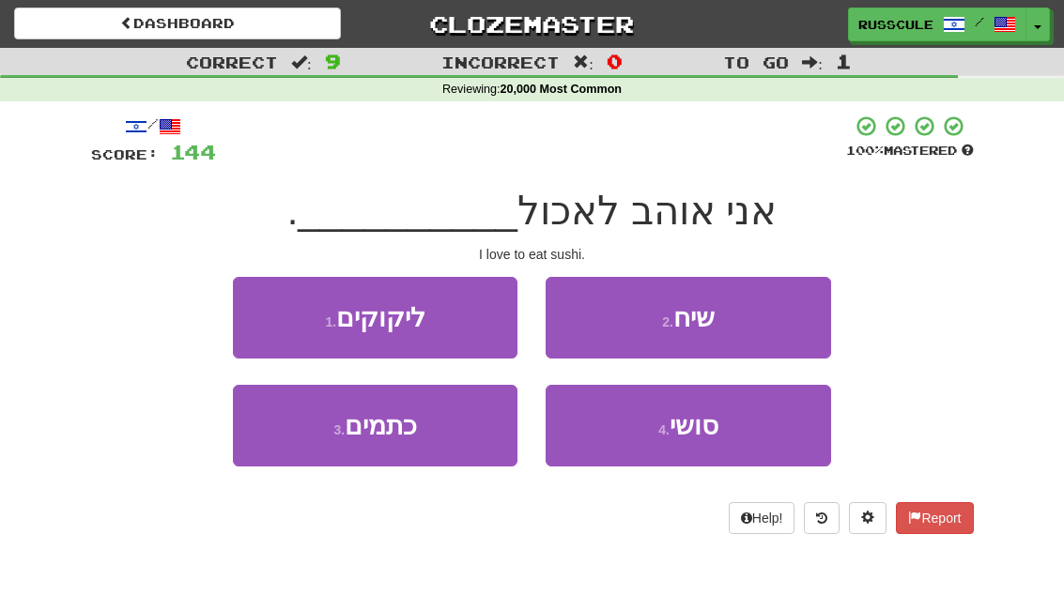
click at [731, 441] on button "4 . סושי" at bounding box center [687, 426] width 284 height 82
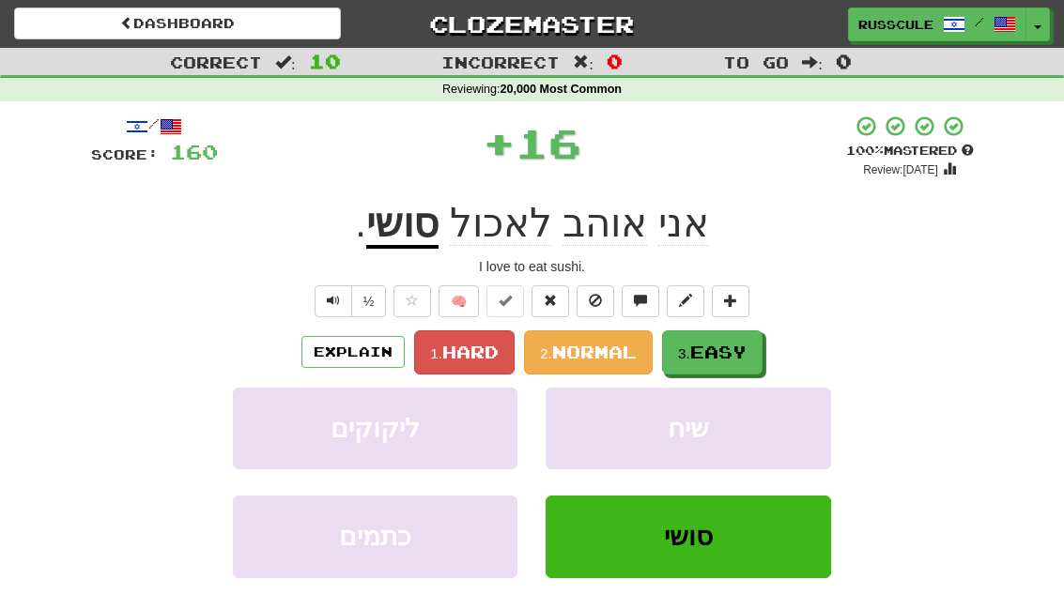
click at [744, 360] on span "Easy" at bounding box center [718, 352] width 56 height 21
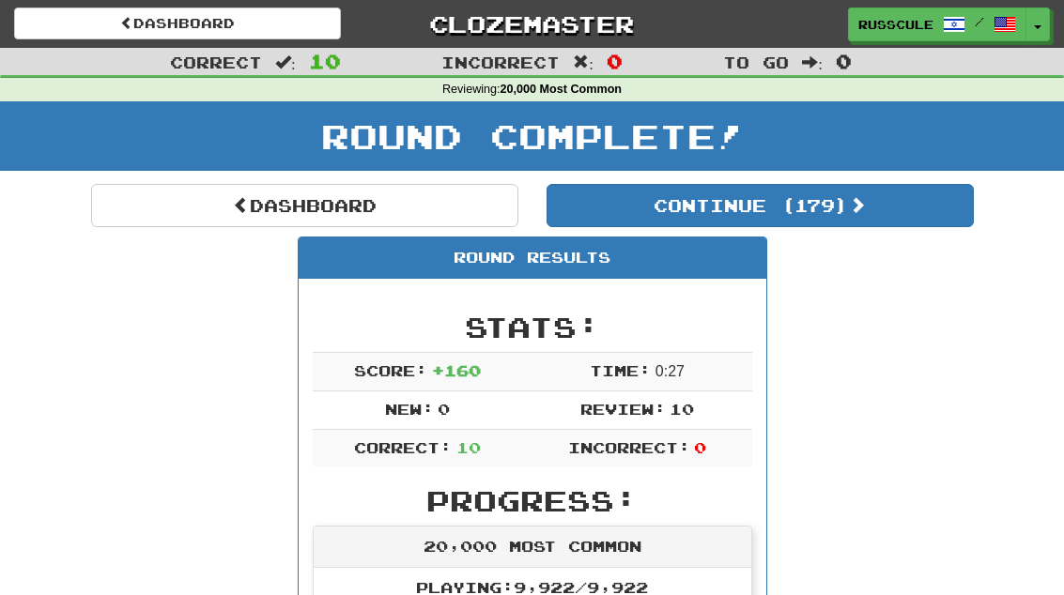
click at [146, 224] on link "Dashboard" at bounding box center [304, 205] width 427 height 43
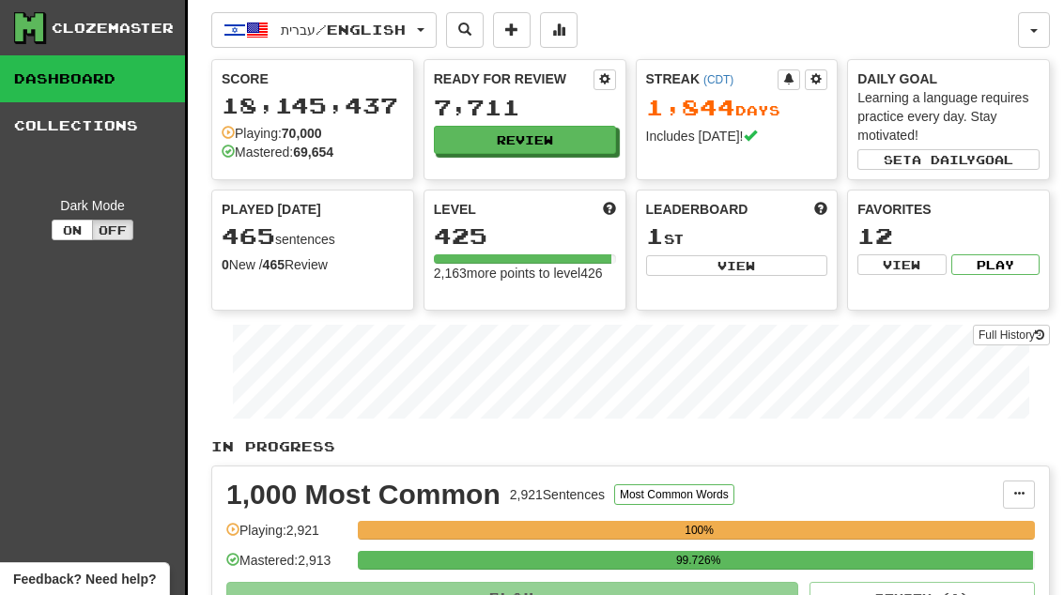
click at [782, 262] on button "View" at bounding box center [737, 265] width 182 height 21
select select "**********"
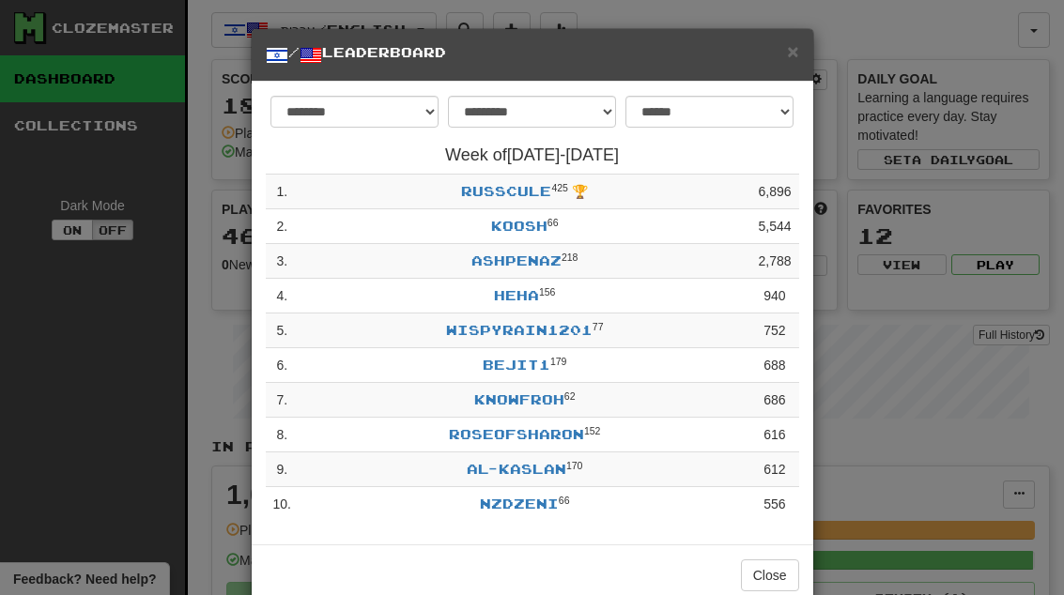
click at [781, 569] on button "Close" at bounding box center [770, 576] width 58 height 32
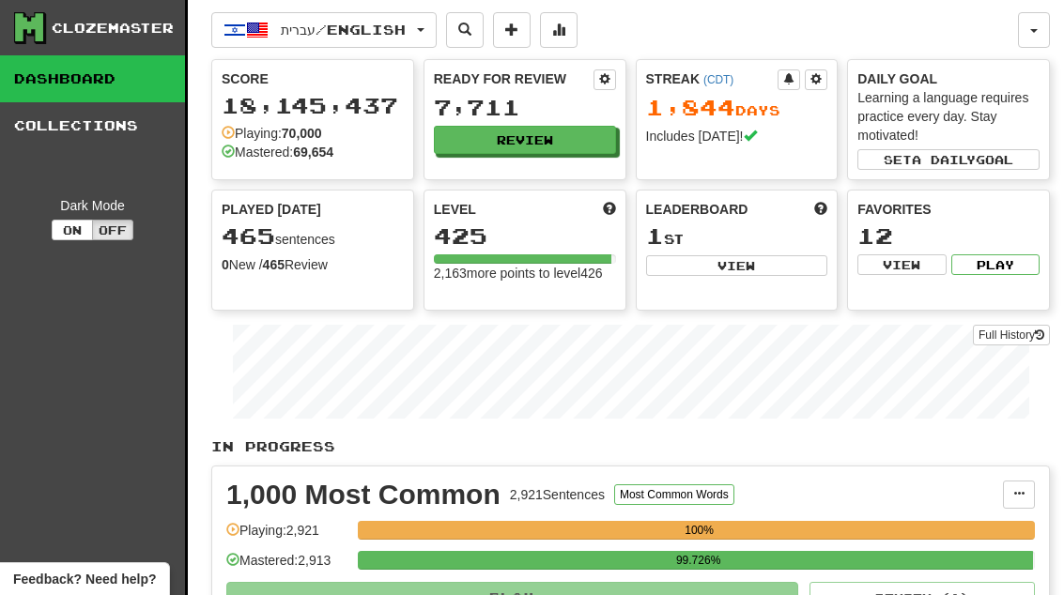
click at [584, 137] on button "Review" at bounding box center [525, 140] width 182 height 28
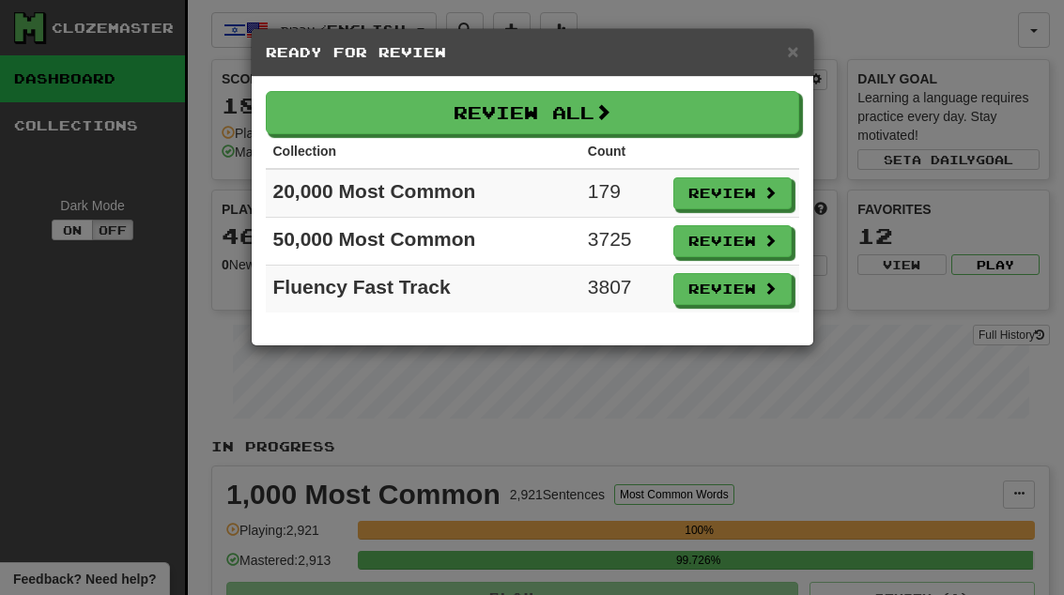
click at [752, 190] on button "Review" at bounding box center [732, 193] width 118 height 32
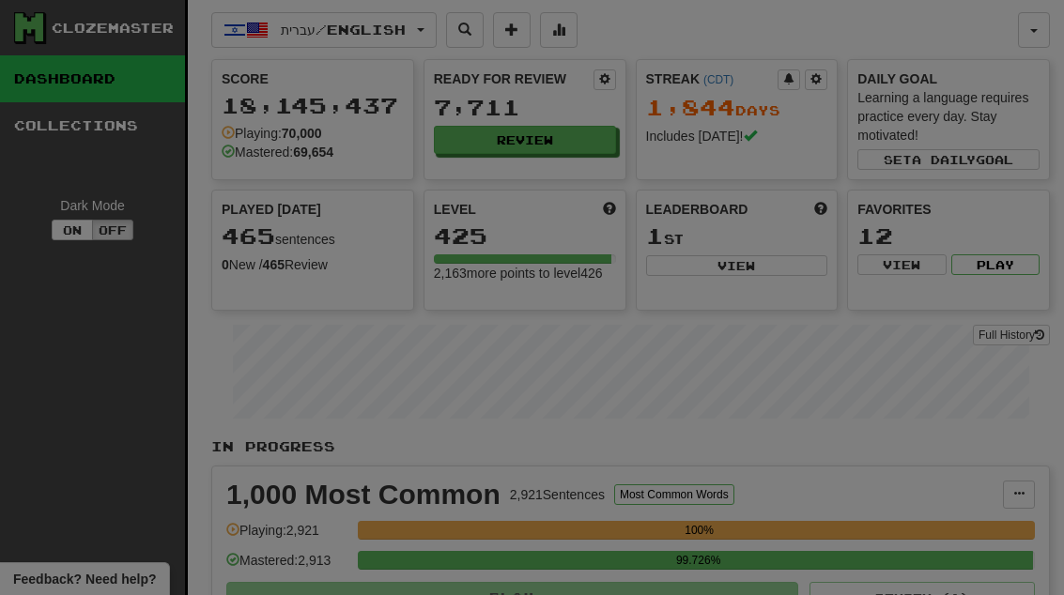
select select "**"
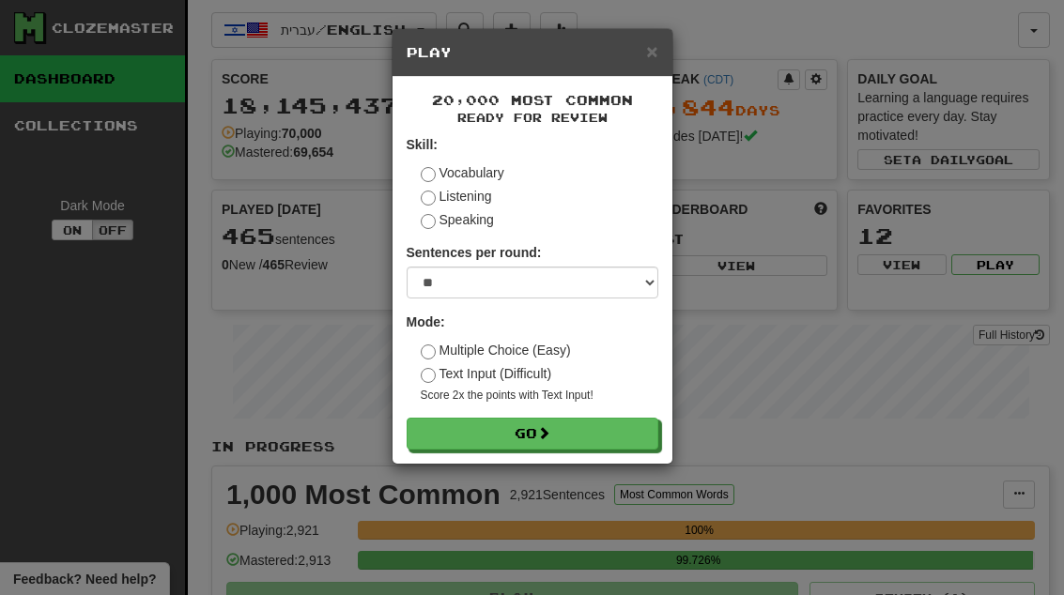
click at [637, 422] on button "Go" at bounding box center [532, 434] width 252 height 32
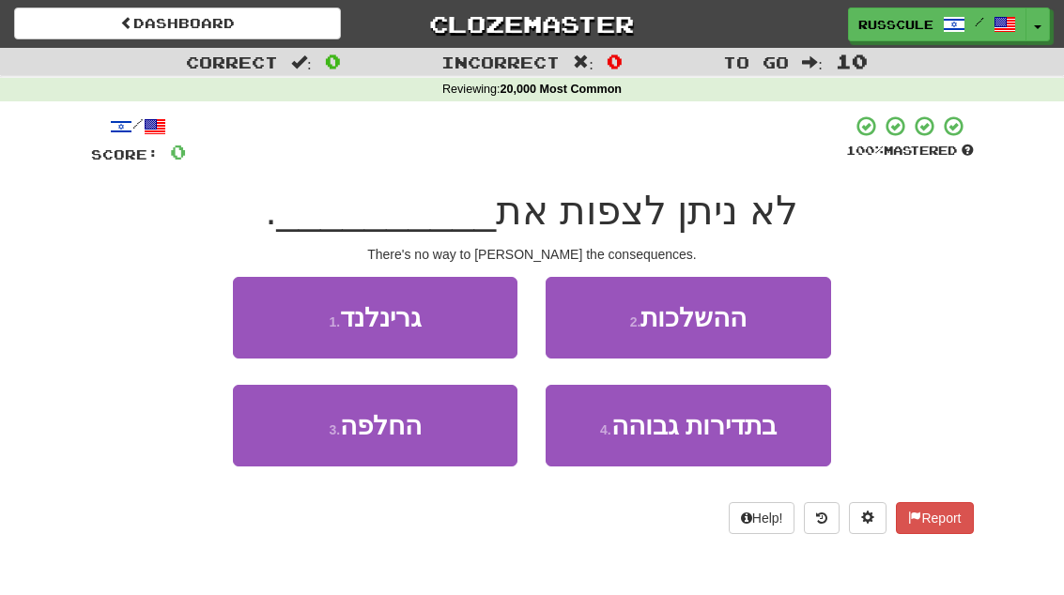
click at [769, 315] on button "2 . ההשלכות" at bounding box center [687, 318] width 284 height 82
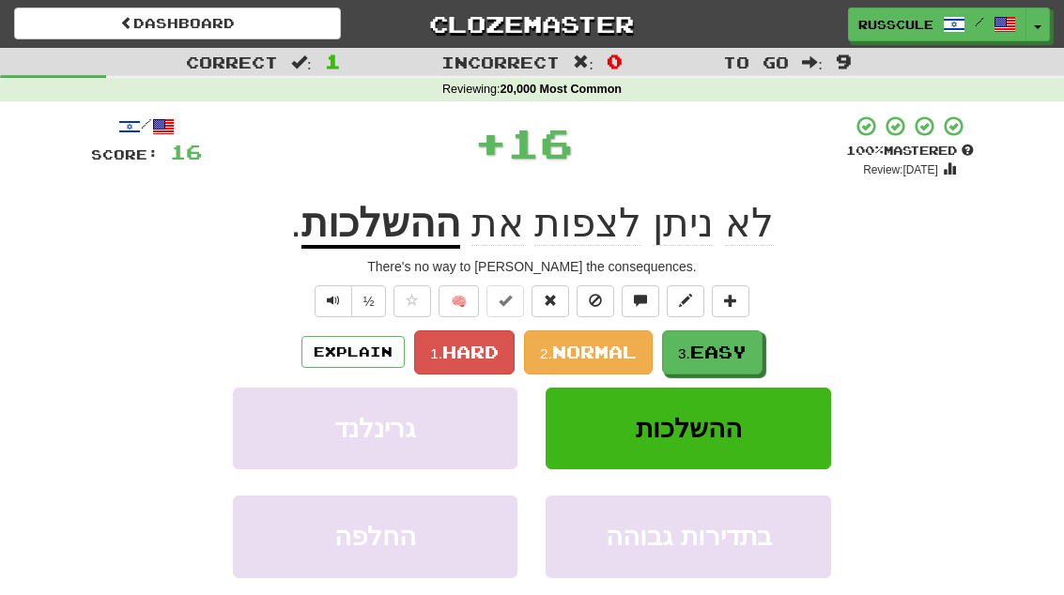
click at [744, 342] on span "Easy" at bounding box center [718, 352] width 56 height 21
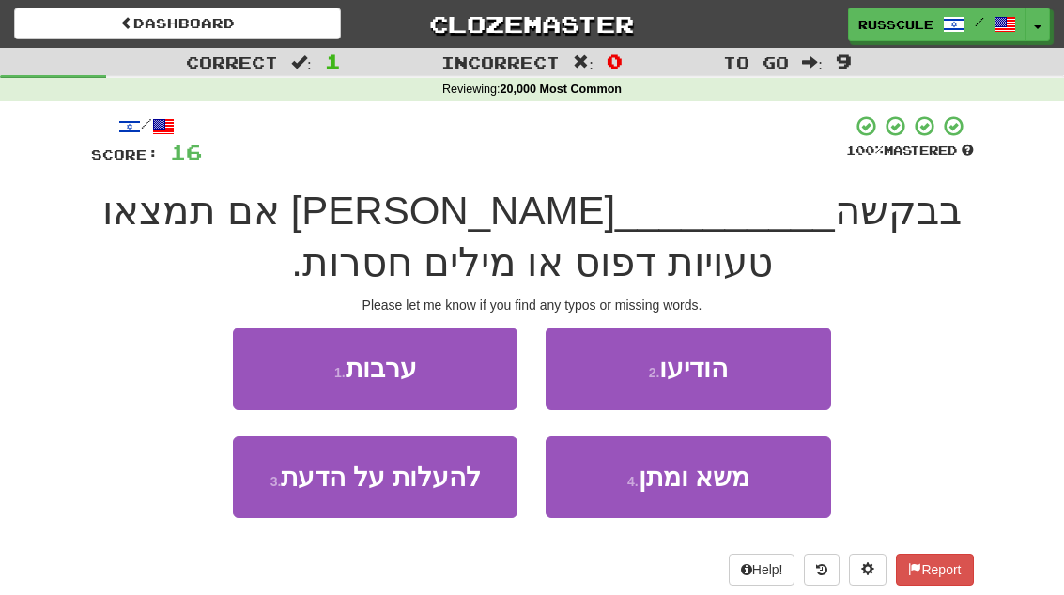
click at [757, 372] on button "2 . הודיעו" at bounding box center [687, 369] width 284 height 82
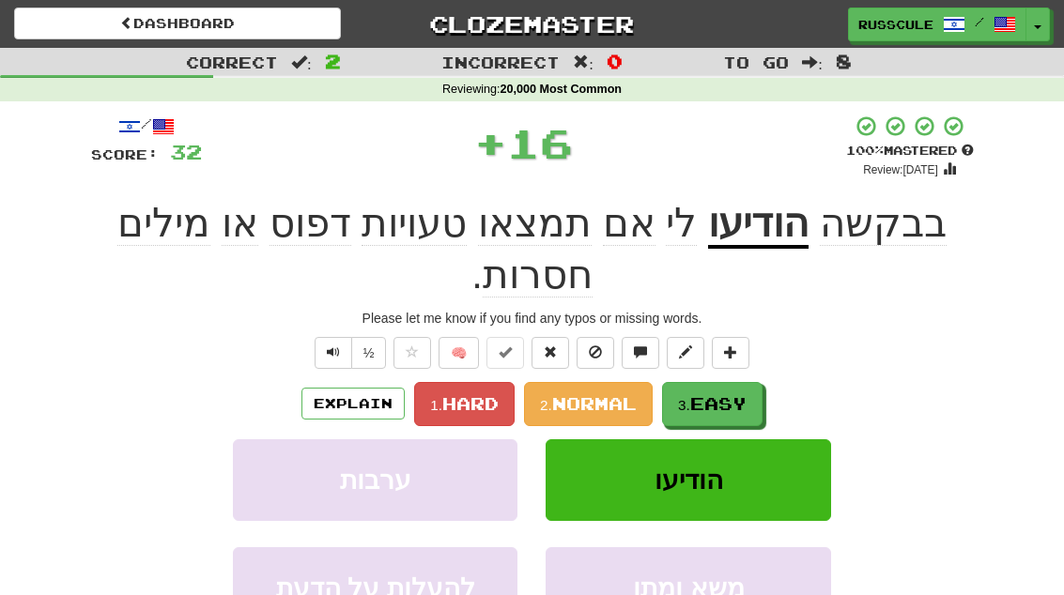
click at [749, 384] on button "3. Easy" at bounding box center [712, 404] width 100 height 44
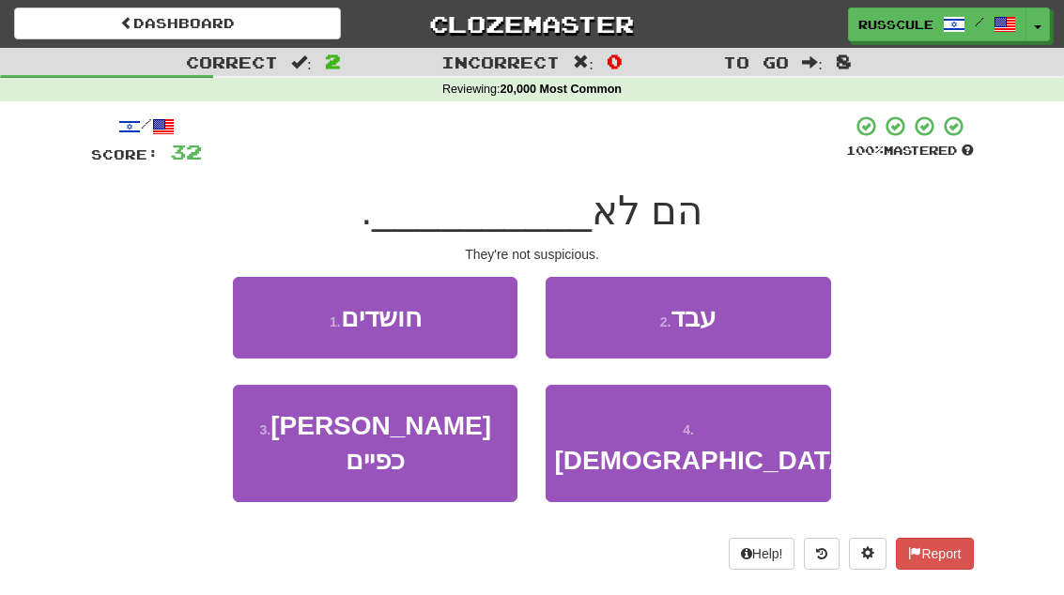
click at [258, 314] on button "1 . חושדים" at bounding box center [375, 318] width 284 height 82
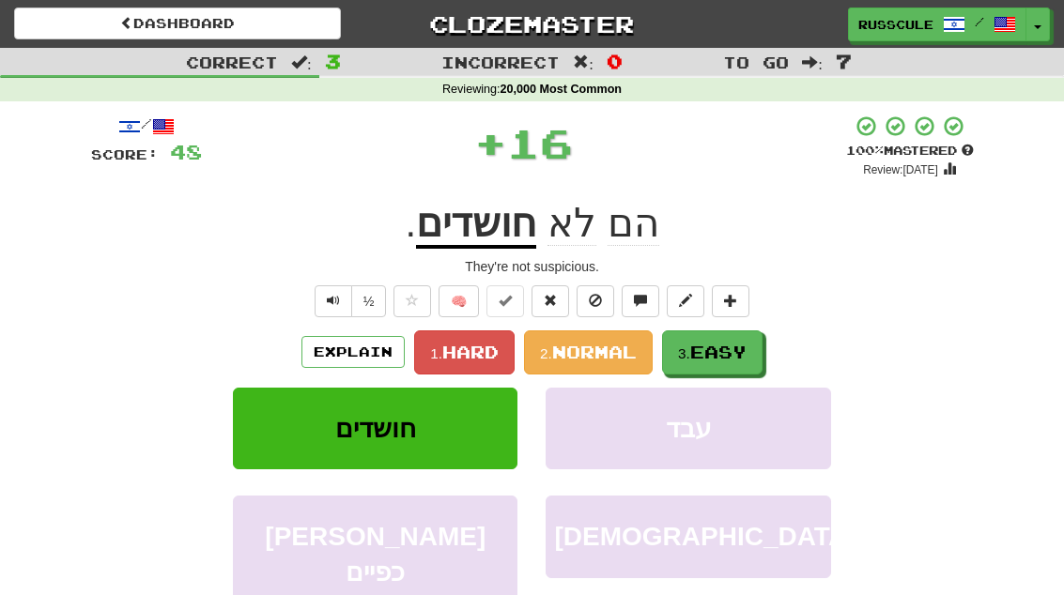
click at [746, 353] on span "Easy" at bounding box center [718, 352] width 56 height 21
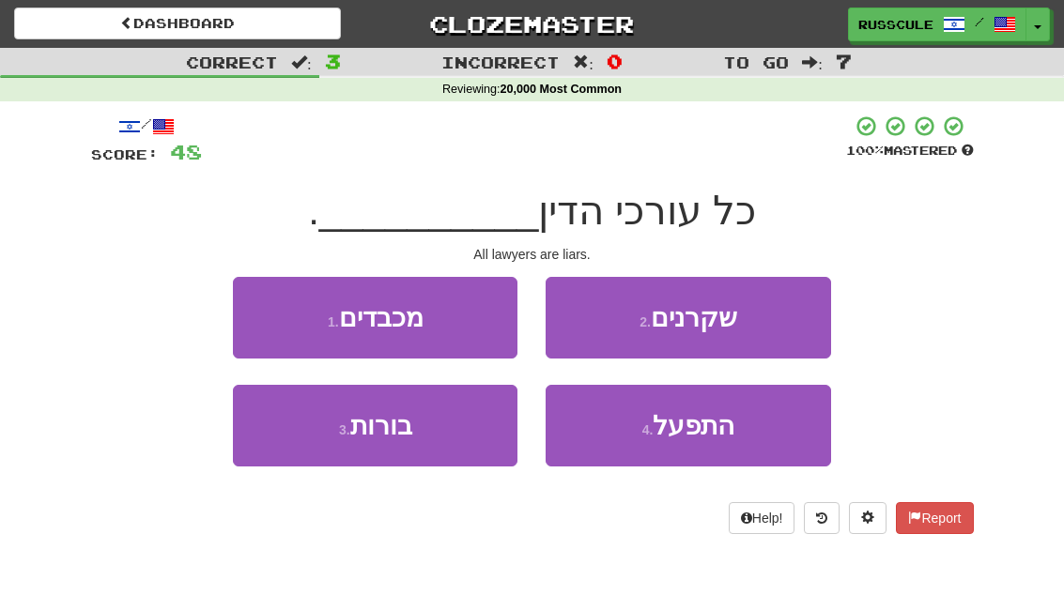
click at [769, 326] on button "2 . שקרנים" at bounding box center [687, 318] width 284 height 82
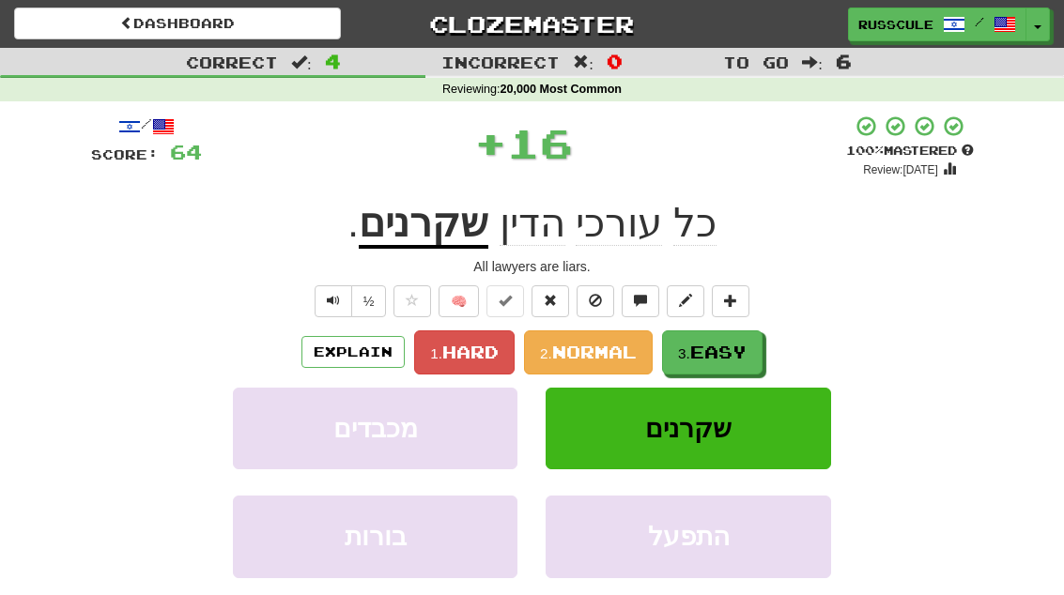
click at [733, 347] on span "Easy" at bounding box center [718, 352] width 56 height 21
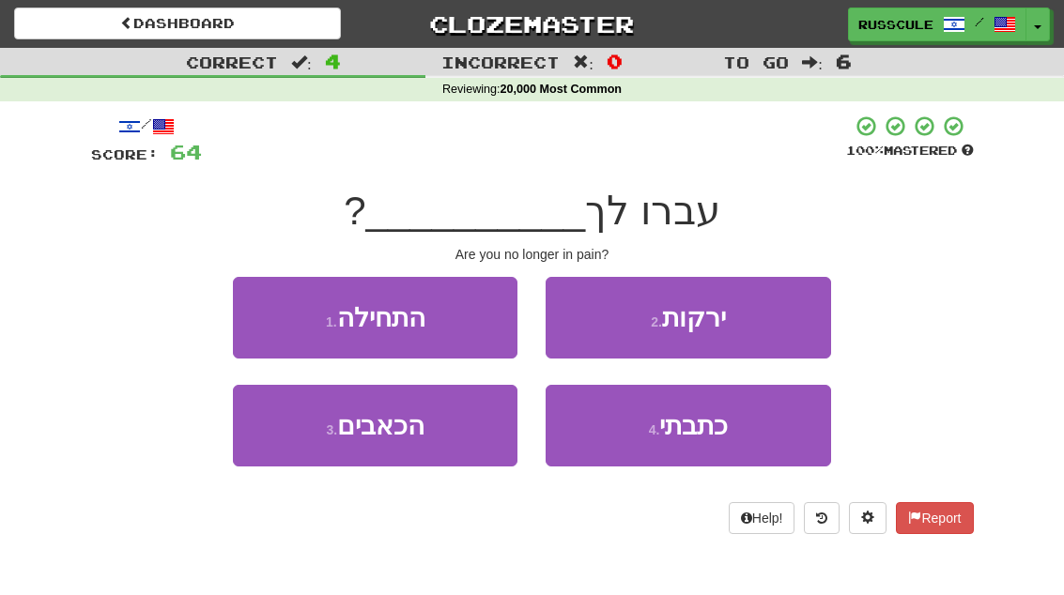
click at [302, 449] on button "3 . הכאבים" at bounding box center [375, 426] width 284 height 82
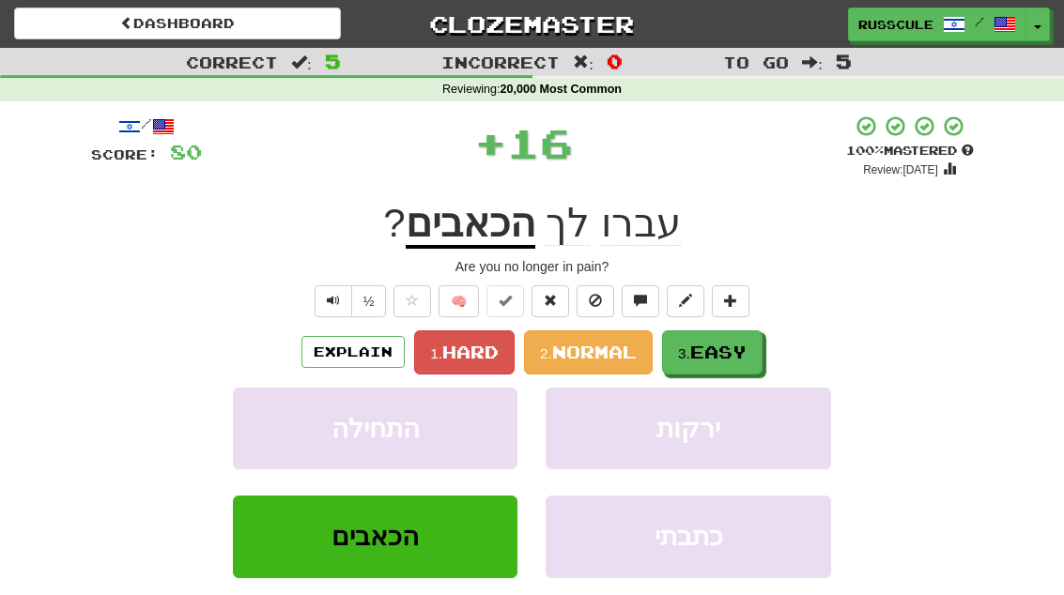
click at [734, 348] on span "Easy" at bounding box center [718, 352] width 56 height 21
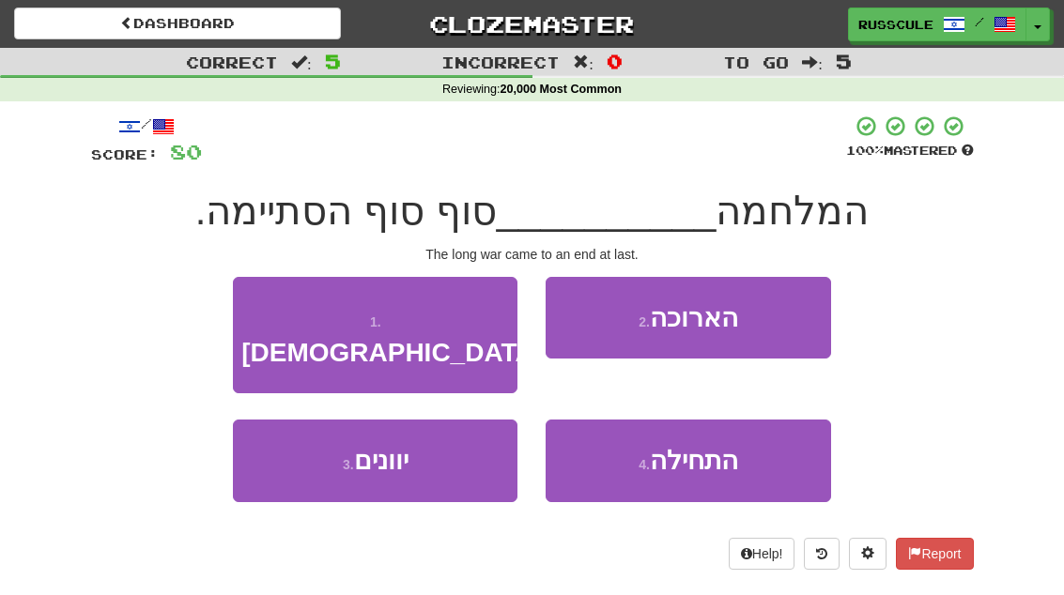
click at [770, 319] on button "2 . הארוכה" at bounding box center [687, 318] width 284 height 82
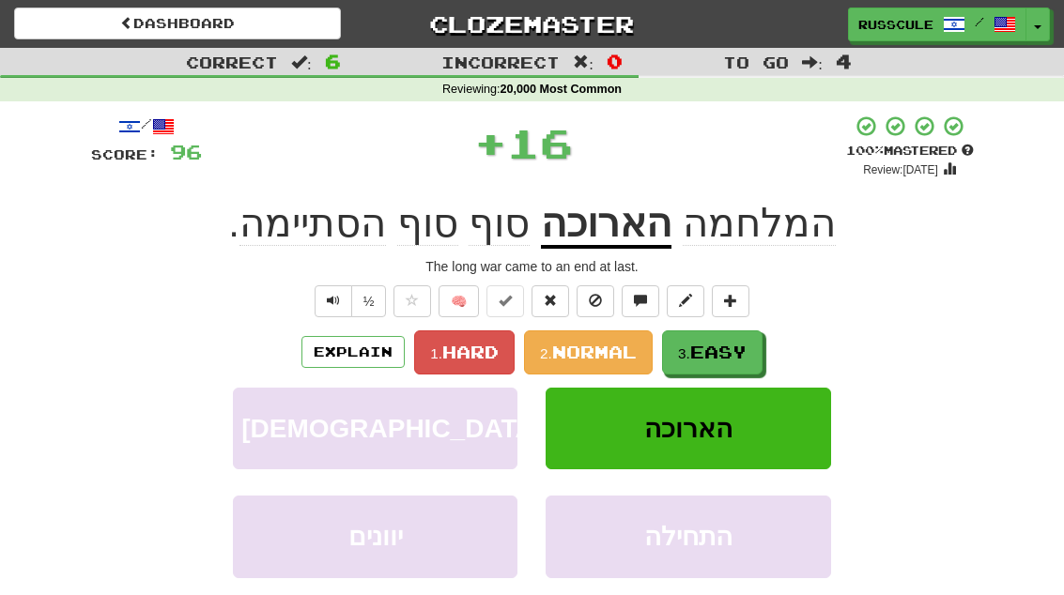
click at [752, 341] on button "3. Easy" at bounding box center [712, 352] width 100 height 44
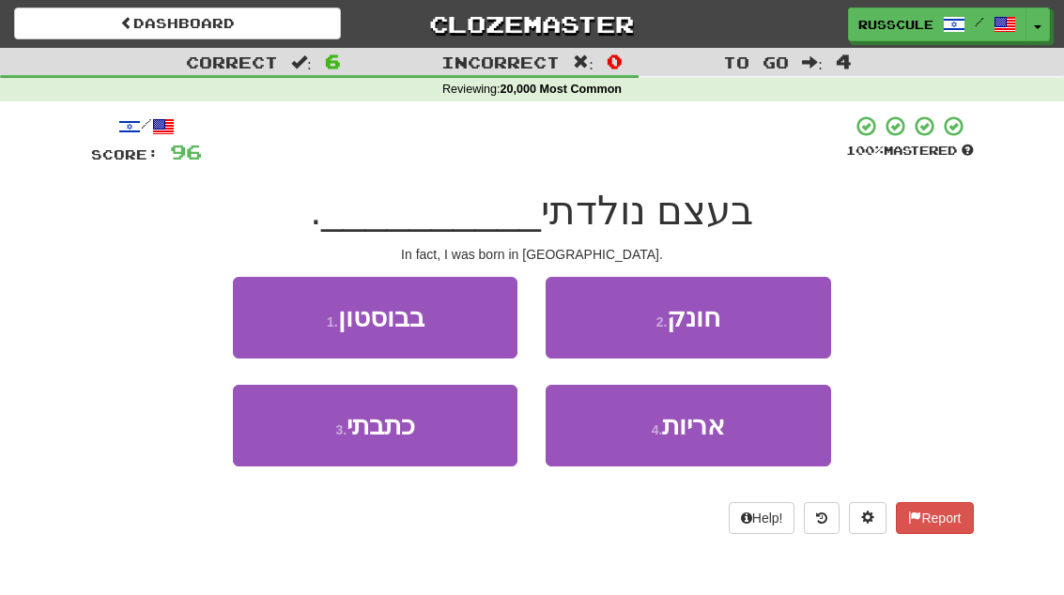
click at [255, 319] on button "1 . בבוסטון" at bounding box center [375, 318] width 284 height 82
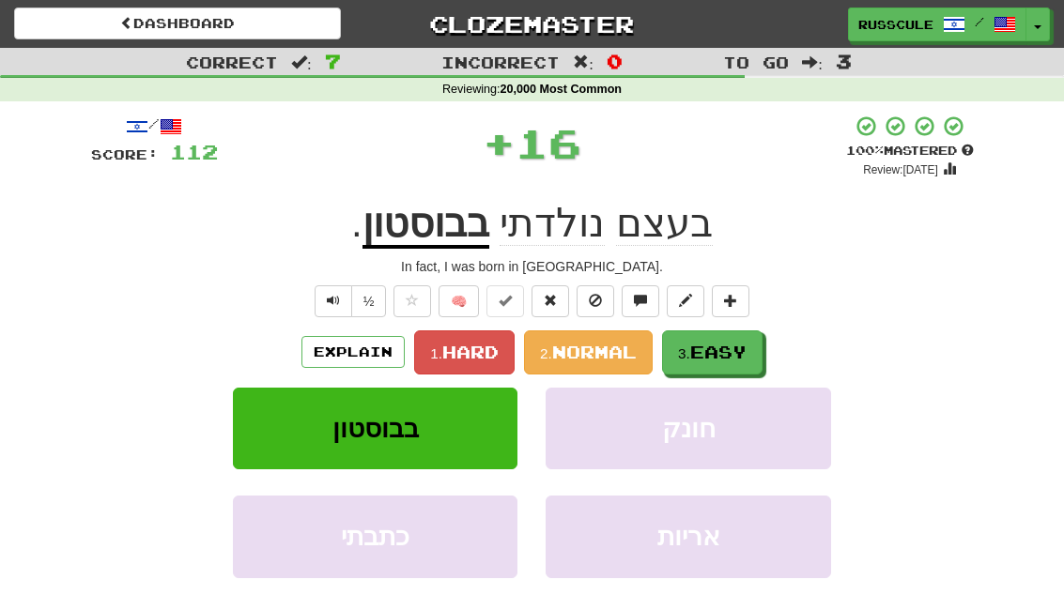
click at [742, 343] on span "Easy" at bounding box center [718, 352] width 56 height 21
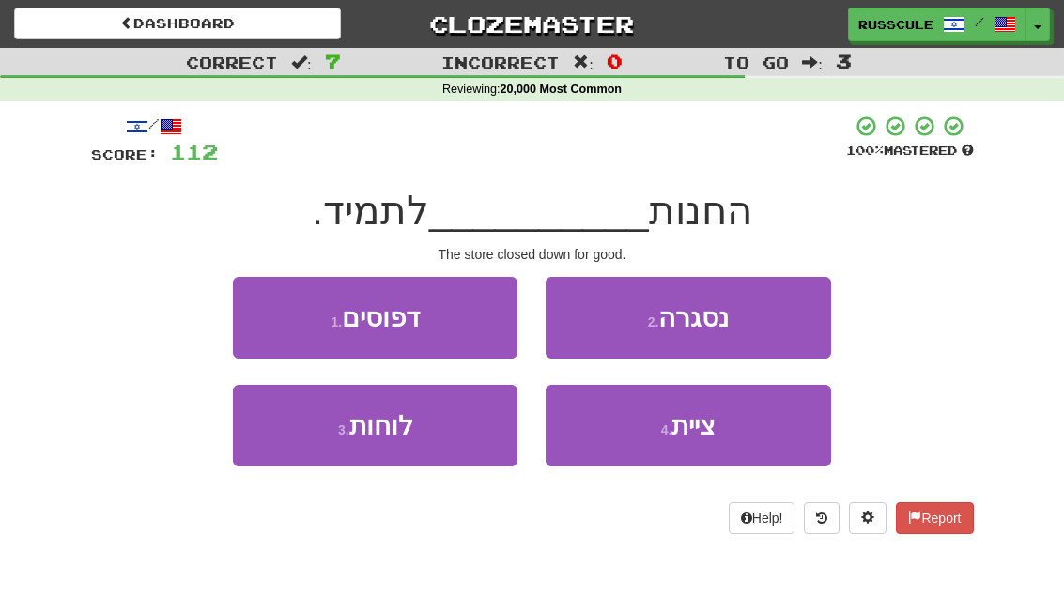
click at [775, 313] on button "2 . נסגרה" at bounding box center [687, 318] width 284 height 82
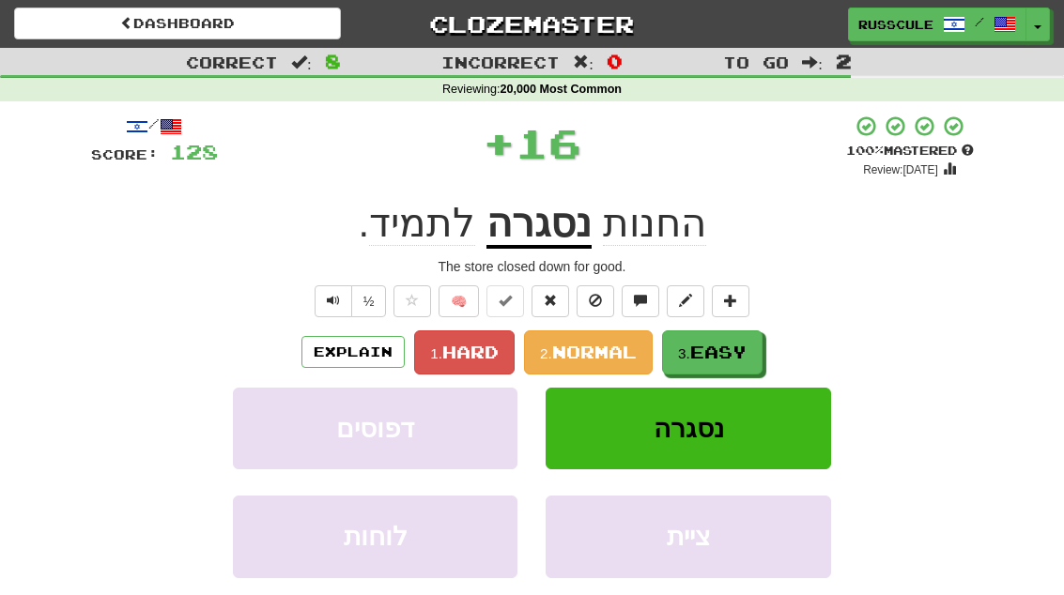
click at [728, 345] on span "Easy" at bounding box center [718, 352] width 56 height 21
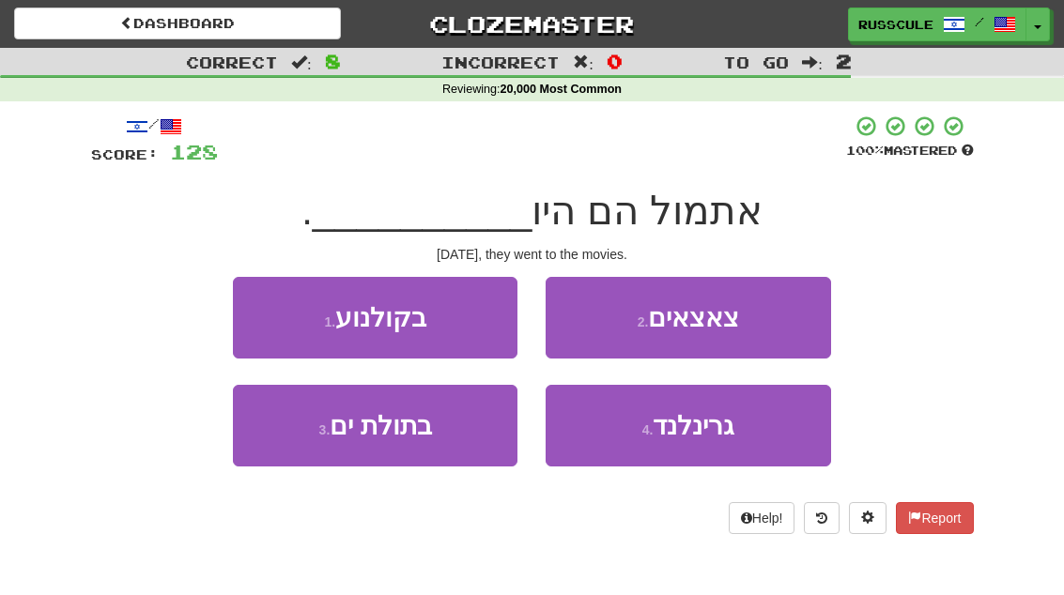
click at [258, 315] on button "1 . בקולנוע" at bounding box center [375, 318] width 284 height 82
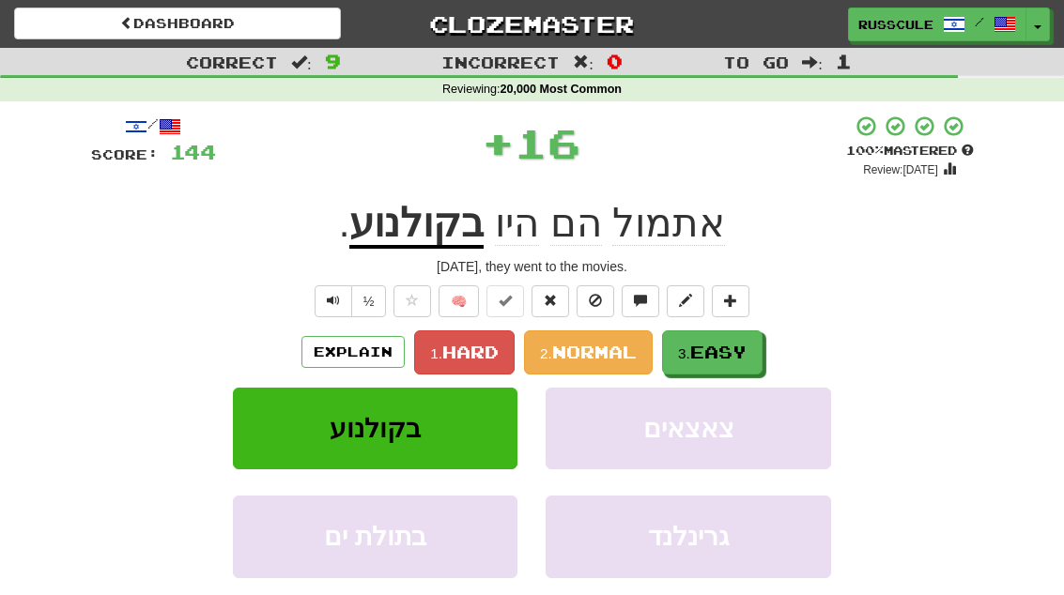
click at [751, 343] on button "3. Easy" at bounding box center [712, 352] width 100 height 44
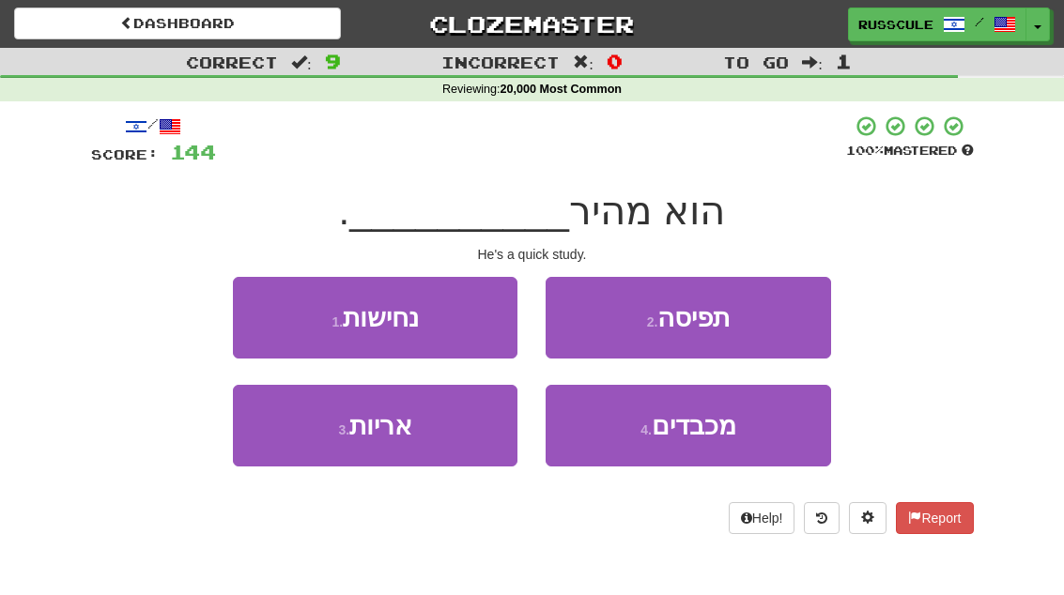
click at [766, 324] on button "2 . תפיסה" at bounding box center [687, 318] width 284 height 82
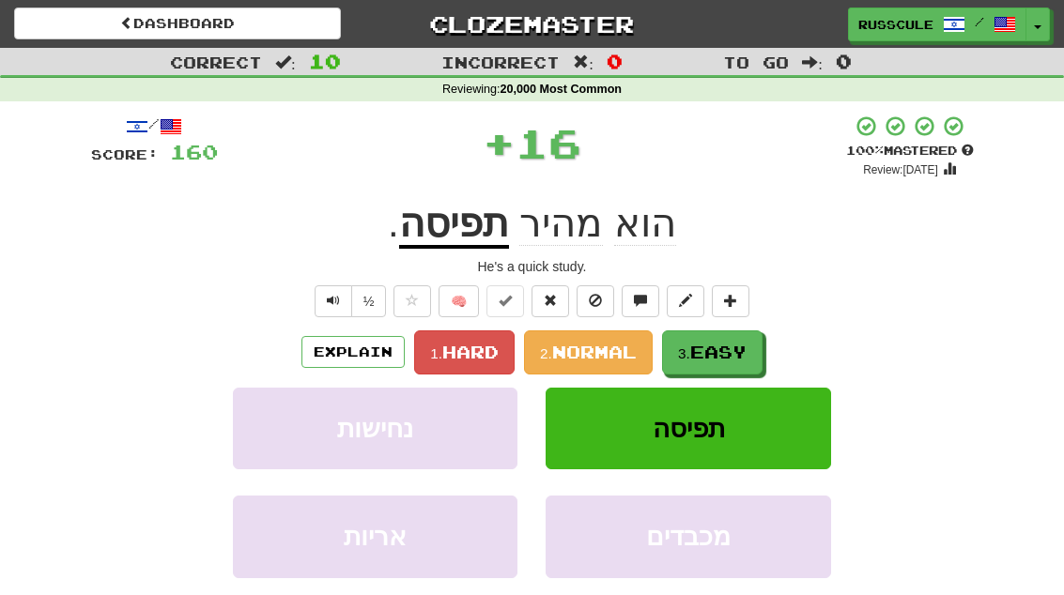
click at [729, 355] on span "Easy" at bounding box center [718, 352] width 56 height 21
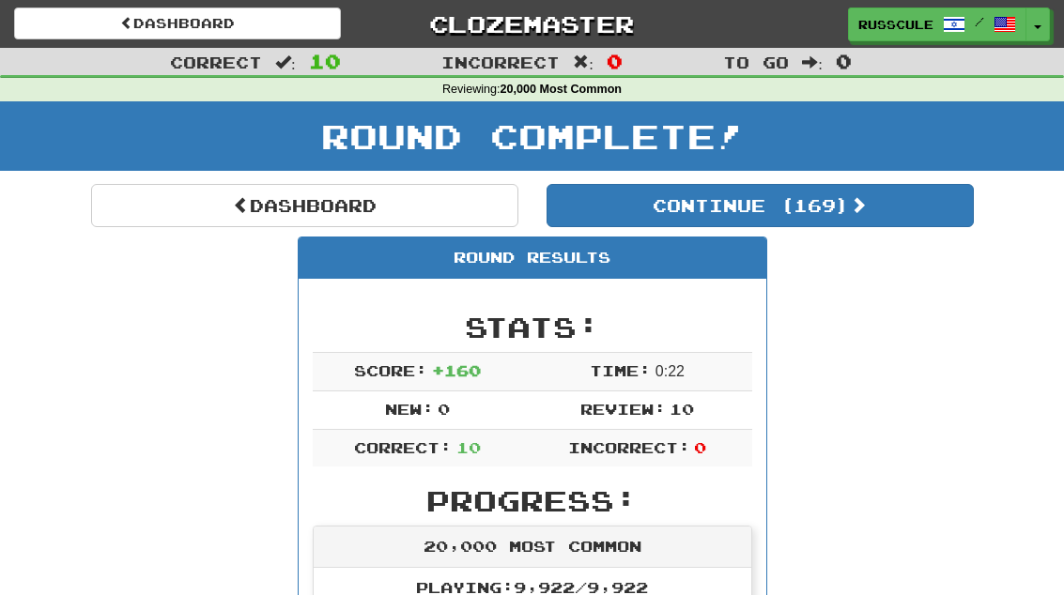
click at [125, 204] on link "Dashboard" at bounding box center [304, 205] width 427 height 43
